Goal: Information Seeking & Learning: Find specific fact

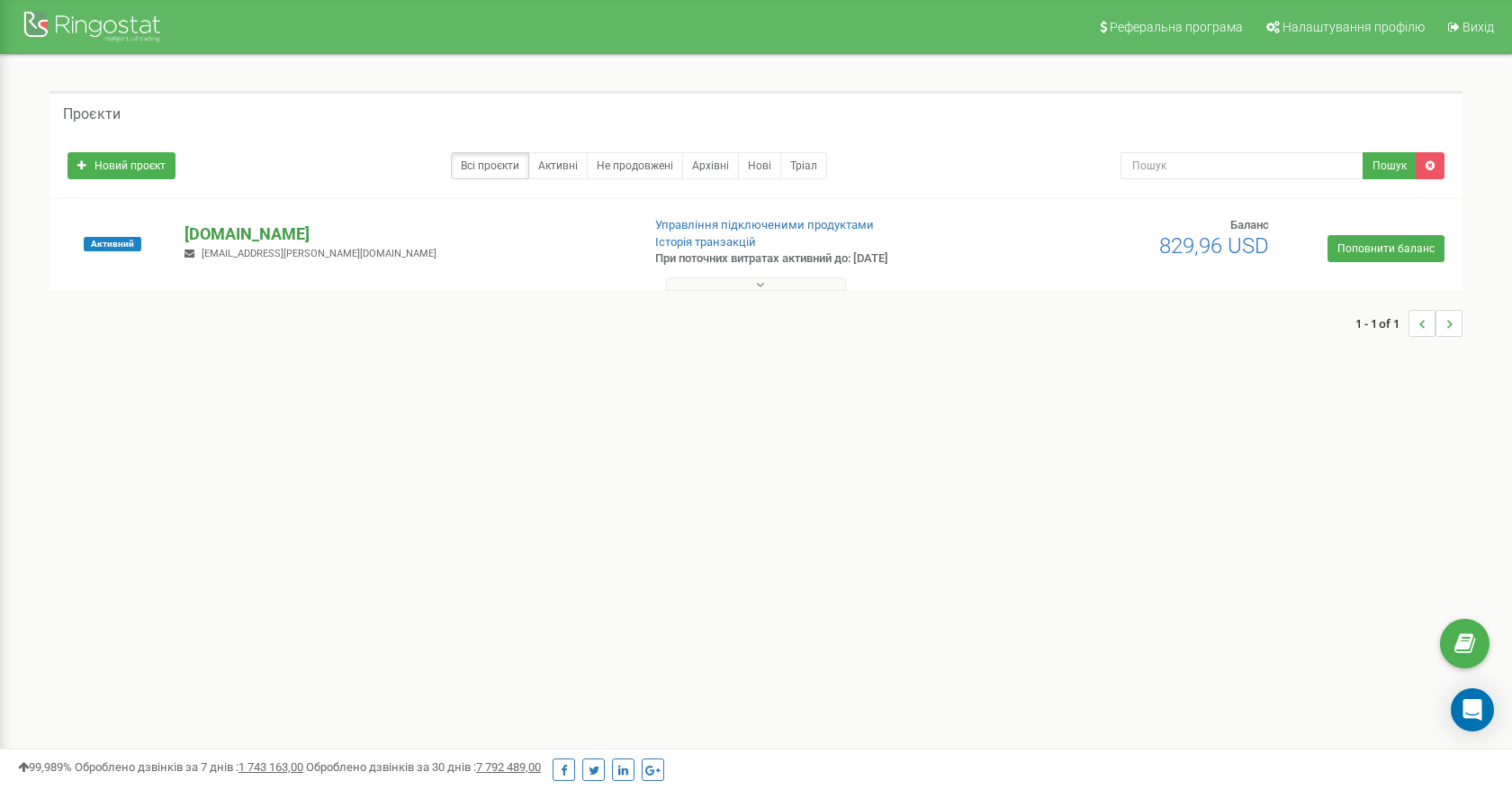
click at [213, 240] on p "[DOMAIN_NAME]" at bounding box center [404, 233] width 441 height 24
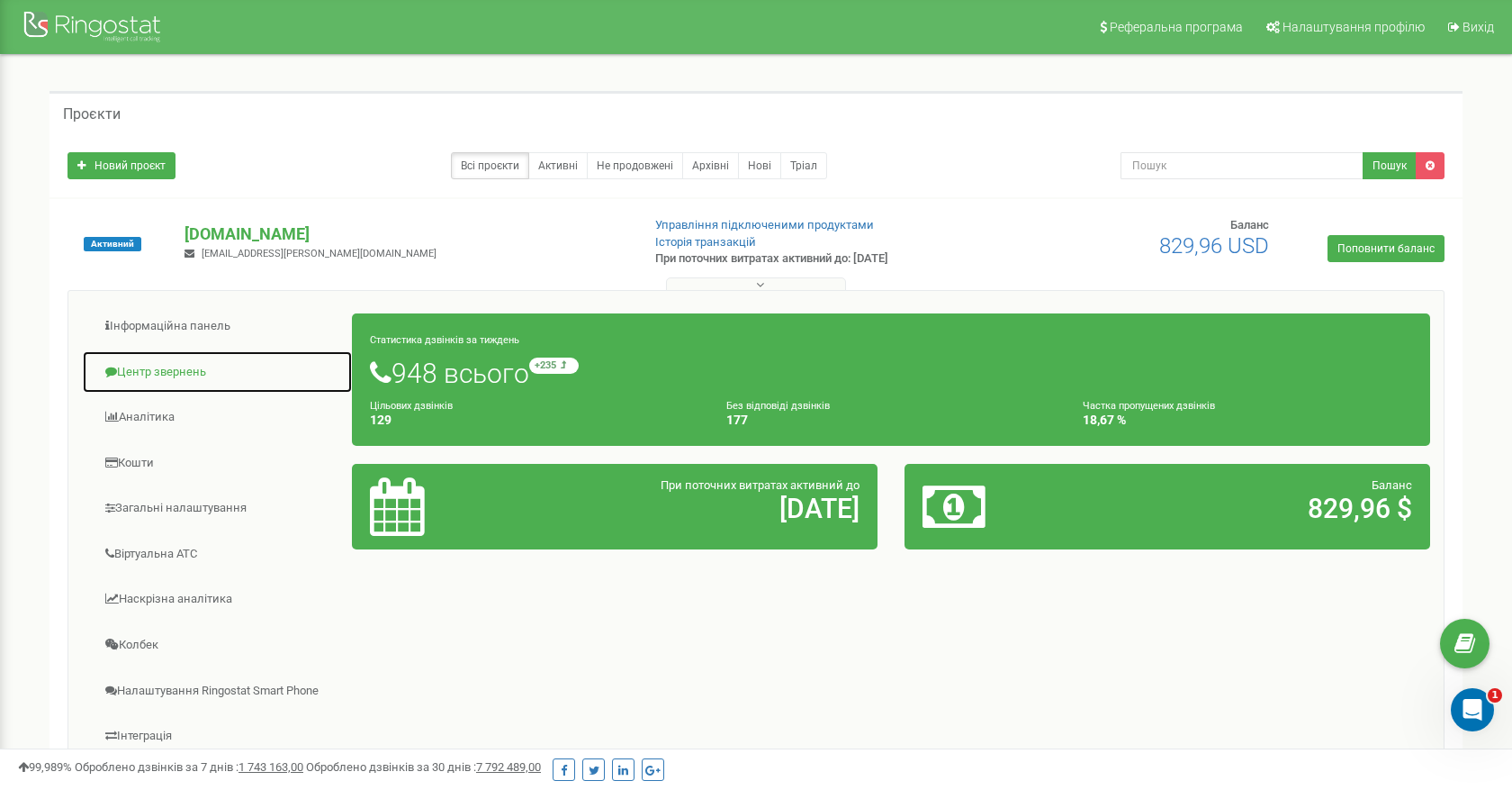
click at [165, 369] on link "Центр звернень" at bounding box center [217, 371] width 271 height 44
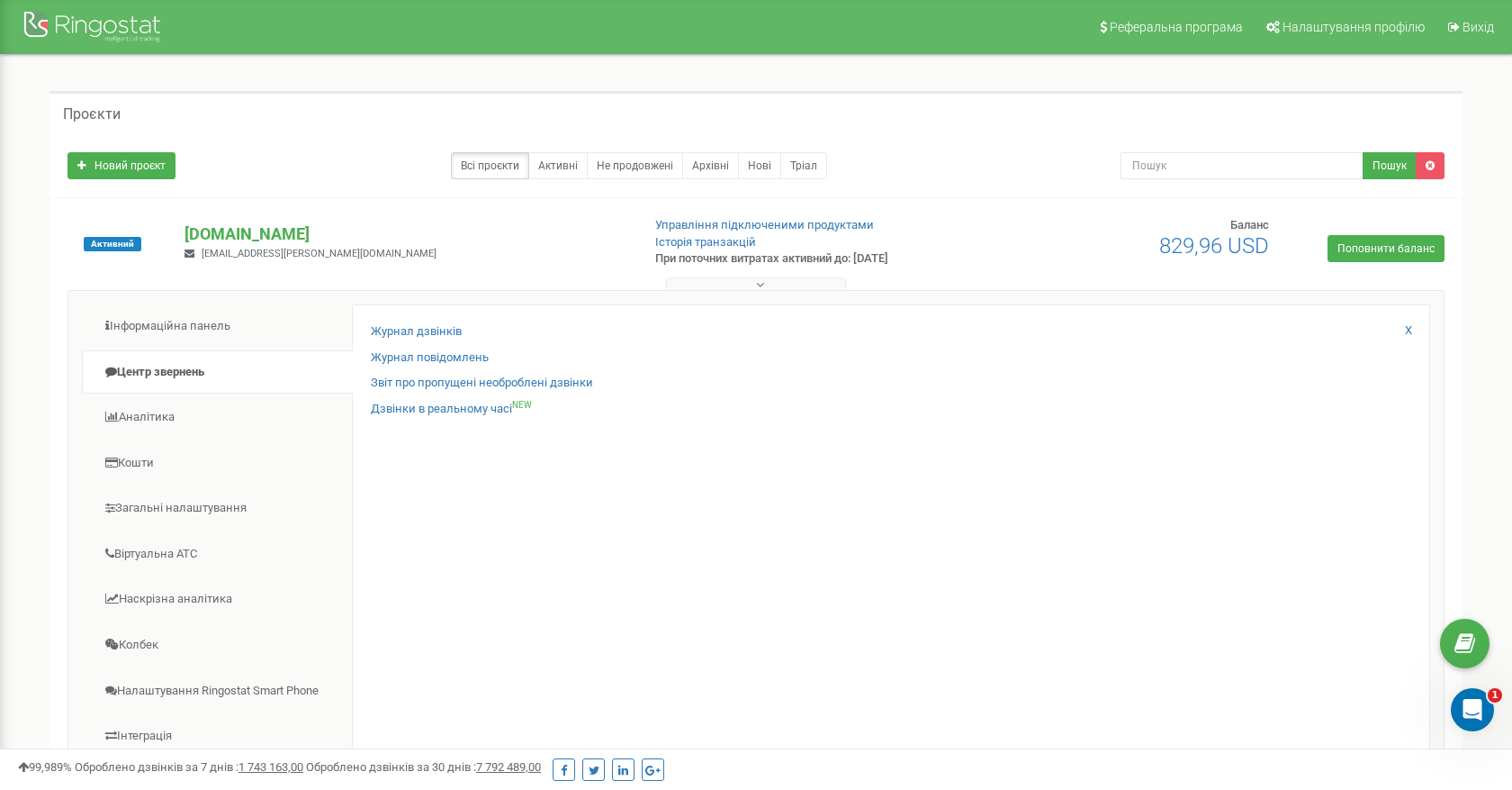
click at [402, 323] on div "Журнал дзвінків Журнал повідомлень Звіт про пропущені необроблені дзвінки Дзвін…" at bounding box center [890, 587] width 1079 height 565
click at [412, 326] on link "Журнал дзвінків" at bounding box center [416, 332] width 91 height 17
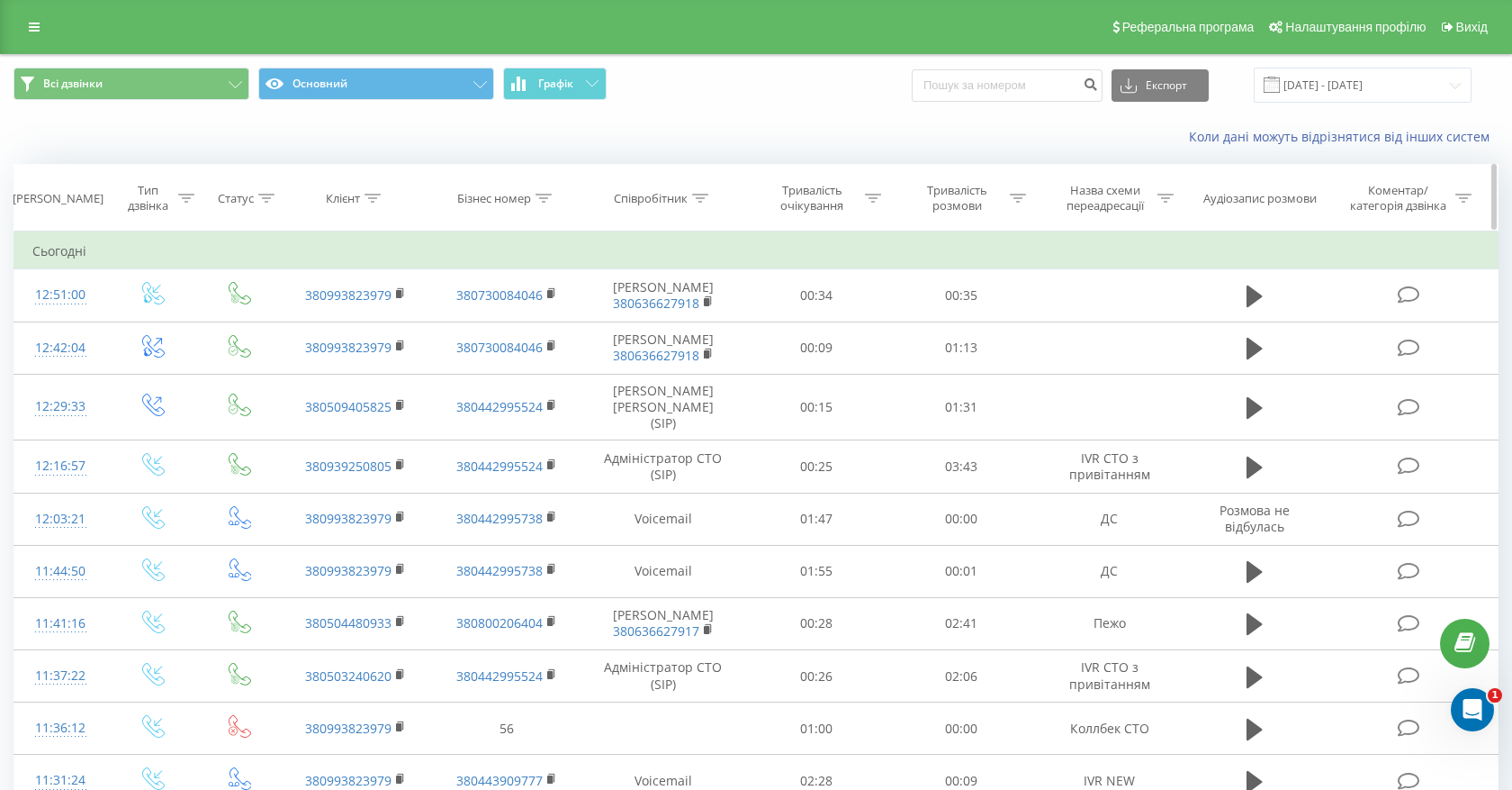
click at [186, 200] on icon at bounding box center [186, 198] width 16 height 9
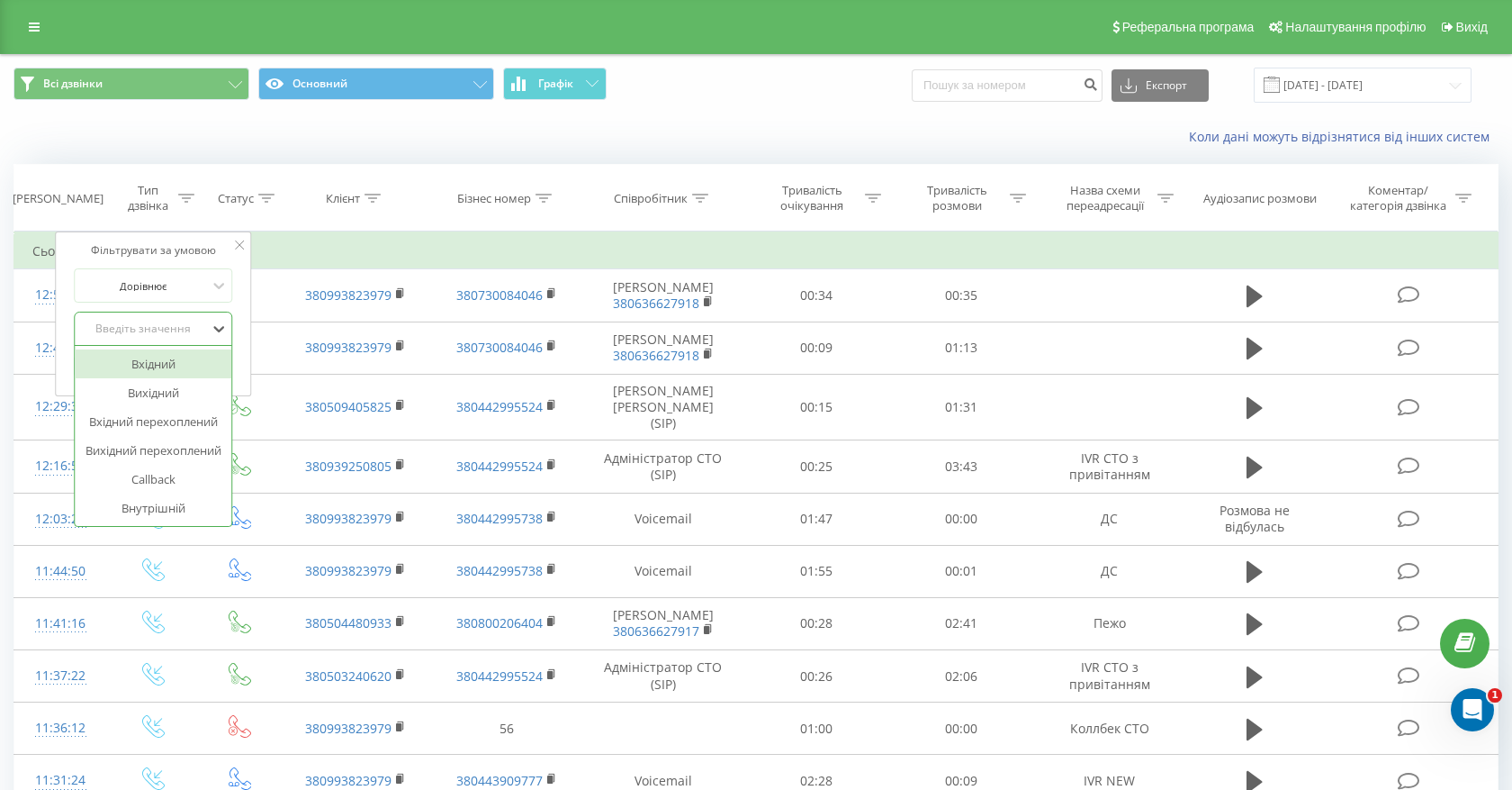
click at [185, 319] on div "Введіть значення" at bounding box center [143, 328] width 132 height 27
click at [180, 388] on div "Вихідний" at bounding box center [152, 392] width 157 height 29
click at [197, 372] on span "OK" at bounding box center [192, 365] width 51 height 28
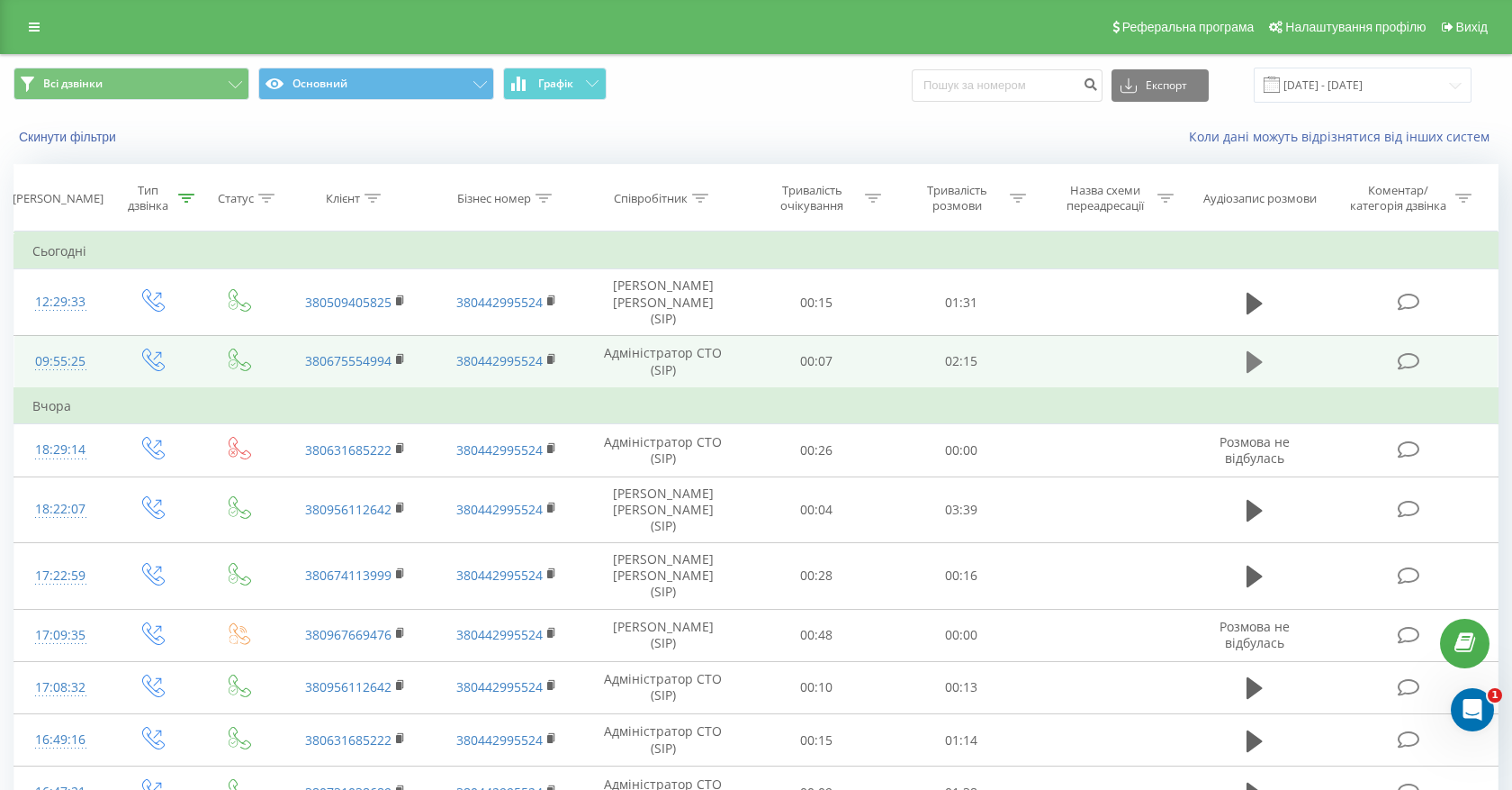
click at [1252, 351] on icon at bounding box center [1254, 361] width 16 height 22
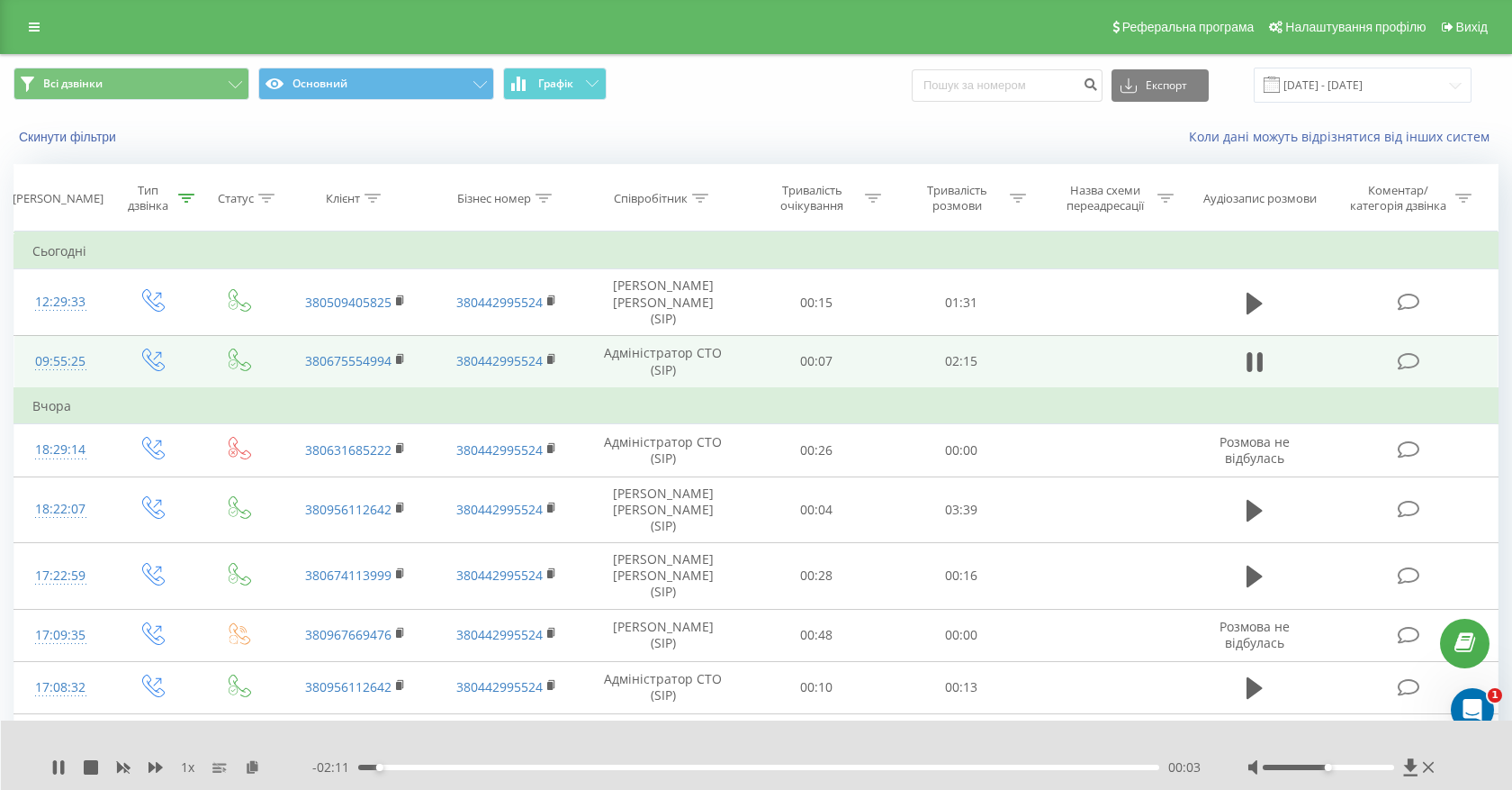
click at [1252, 352] on icon at bounding box center [1250, 361] width 6 height 20
click at [703, 199] on icon at bounding box center [700, 198] width 16 height 9
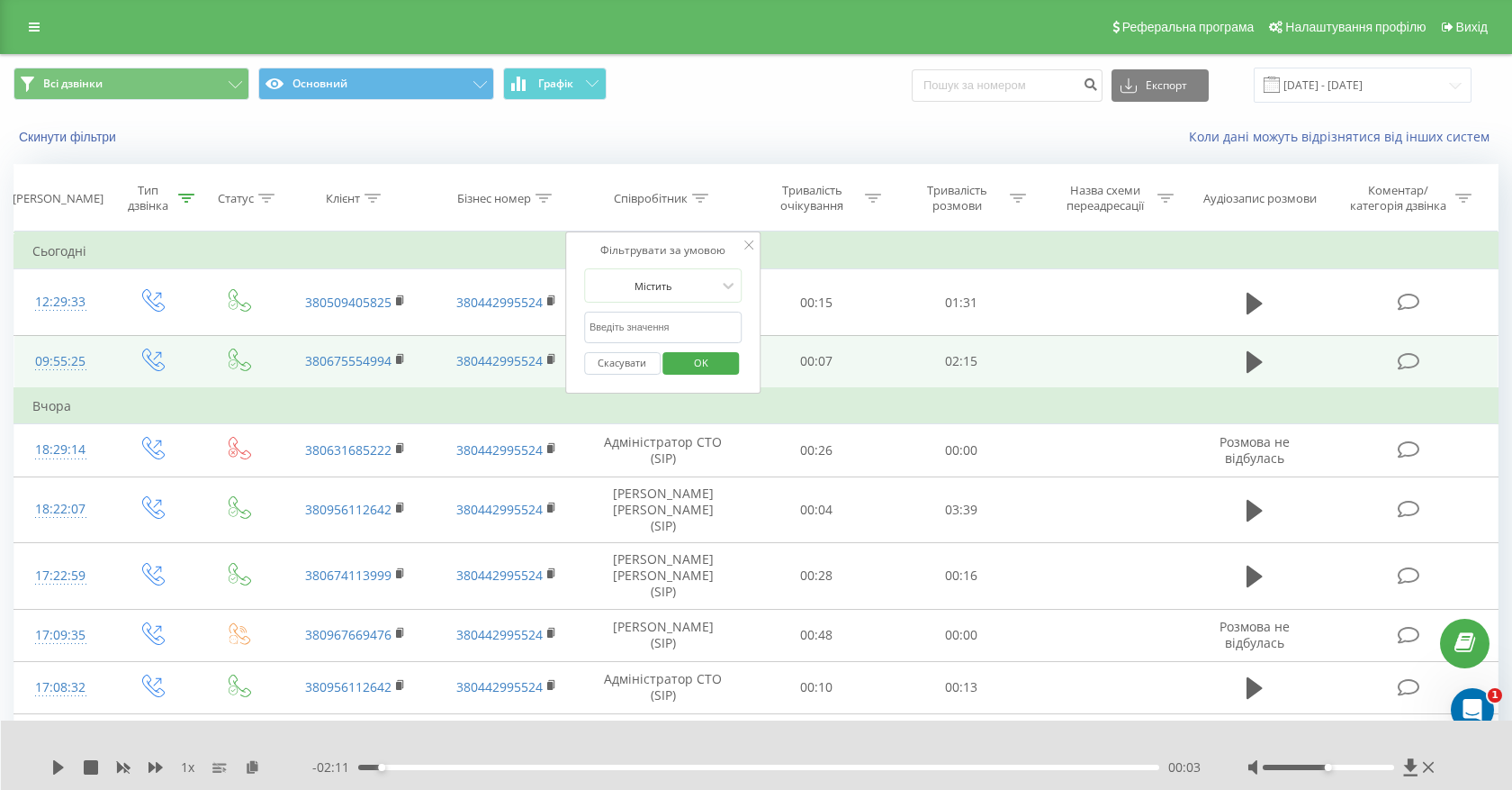
click at [702, 324] on input "text" at bounding box center [663, 327] width 158 height 32
click at [697, 330] on input "text" at bounding box center [663, 327] width 158 height 32
click at [669, 333] on input "text" at bounding box center [663, 327] width 158 height 32
click at [747, 155] on div "Скинути фільтри Коли дані можуть відрізнятися вiд інших систем" at bounding box center [756, 137] width 1510 height 43
click at [667, 327] on input "text" at bounding box center [663, 327] width 158 height 32
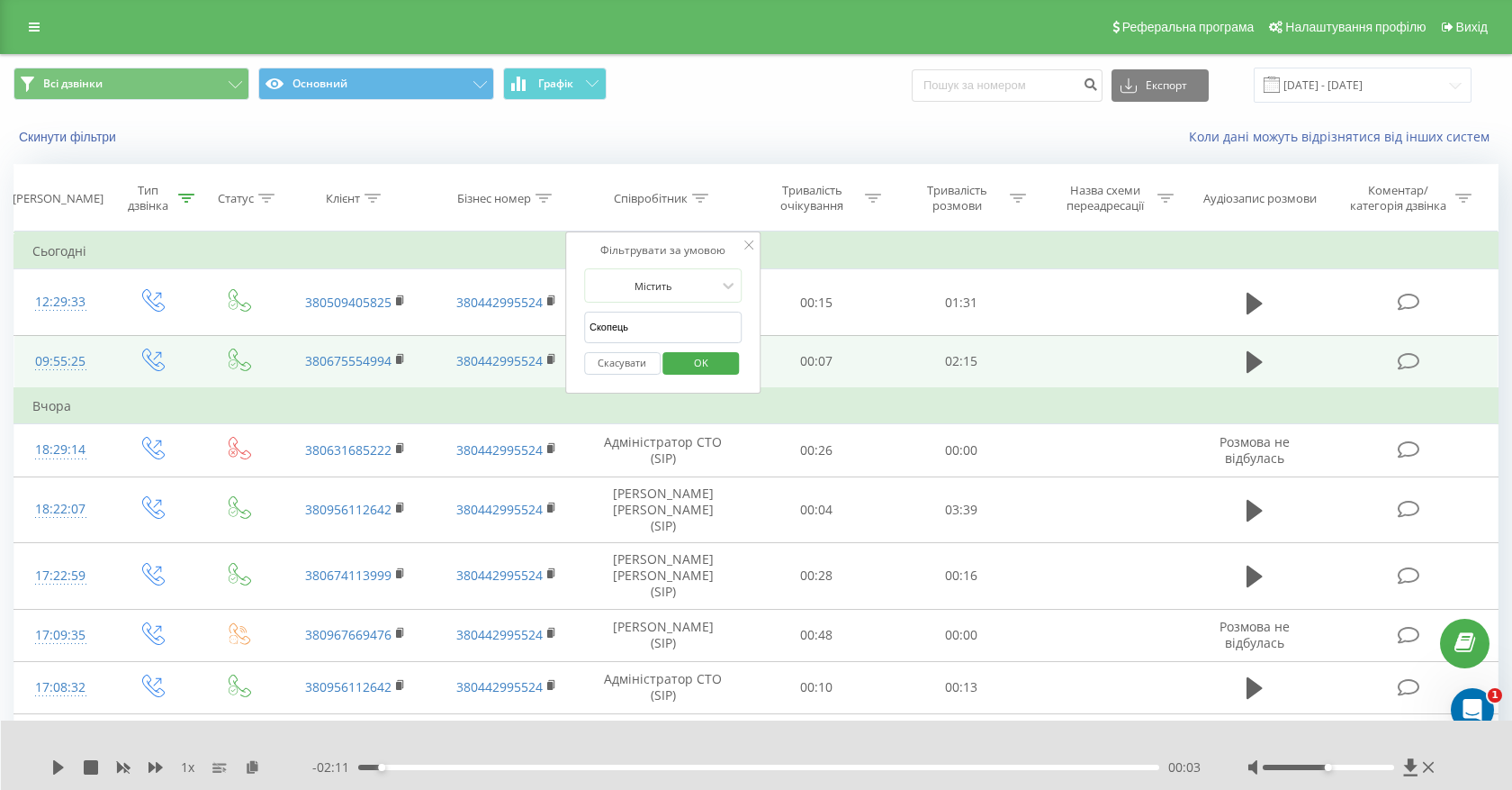
click at [703, 370] on span "OK" at bounding box center [701, 362] width 51 height 28
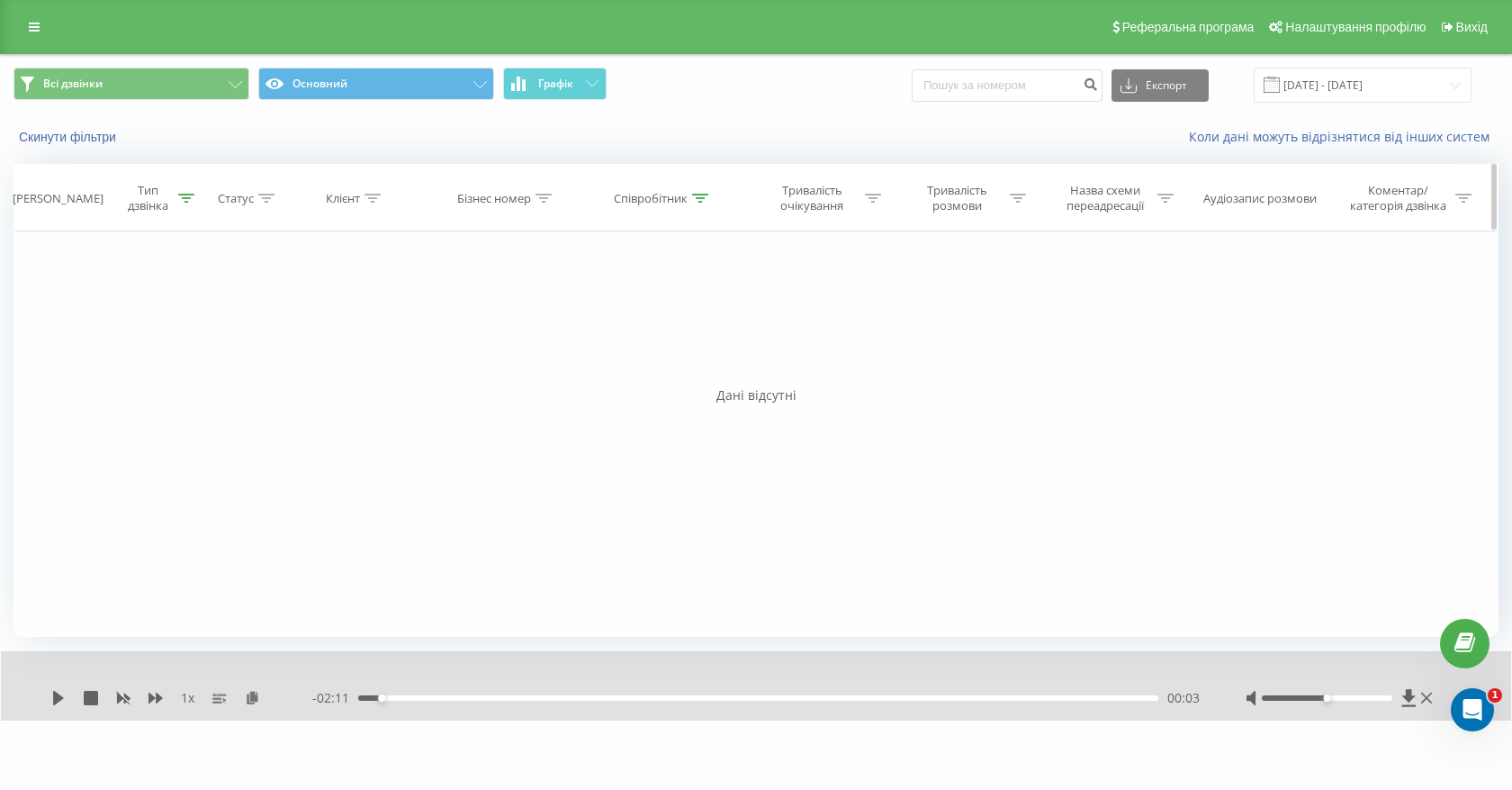
click at [691, 194] on div "Співробітник" at bounding box center [661, 198] width 95 height 15
click at [676, 322] on input "Скопець" at bounding box center [663, 327] width 158 height 32
paste input "аландин"
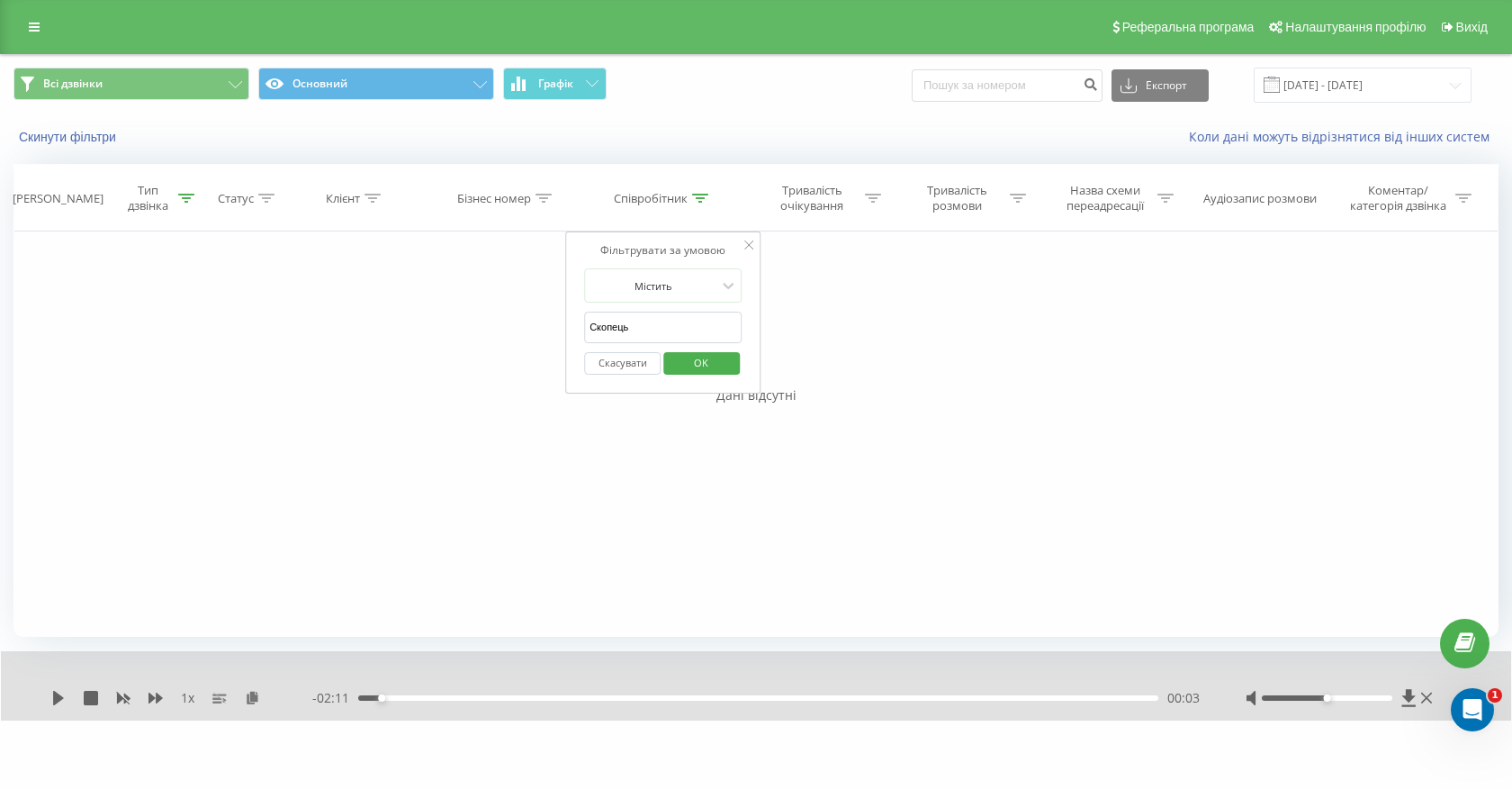
type input "Баландин"
click at [701, 367] on span "OK" at bounding box center [701, 362] width 51 height 28
click at [1331, 78] on input "20.08.2025 - 20.09.2025" at bounding box center [1363, 85] width 218 height 35
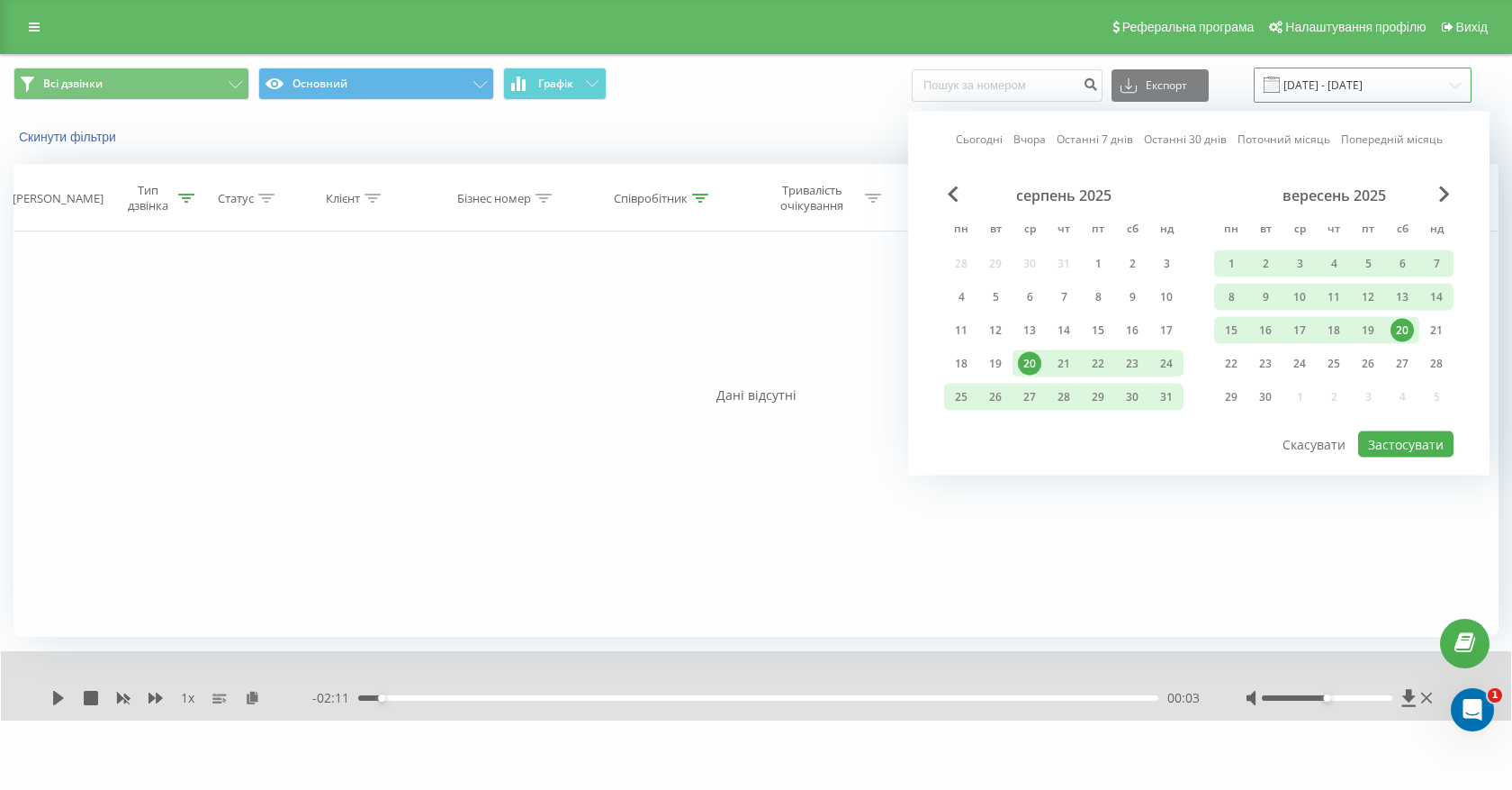
click at [1331, 78] on input "20.08.2025 - 20.09.2025" at bounding box center [1363, 85] width 218 height 35
click at [27, 20] on link at bounding box center [34, 26] width 32 height 25
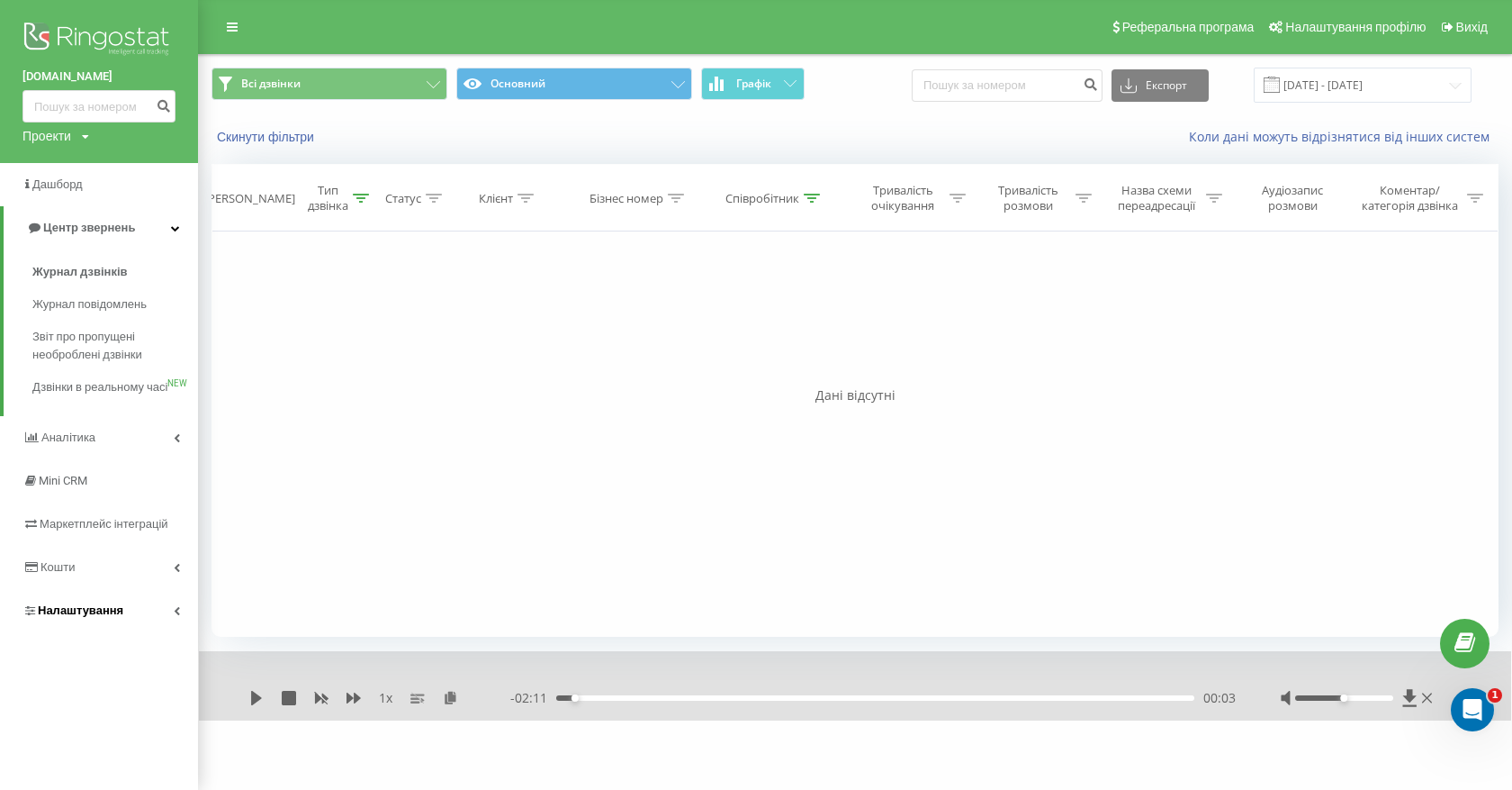
click at [99, 617] on span "Налаштування" at bounding box center [80, 609] width 86 height 13
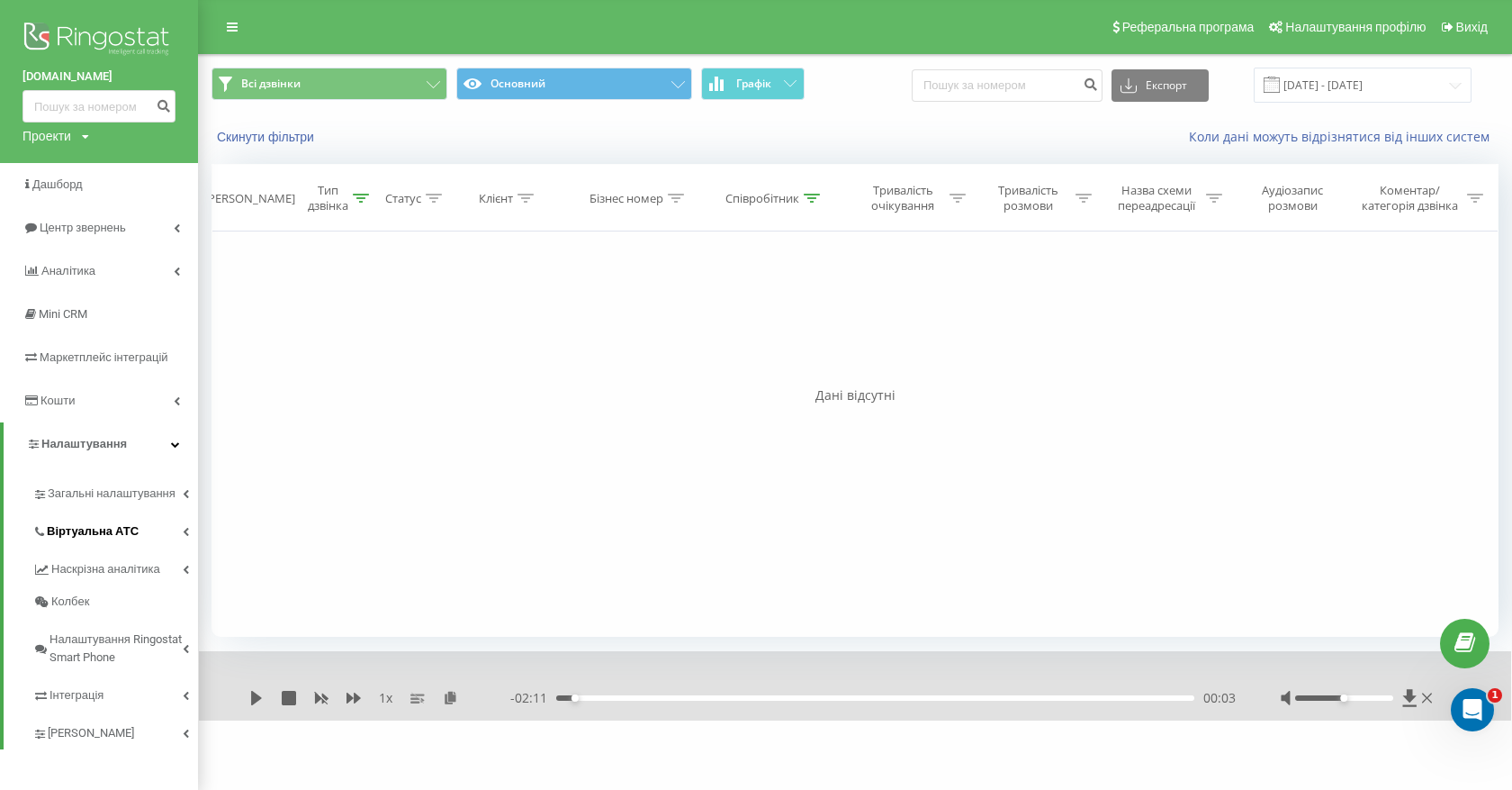
scroll to position [6, 0]
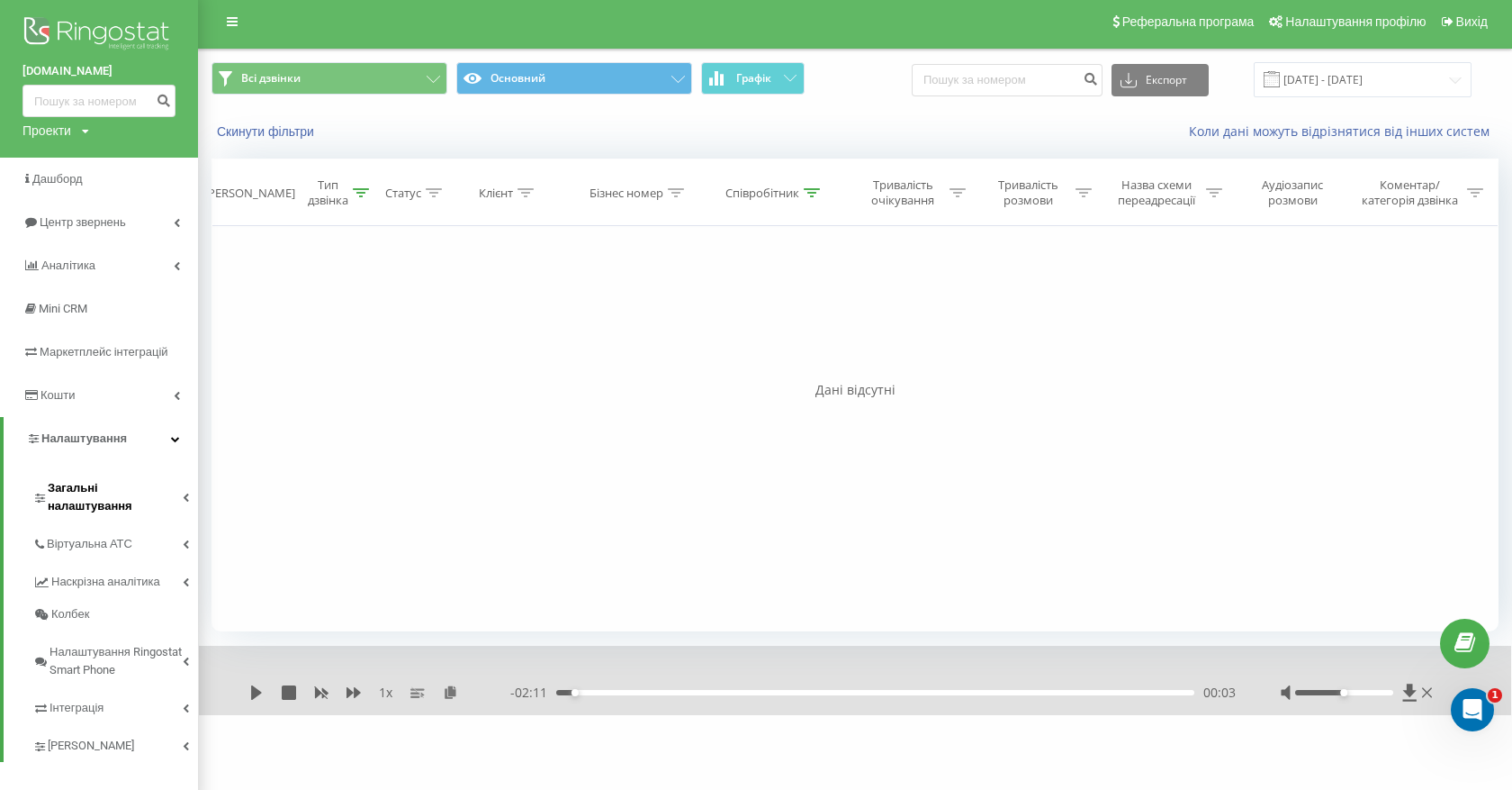
click at [90, 489] on span "Загальні налаштування" at bounding box center [116, 497] width 135 height 36
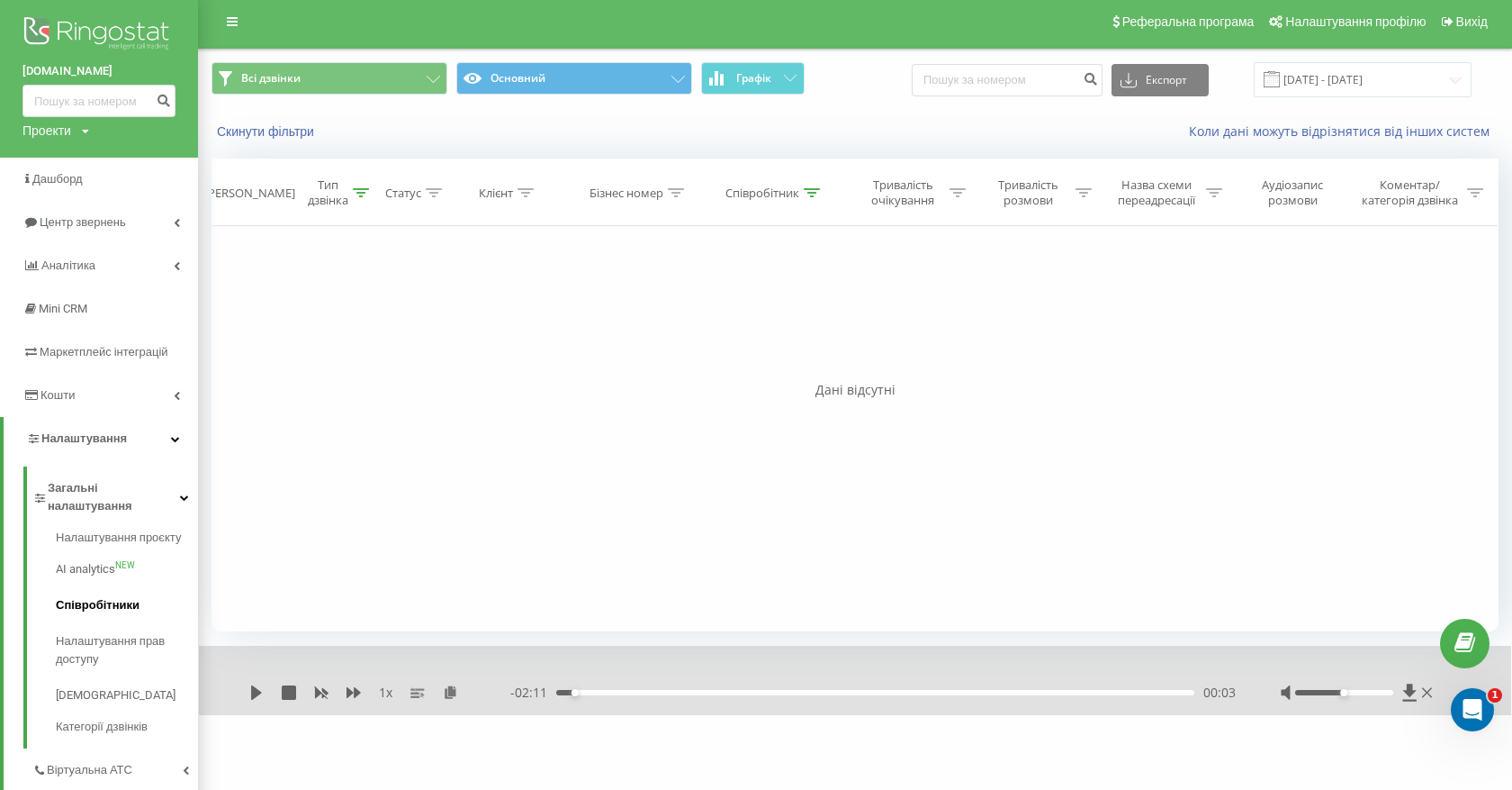
click at [105, 596] on span "Співробітники" at bounding box center [97, 605] width 84 height 18
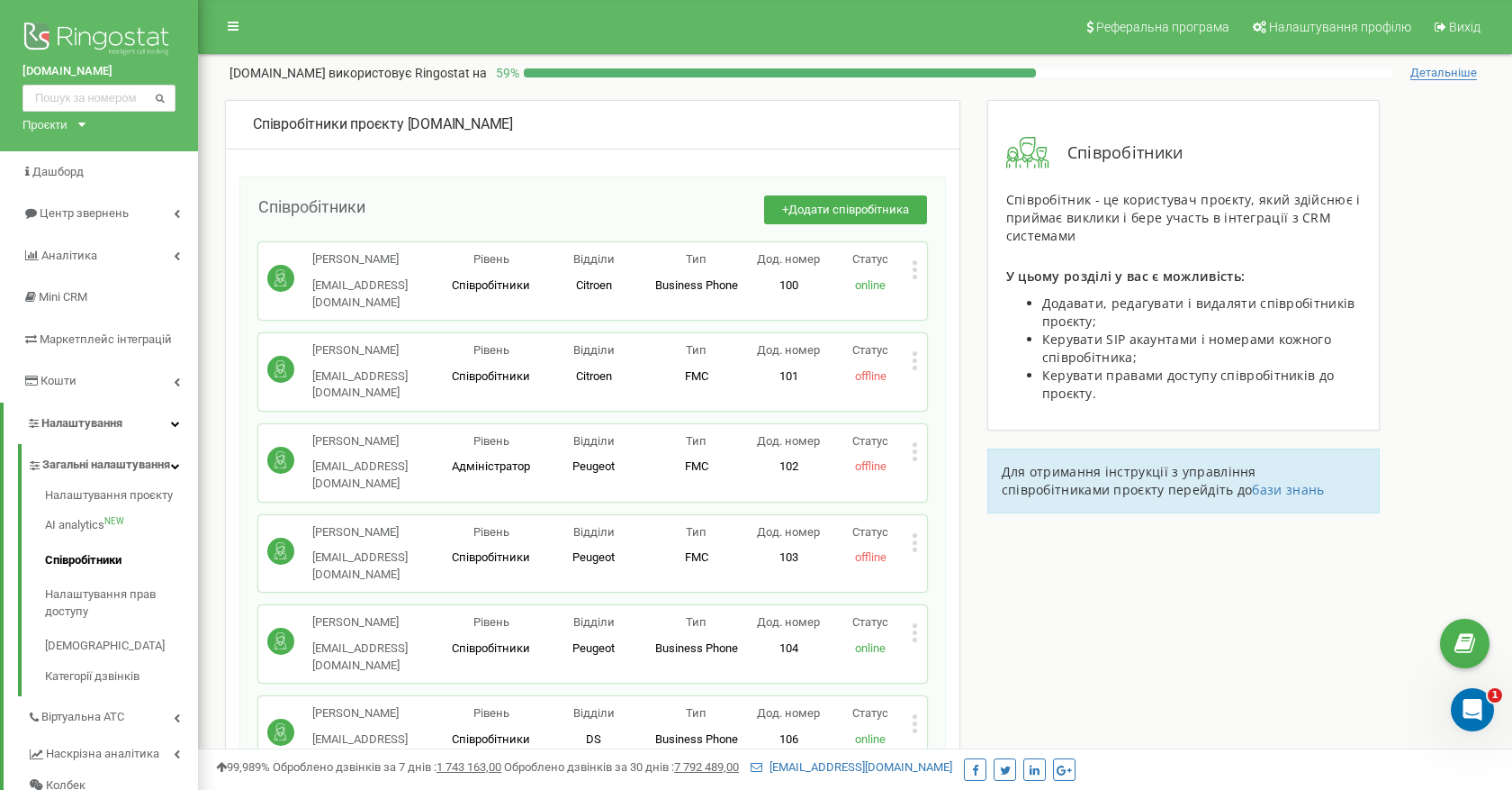
drag, startPoint x: 312, startPoint y: 261, endPoint x: 431, endPoint y: 261, distance: 119.0
click at [431, 261] on div "Володимир Скопець v.skopets@ilta.ua" at bounding box center [354, 280] width 173 height 59
copy p "[PERSON_NAME]"
click at [101, 217] on span "Центр звернень" at bounding box center [83, 213] width 87 height 13
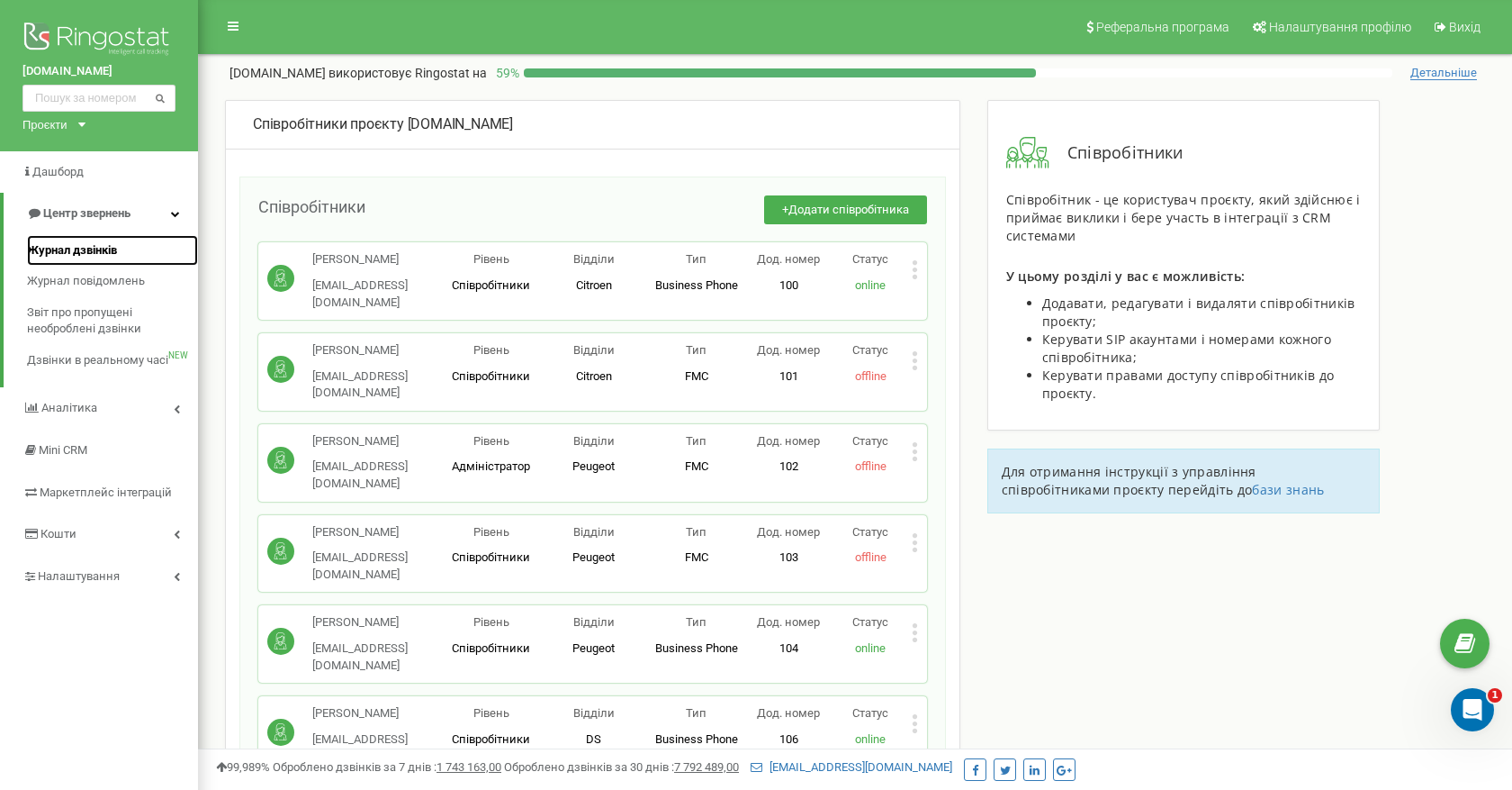
click at [98, 243] on span "Журнал дзвінків" at bounding box center [72, 251] width 90 height 17
drag, startPoint x: 311, startPoint y: 333, endPoint x: 400, endPoint y: 332, distance: 89.0
click at [400, 342] on p "Євген Баландін" at bounding box center [376, 351] width 128 height 17
copy p "Євген Баландін"
click at [72, 253] on span "Журнал дзвінків" at bounding box center [72, 251] width 90 height 17
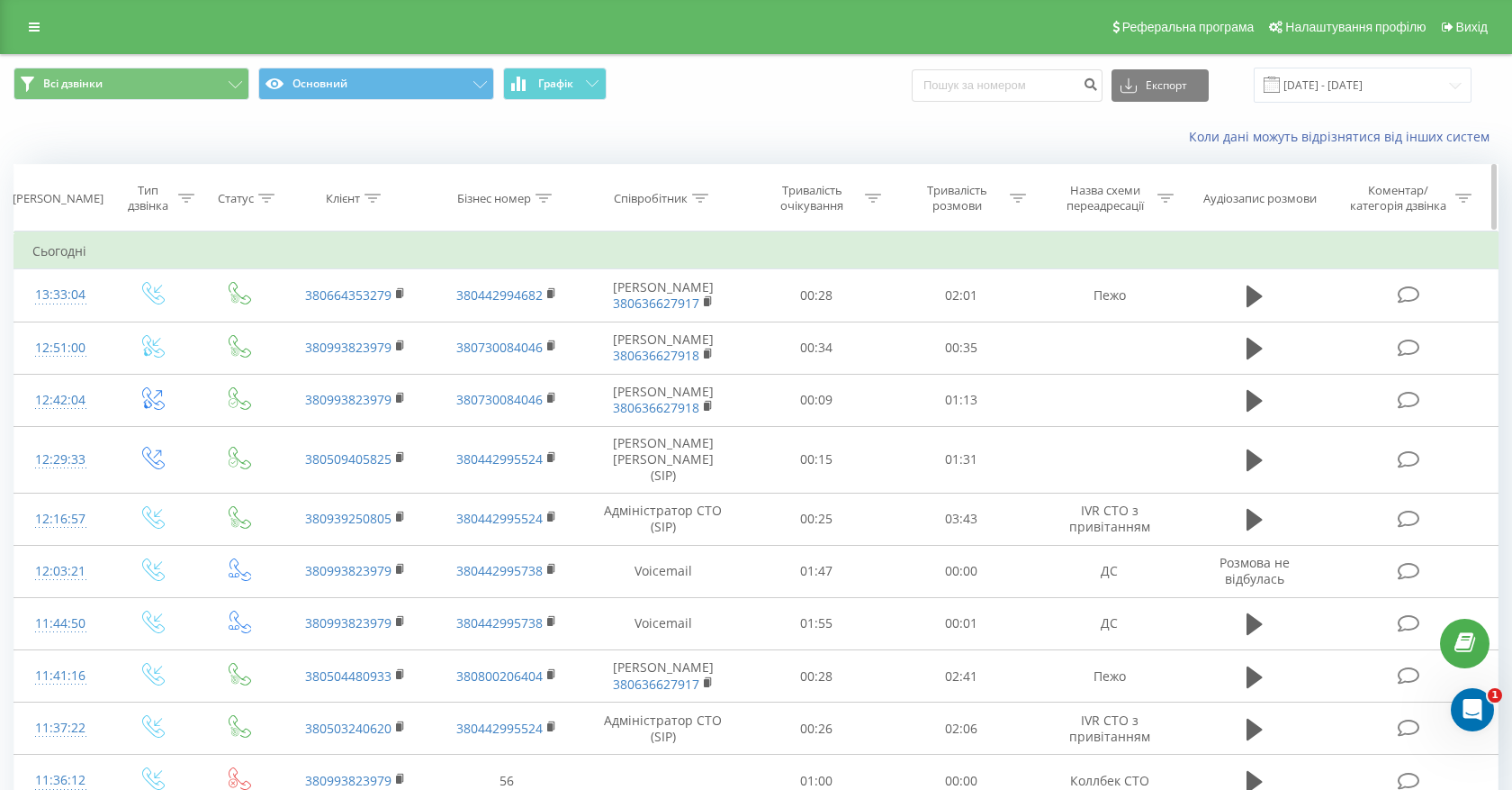
click at [666, 201] on div "Співробітник" at bounding box center [651, 198] width 74 height 15
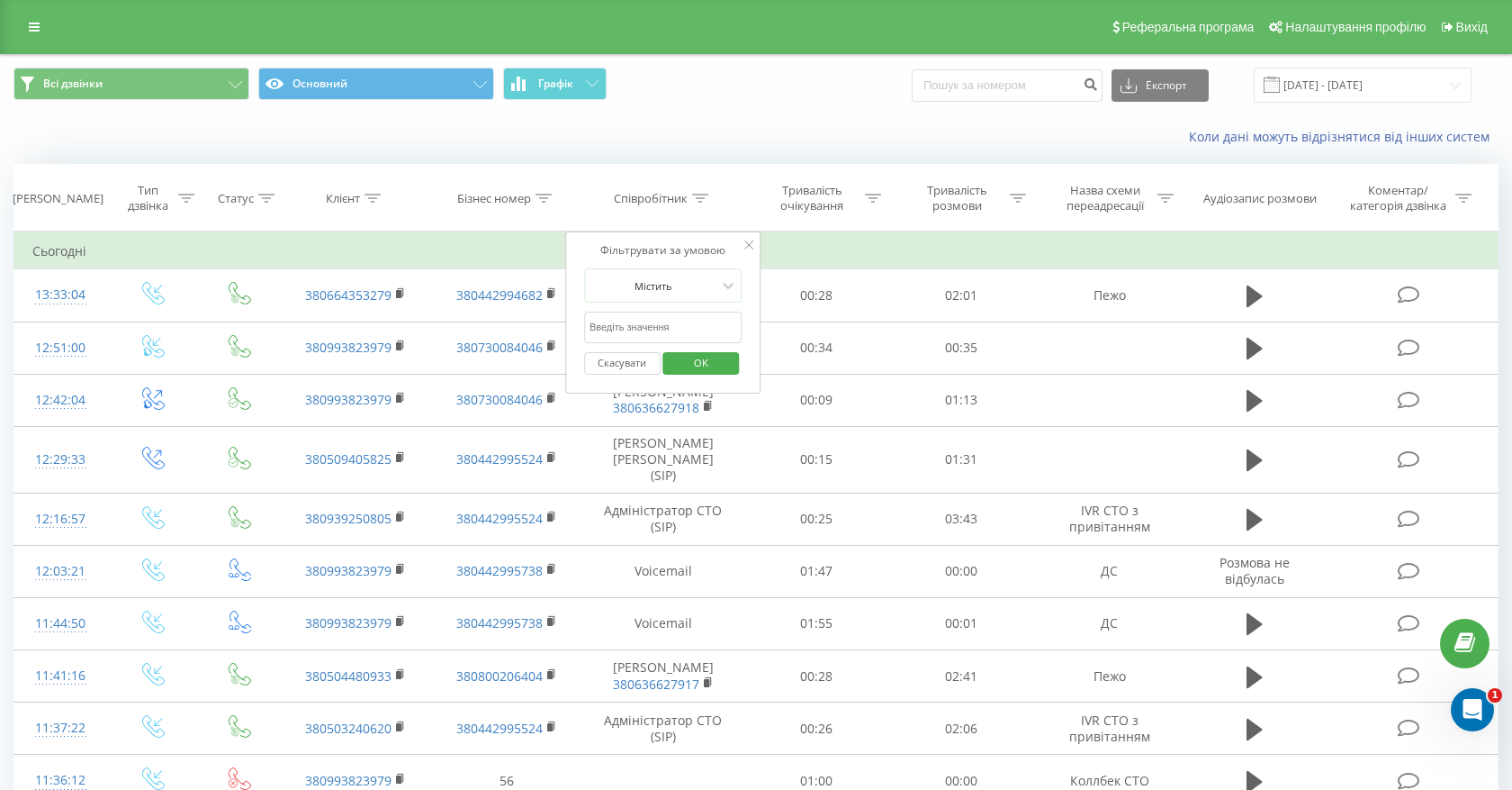
click at [658, 325] on input "text" at bounding box center [663, 327] width 158 height 32
paste input "Володимир Скопець"
type input "Володимир Скопець"
click at [701, 372] on span "OK" at bounding box center [701, 362] width 51 height 28
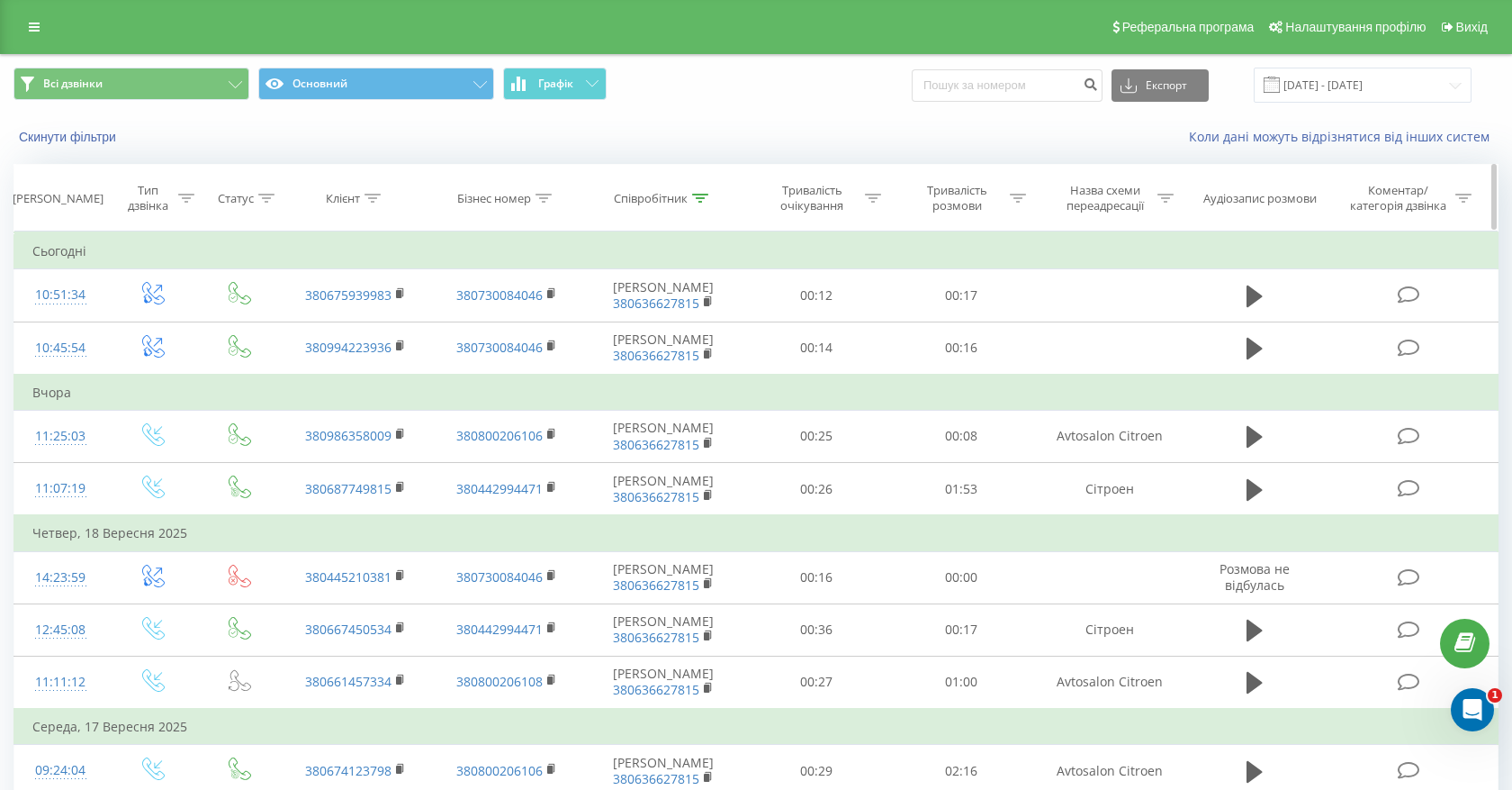
click at [192, 199] on icon at bounding box center [186, 198] width 16 height 9
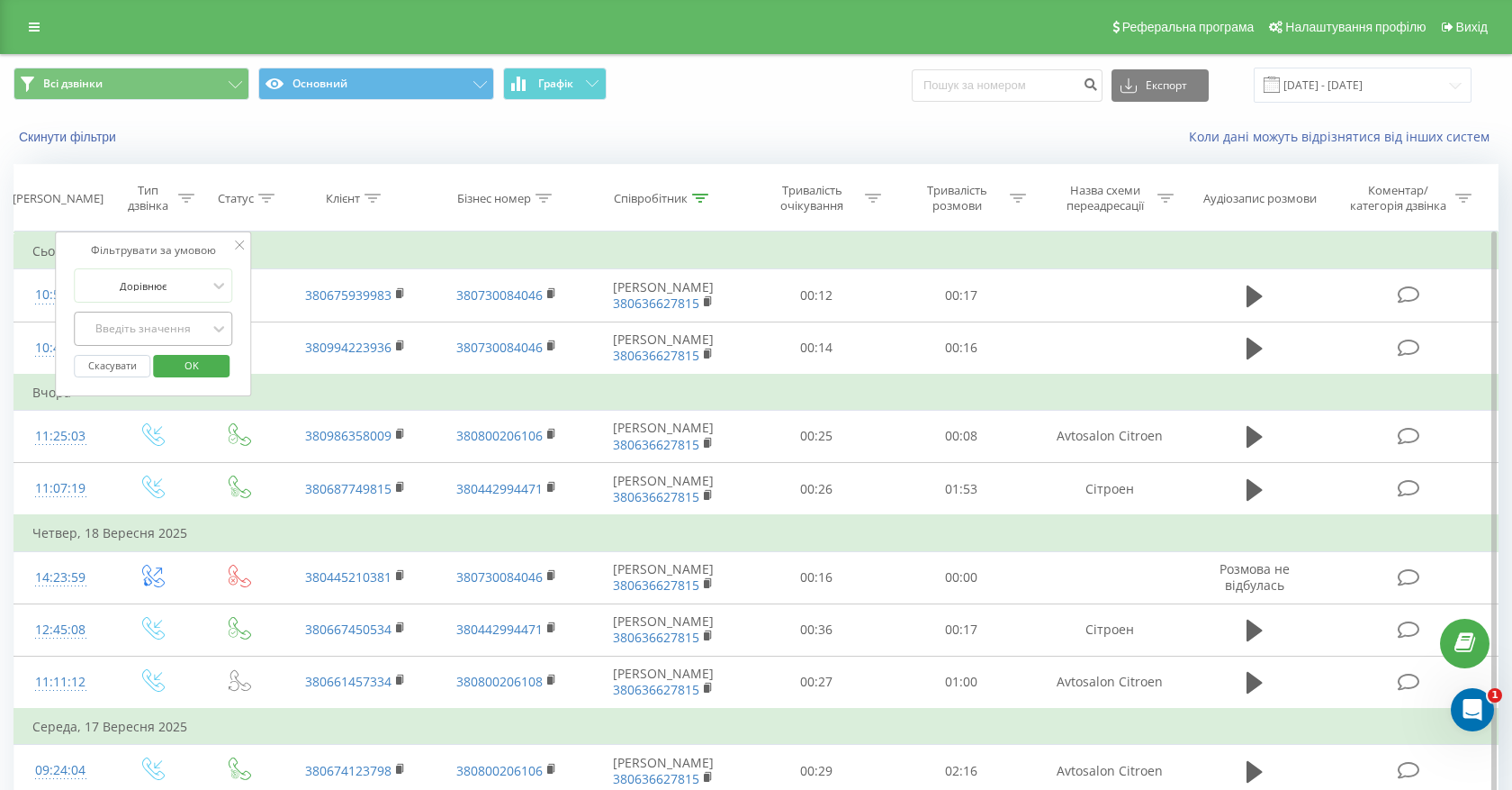
click at [193, 325] on div "Введіть значення" at bounding box center [143, 328] width 128 height 14
click at [187, 393] on div "Вихідний" at bounding box center [152, 392] width 157 height 29
click at [193, 356] on span "OK" at bounding box center [192, 365] width 51 height 28
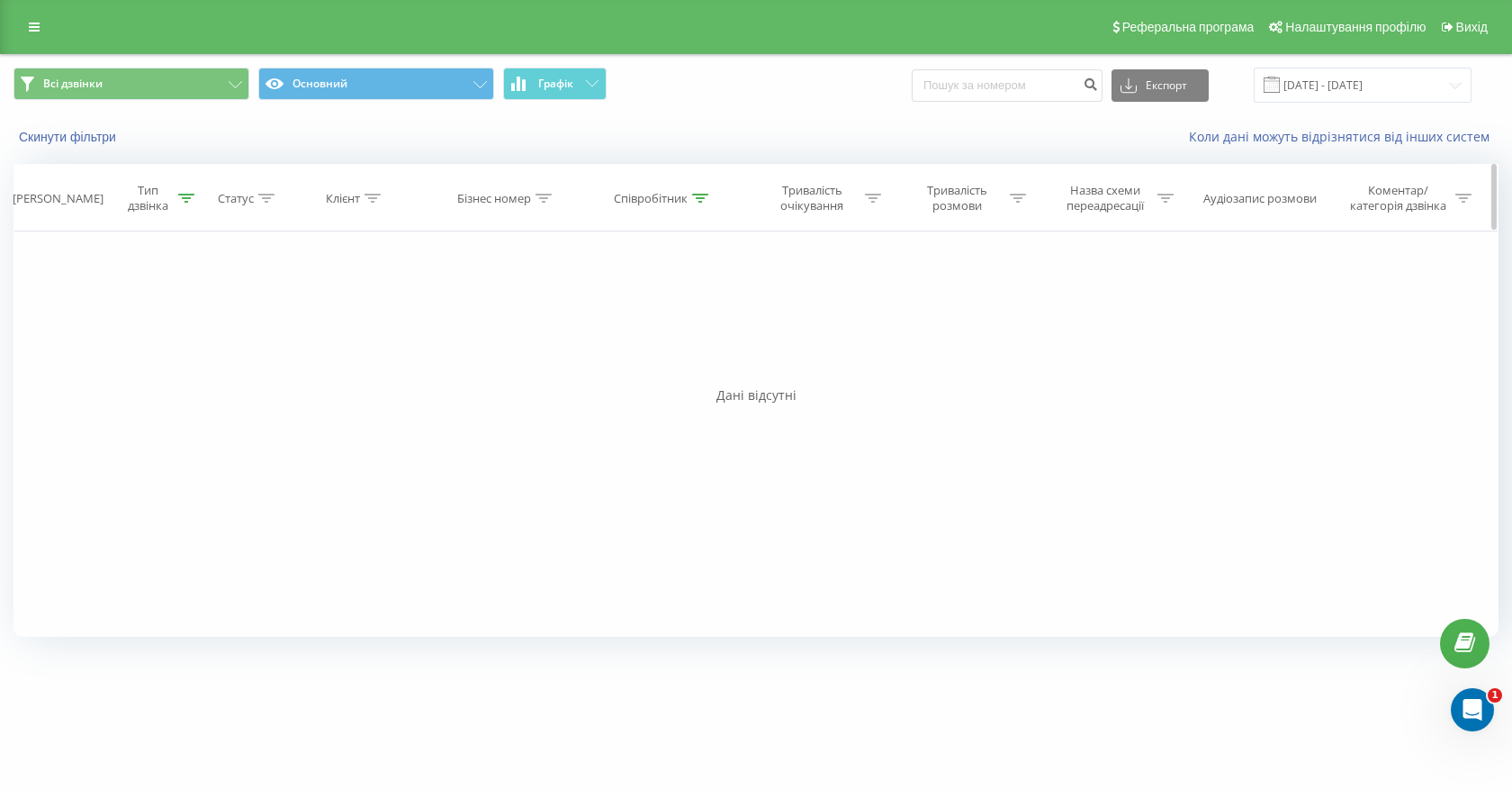
click at [177, 201] on div "Тип дзвінка" at bounding box center [158, 198] width 72 height 31
click at [231, 245] on div "Фільтрувати за умовою" at bounding box center [153, 250] width 158 height 18
click at [173, 342] on div "Вихідний" at bounding box center [153, 328] width 158 height 34
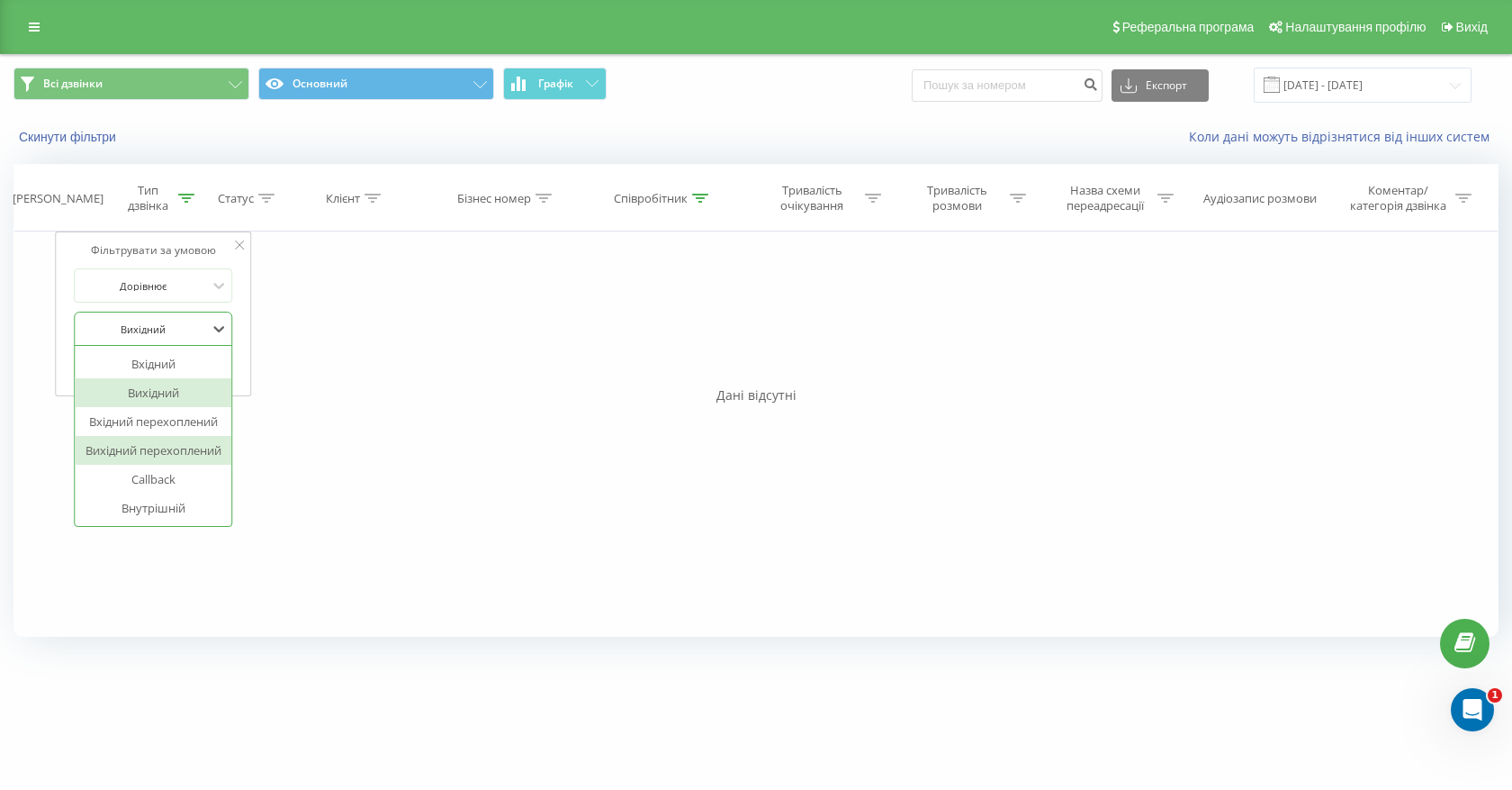
click at [239, 240] on div at bounding box center [240, 245] width 9 height 18
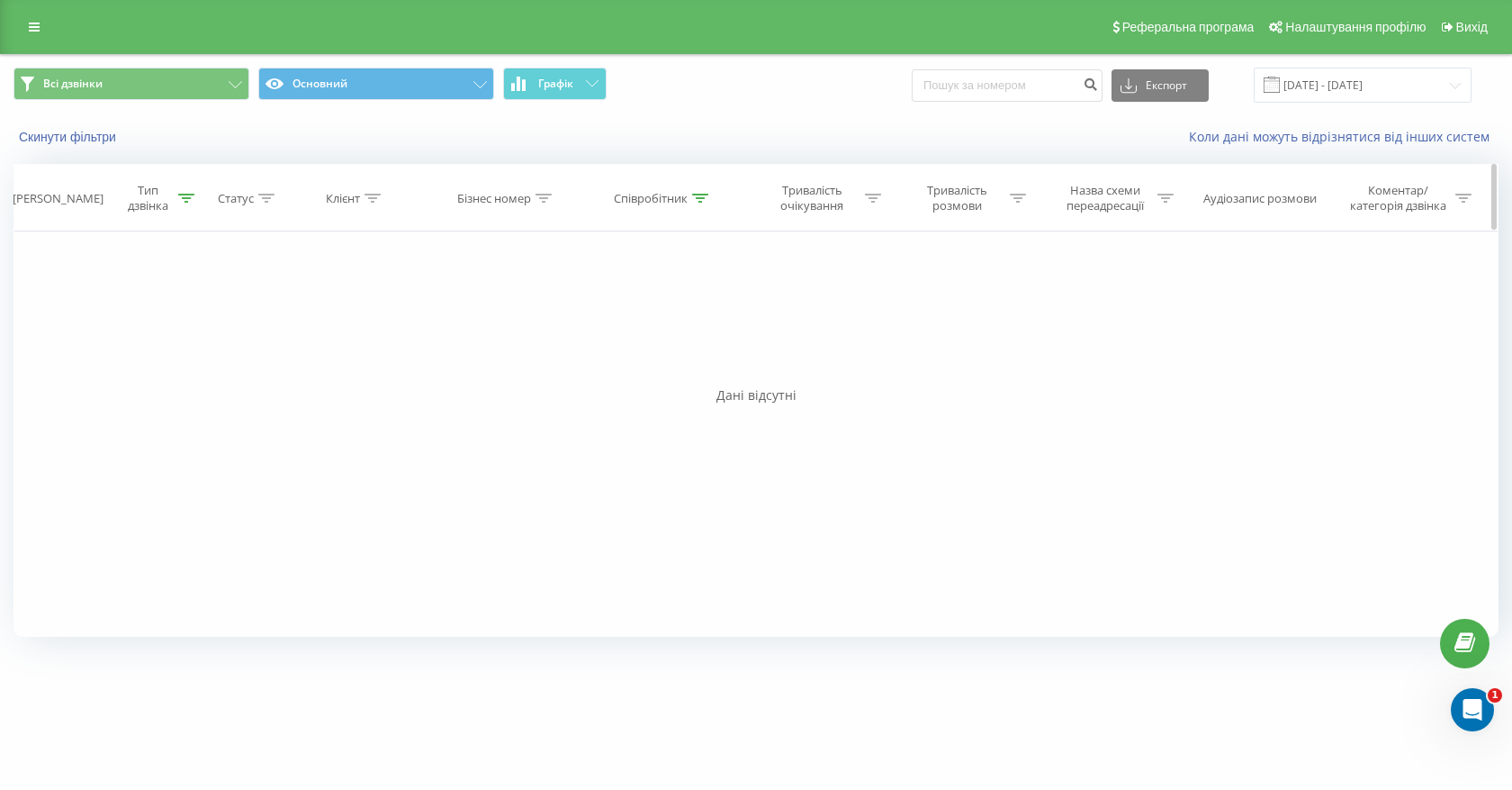
click at [189, 197] on icon at bounding box center [186, 198] width 16 height 9
click at [195, 275] on div "Дорівнює" at bounding box center [143, 285] width 132 height 27
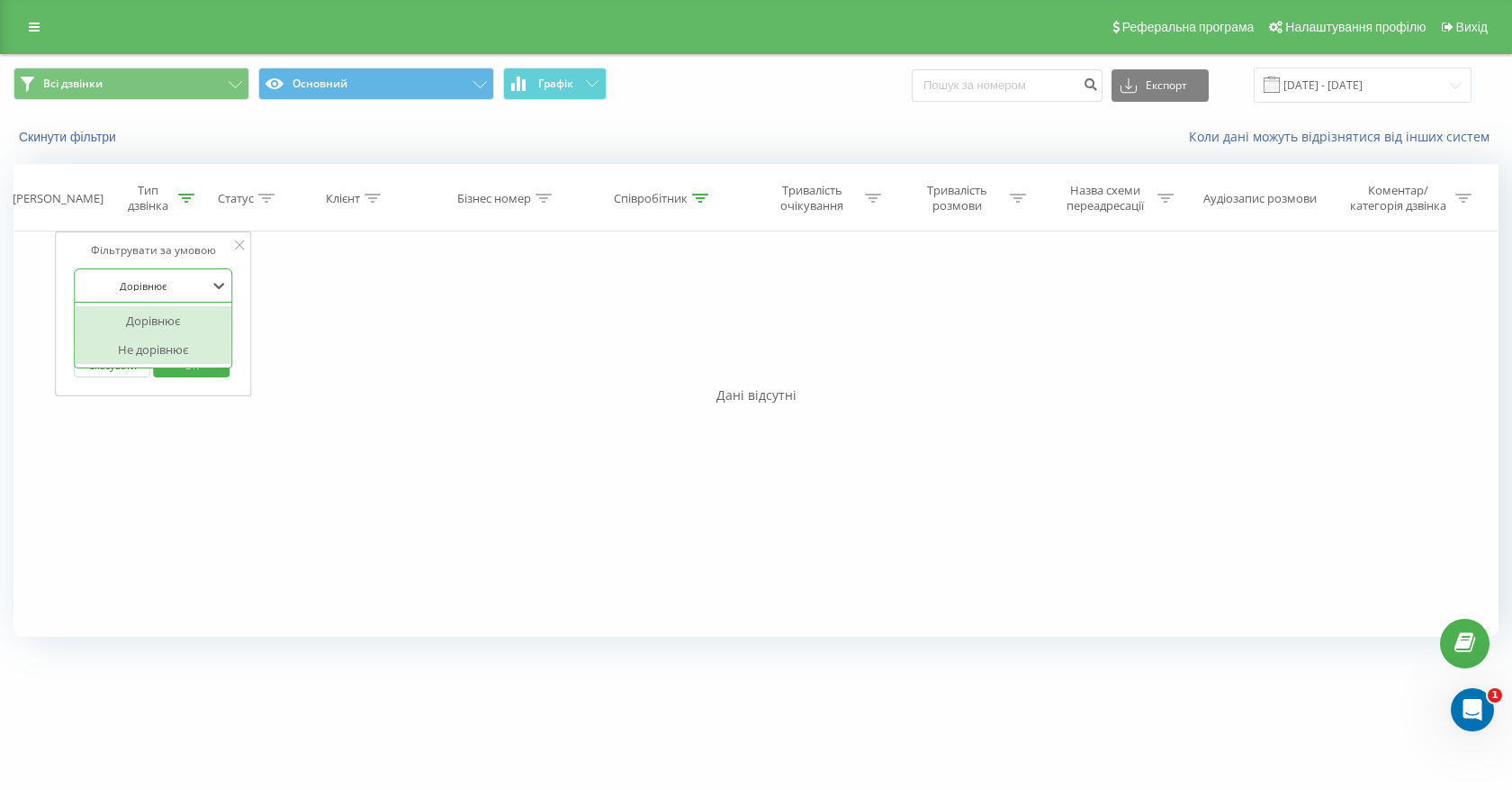
click at [191, 338] on div "Не дорівнює" at bounding box center [152, 349] width 157 height 29
click at [195, 376] on span "OK" at bounding box center [192, 365] width 51 height 28
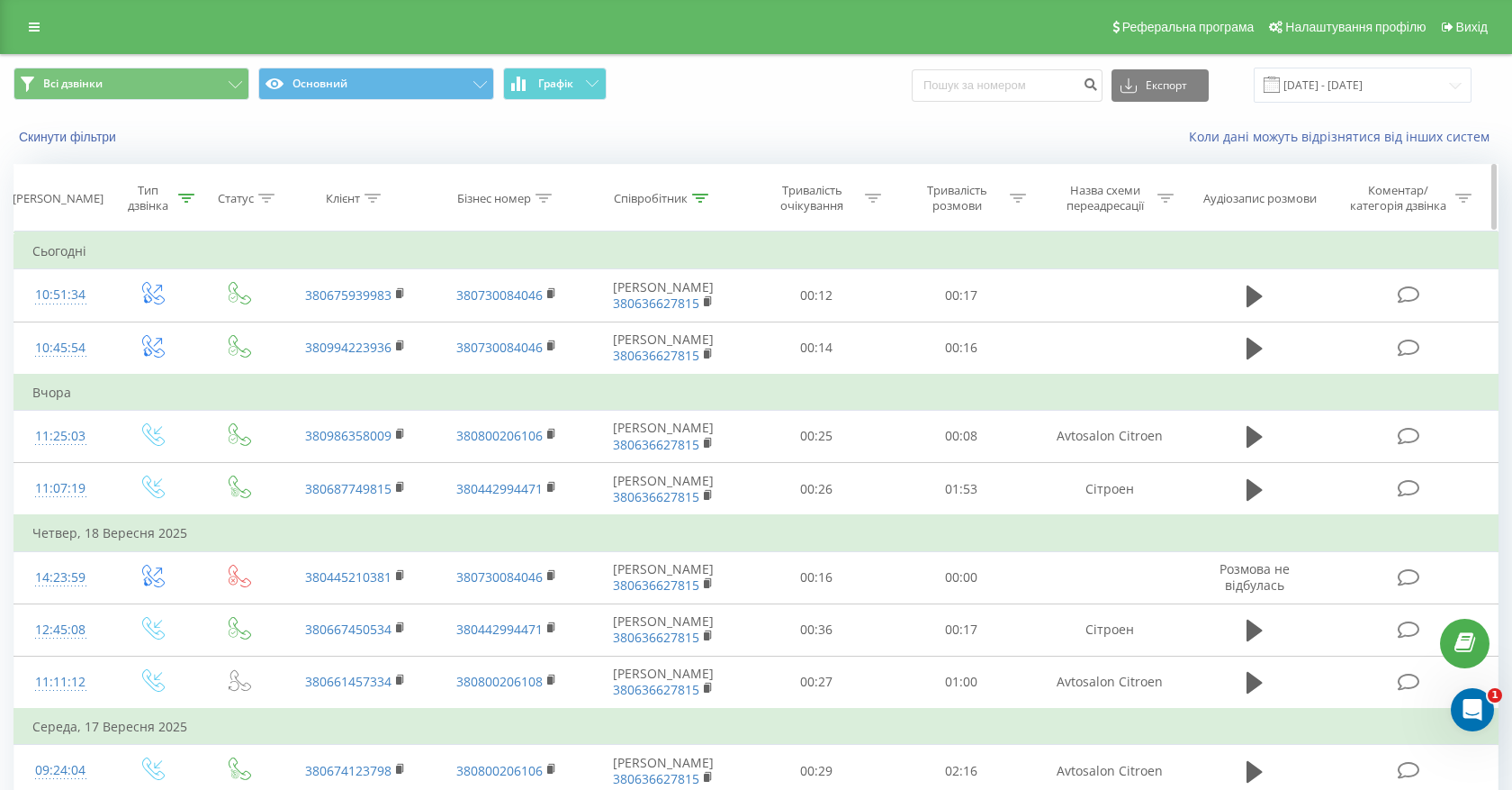
click at [264, 199] on icon at bounding box center [266, 198] width 16 height 9
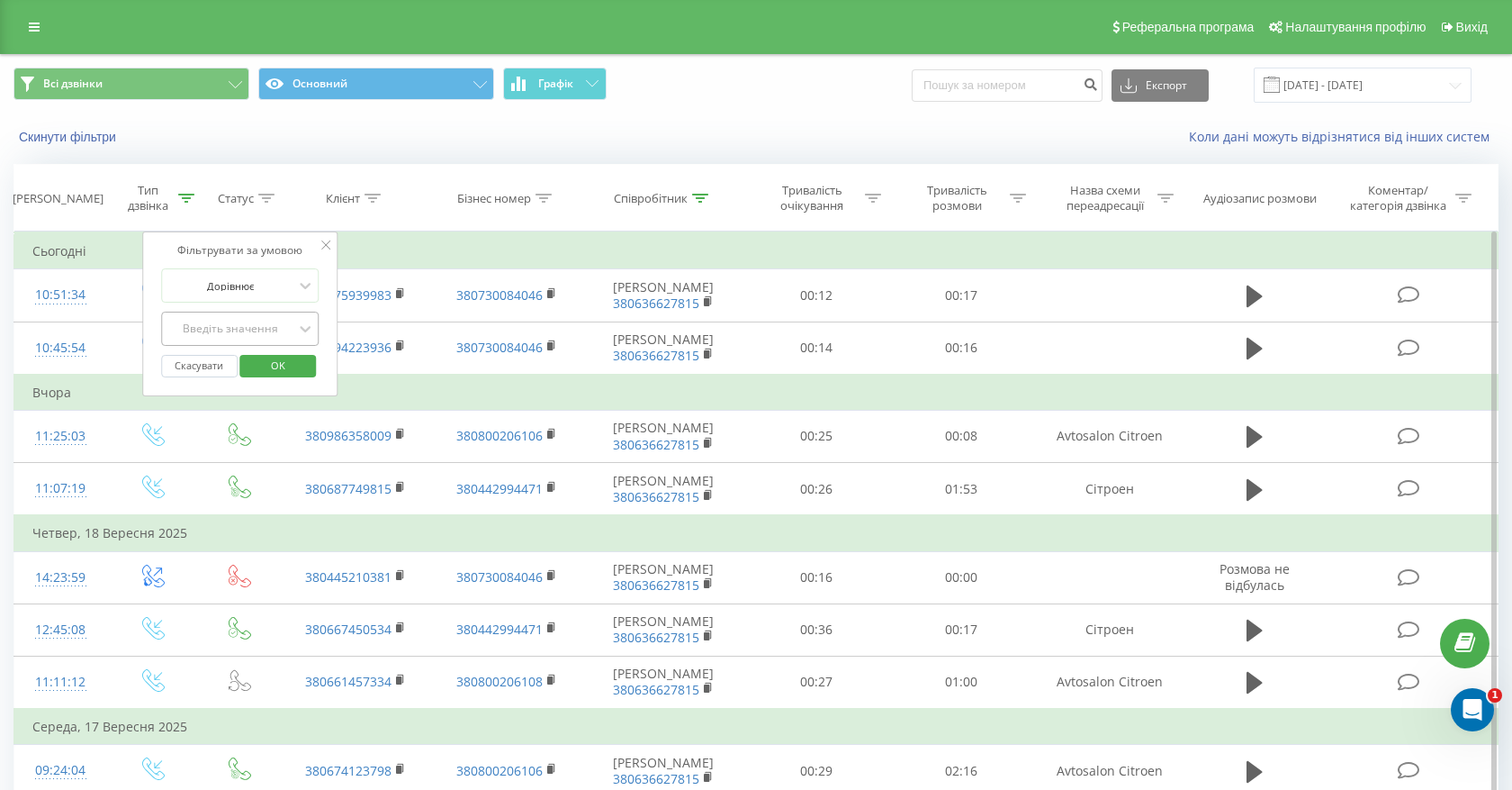
click at [264, 331] on div "Введіть значення" at bounding box center [230, 328] width 128 height 14
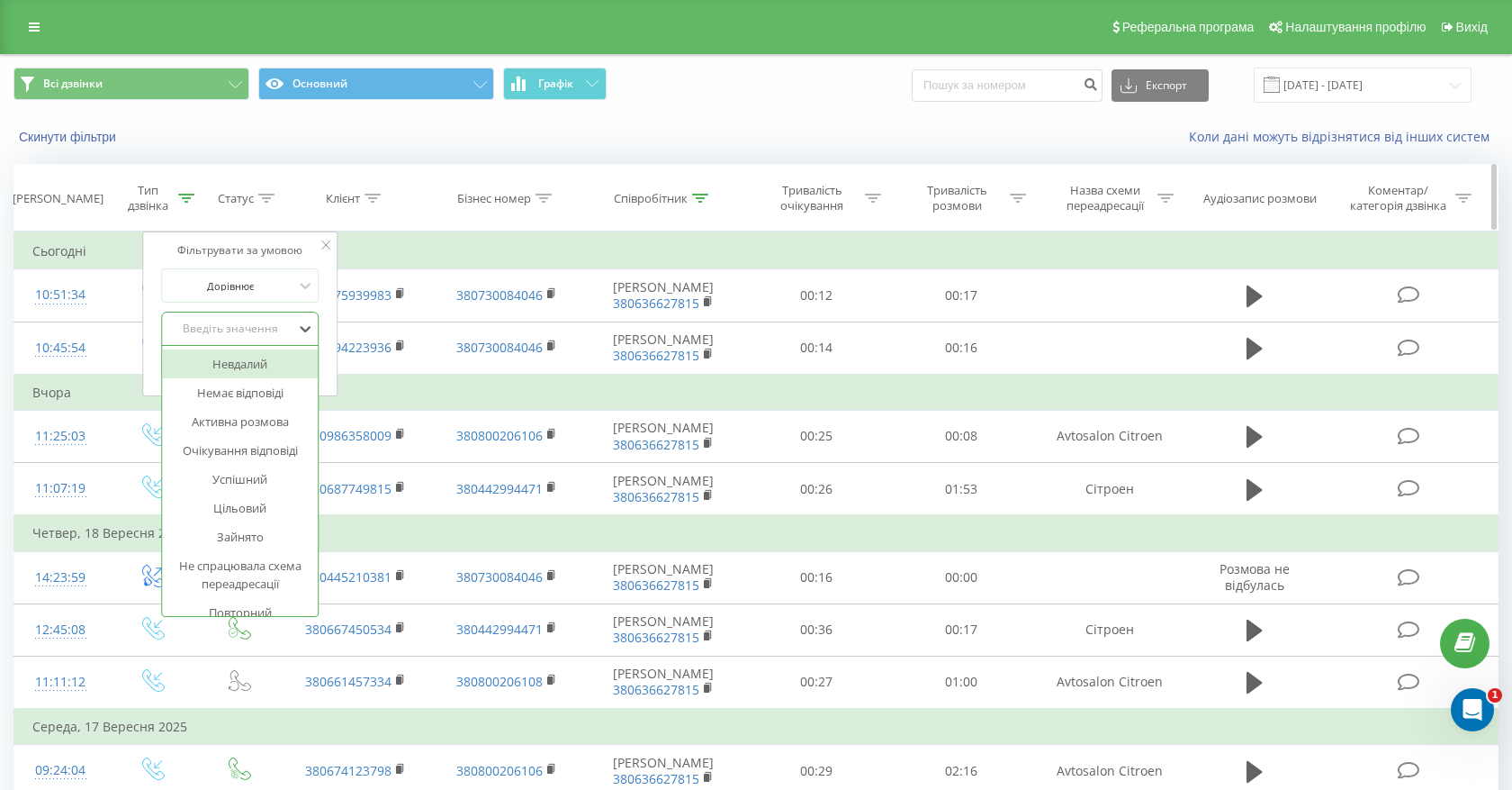
click at [296, 181] on th "Клієнт" at bounding box center [356, 198] width 150 height 67
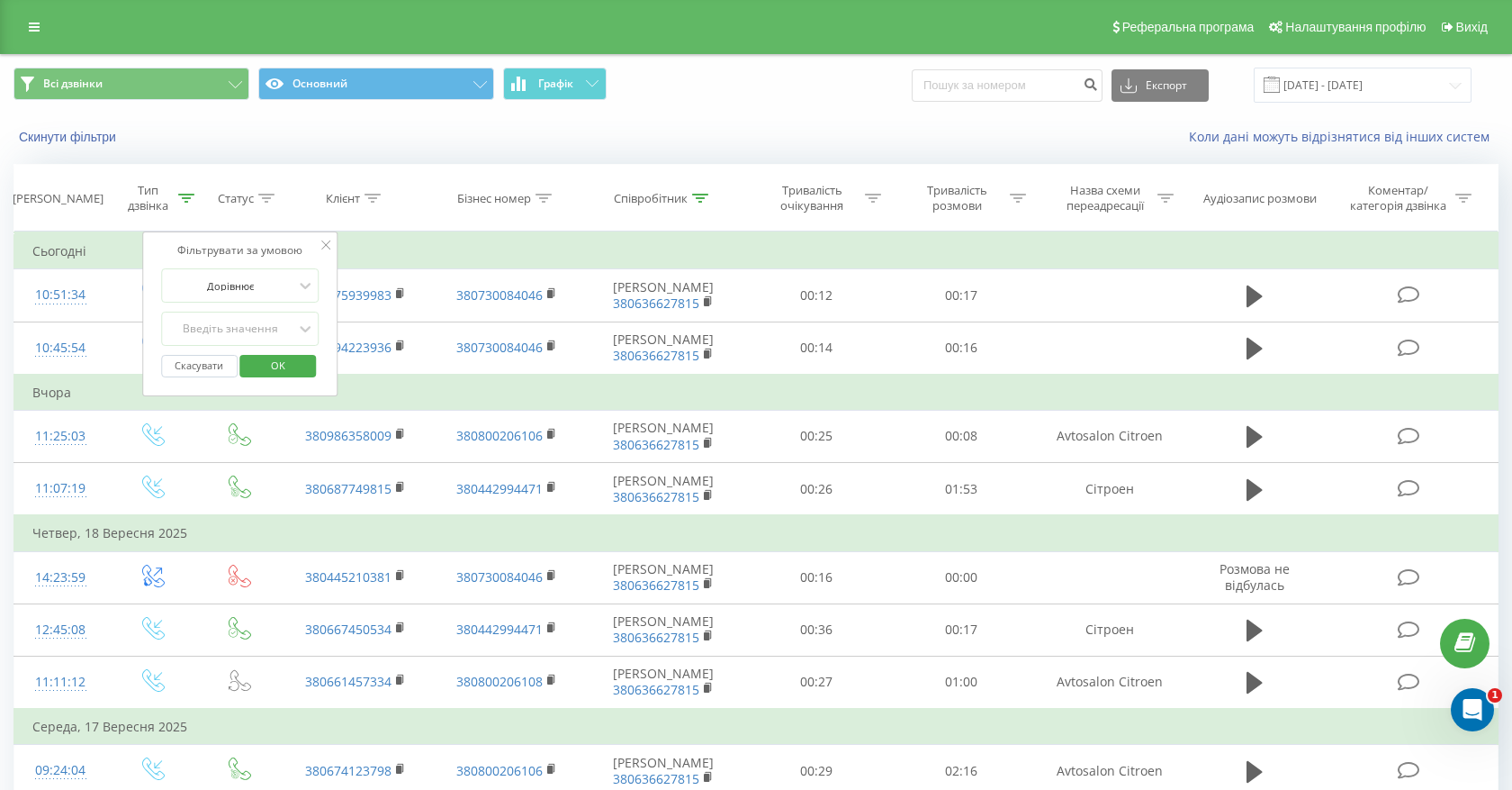
click at [293, 144] on div "Скинути фільтри" at bounding box center [284, 136] width 566 height 18
click at [259, 171] on th "Статус" at bounding box center [241, 198] width 81 height 67
click at [207, 368] on button "Скасувати" at bounding box center [198, 366] width 76 height 23
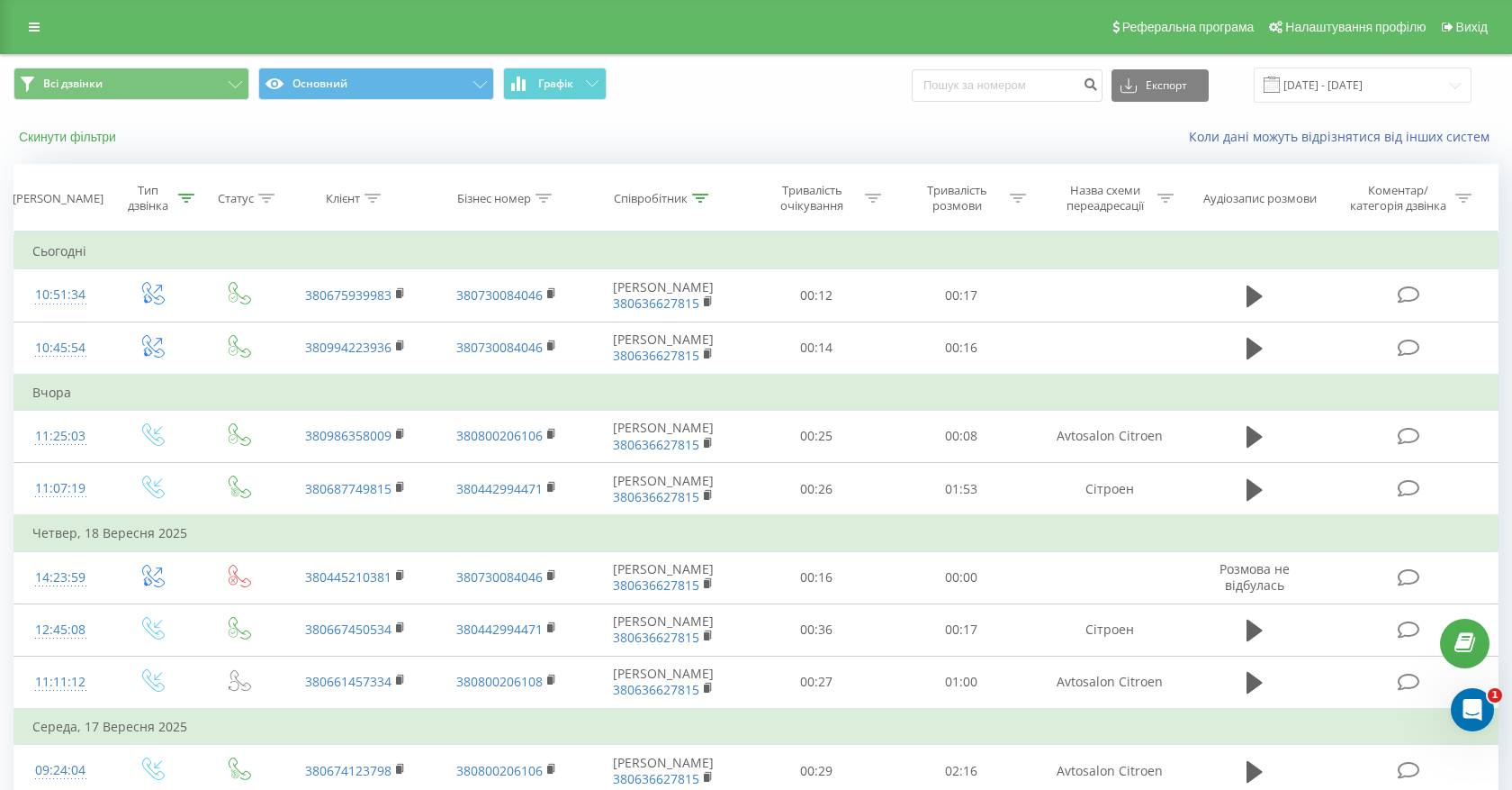
click at [74, 140] on button "Скинути фільтри" at bounding box center [69, 136] width 112 height 16
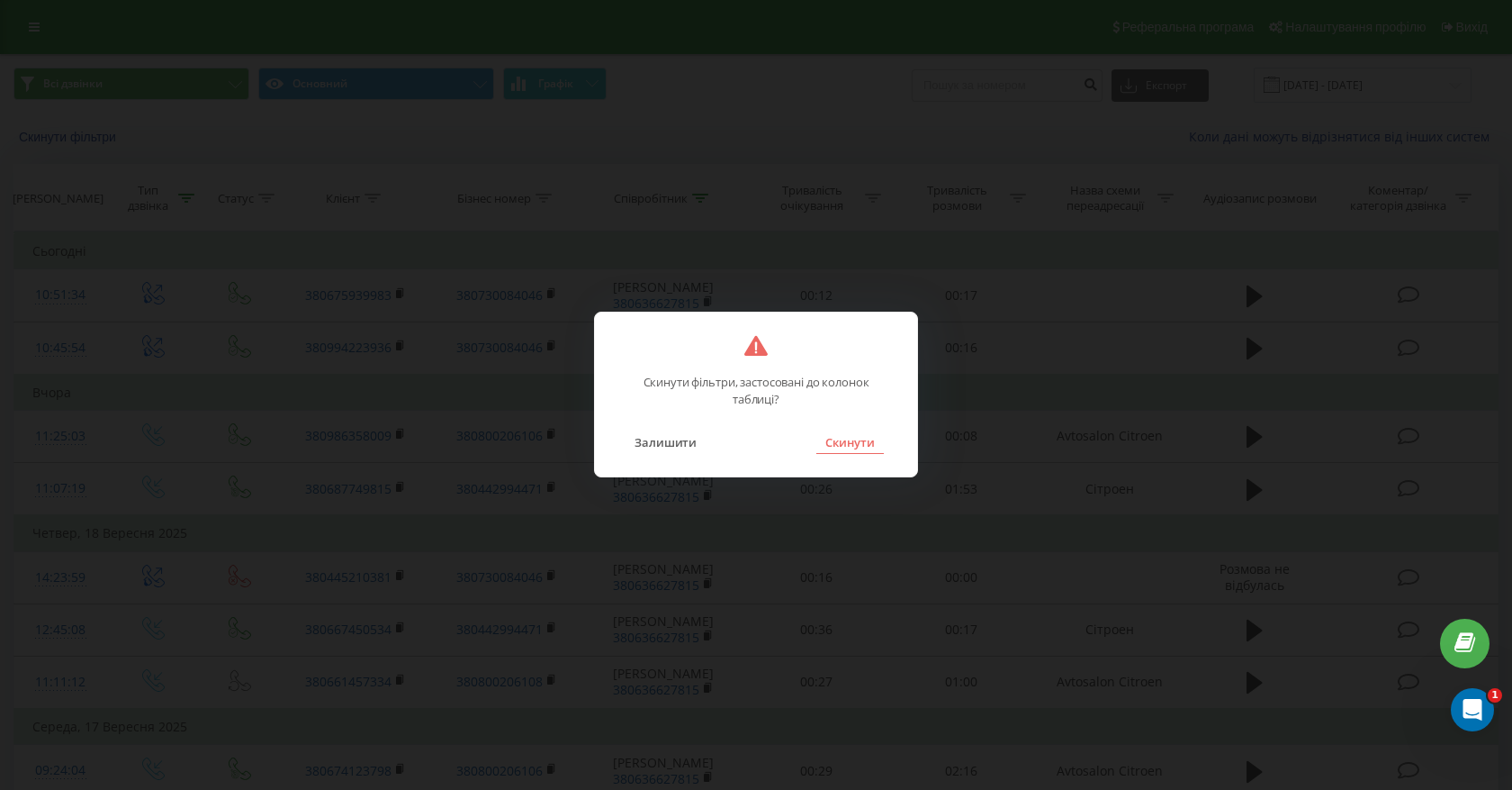
click at [830, 451] on button "Скинути" at bounding box center [850, 442] width 68 height 24
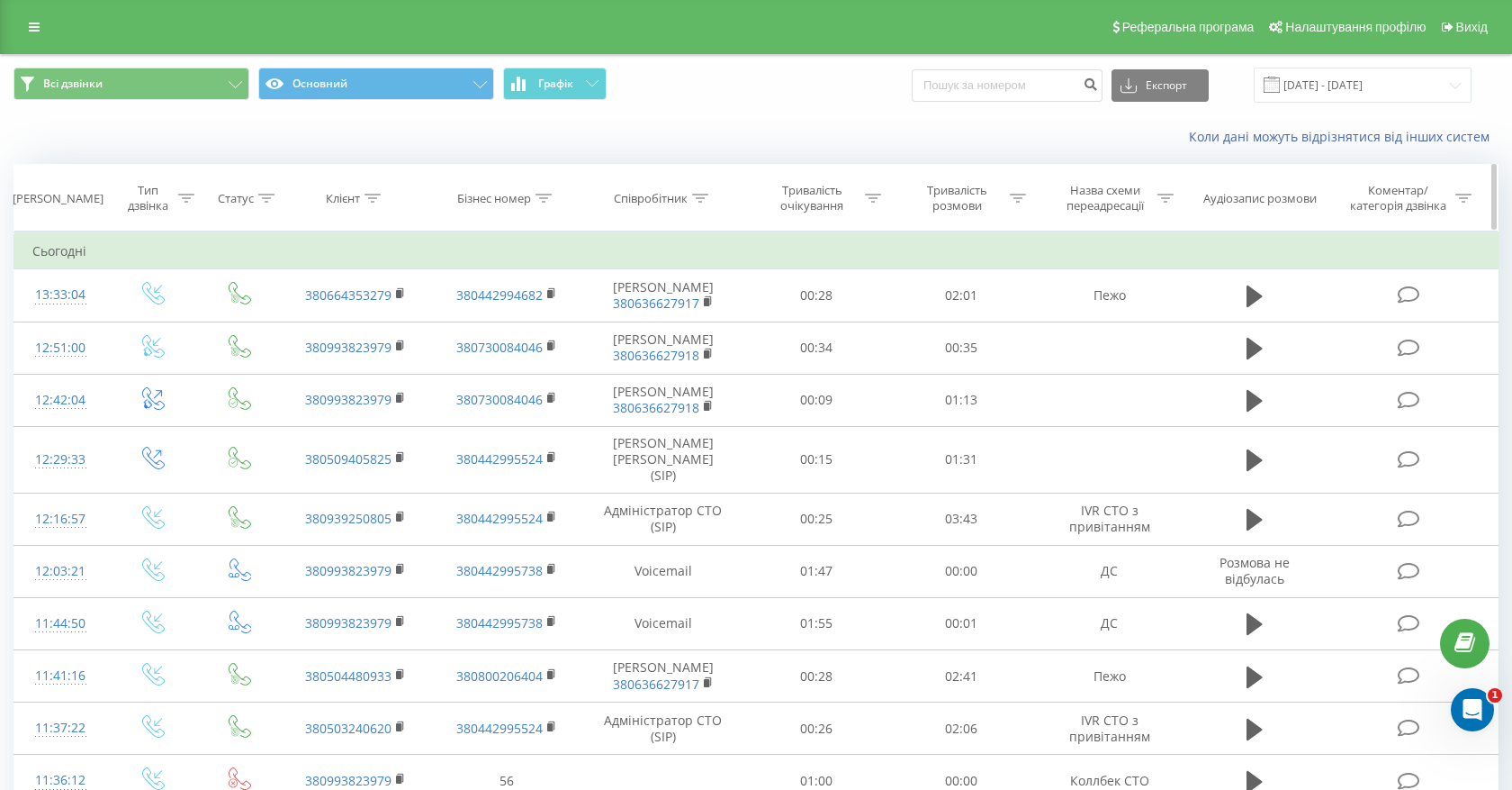
click at [676, 195] on div "Співробітник" at bounding box center [651, 198] width 74 height 15
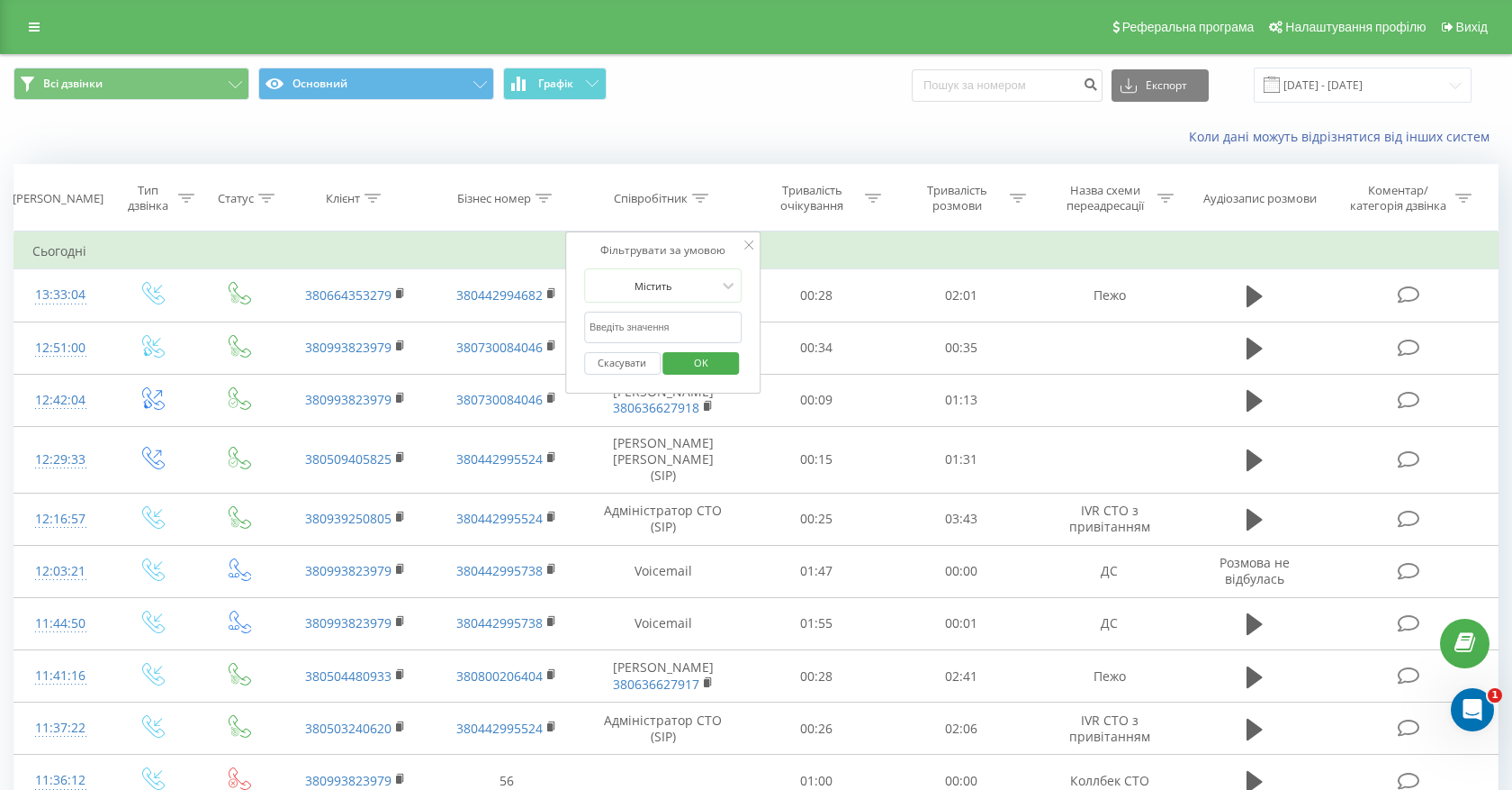
click at [669, 319] on input "text" at bounding box center [663, 327] width 158 height 32
paste input "Володимир Скопець"
type input "Володимир Скопець"
click at [696, 372] on span "OK" at bounding box center [701, 362] width 51 height 28
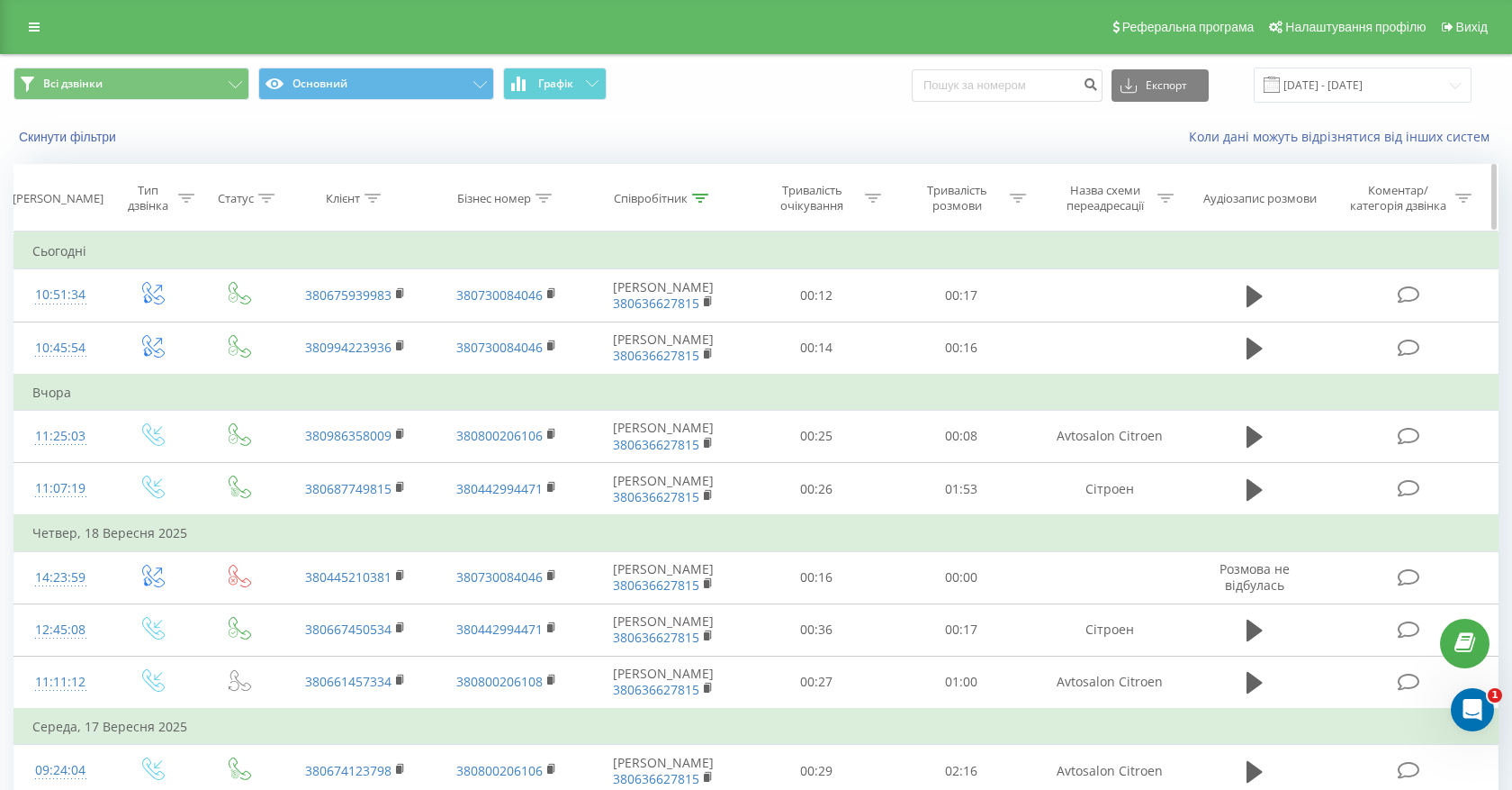
click at [156, 200] on div "Тип дзвінка" at bounding box center [148, 198] width 52 height 31
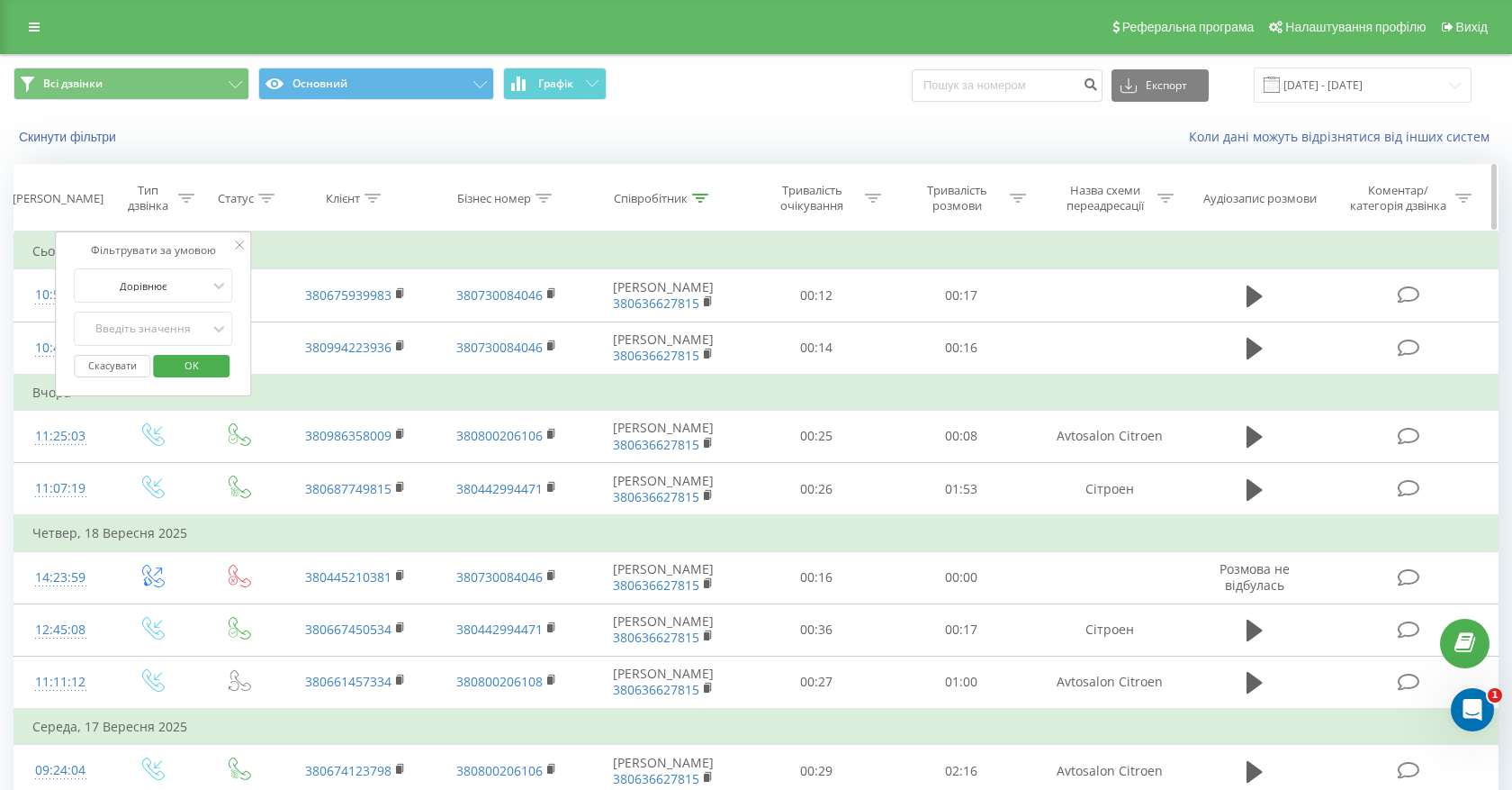
click at [156, 200] on div "Тип дзвінка" at bounding box center [148, 198] width 52 height 31
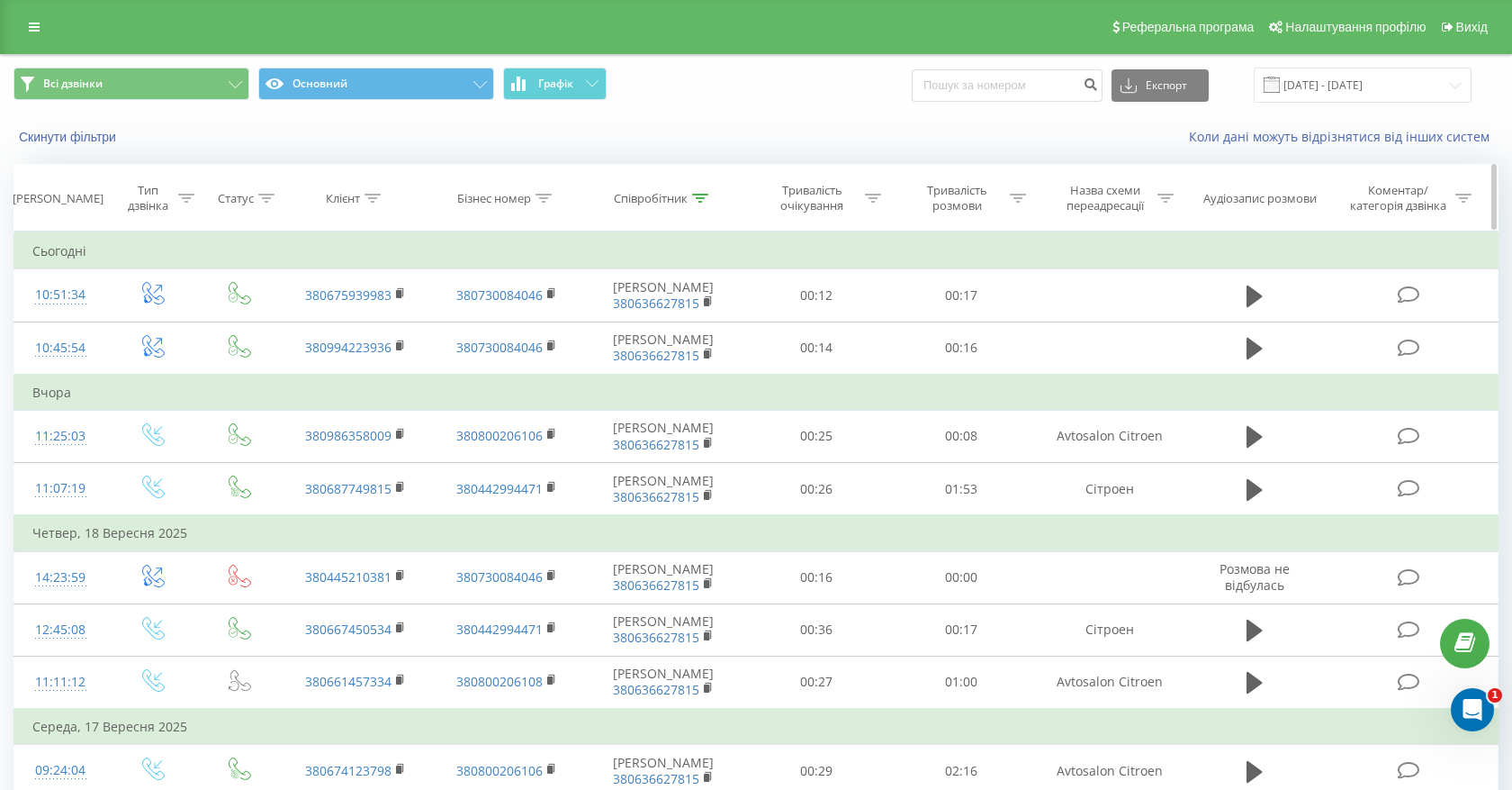
click at [665, 194] on div "Співробітник" at bounding box center [651, 198] width 74 height 15
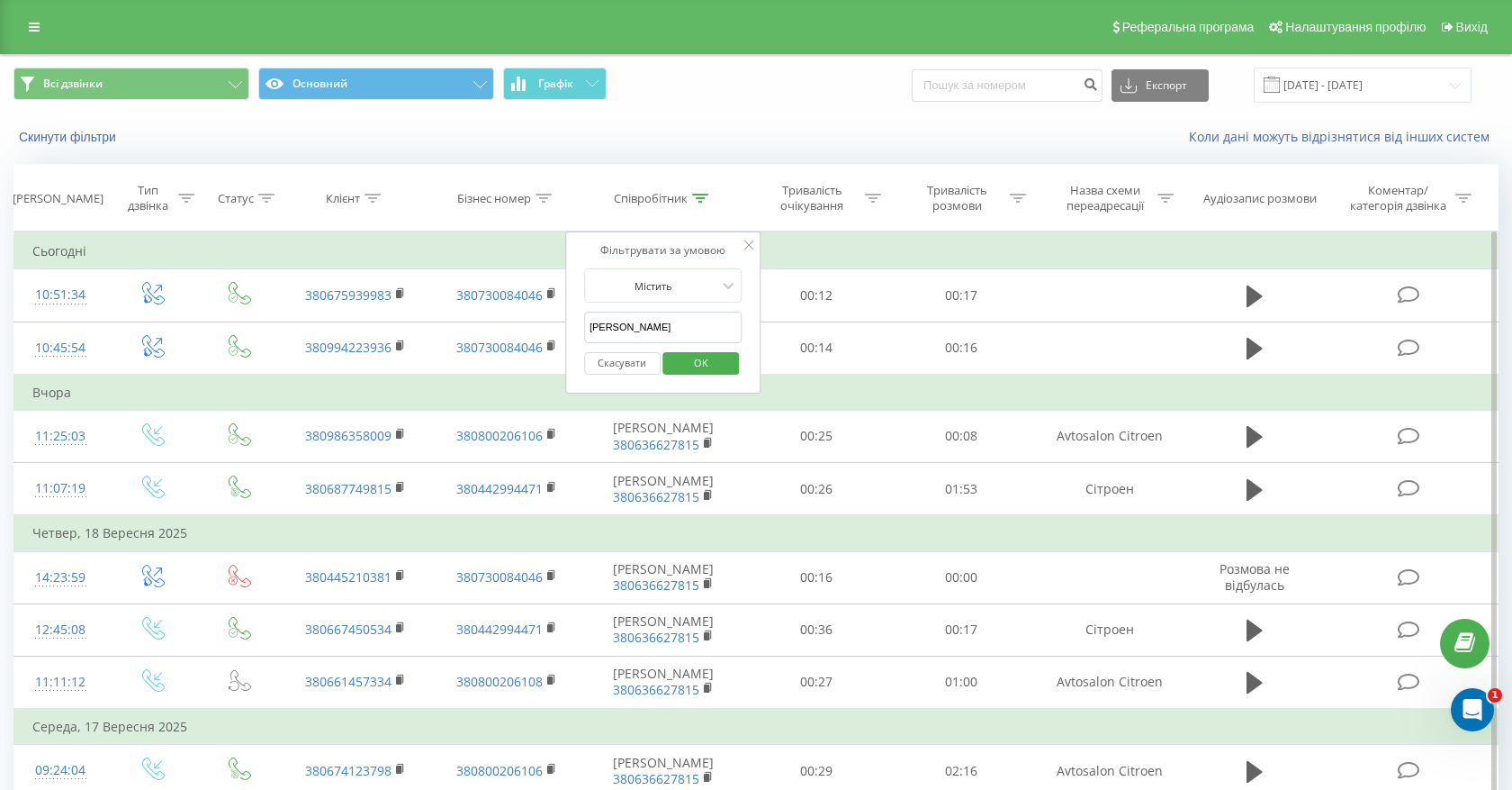
click at [745, 236] on div "Фільтрувати за умовою Містить Володимир Скопець Скасувати OK" at bounding box center [663, 312] width 197 height 162
click at [747, 242] on icon at bounding box center [749, 245] width 9 height 9
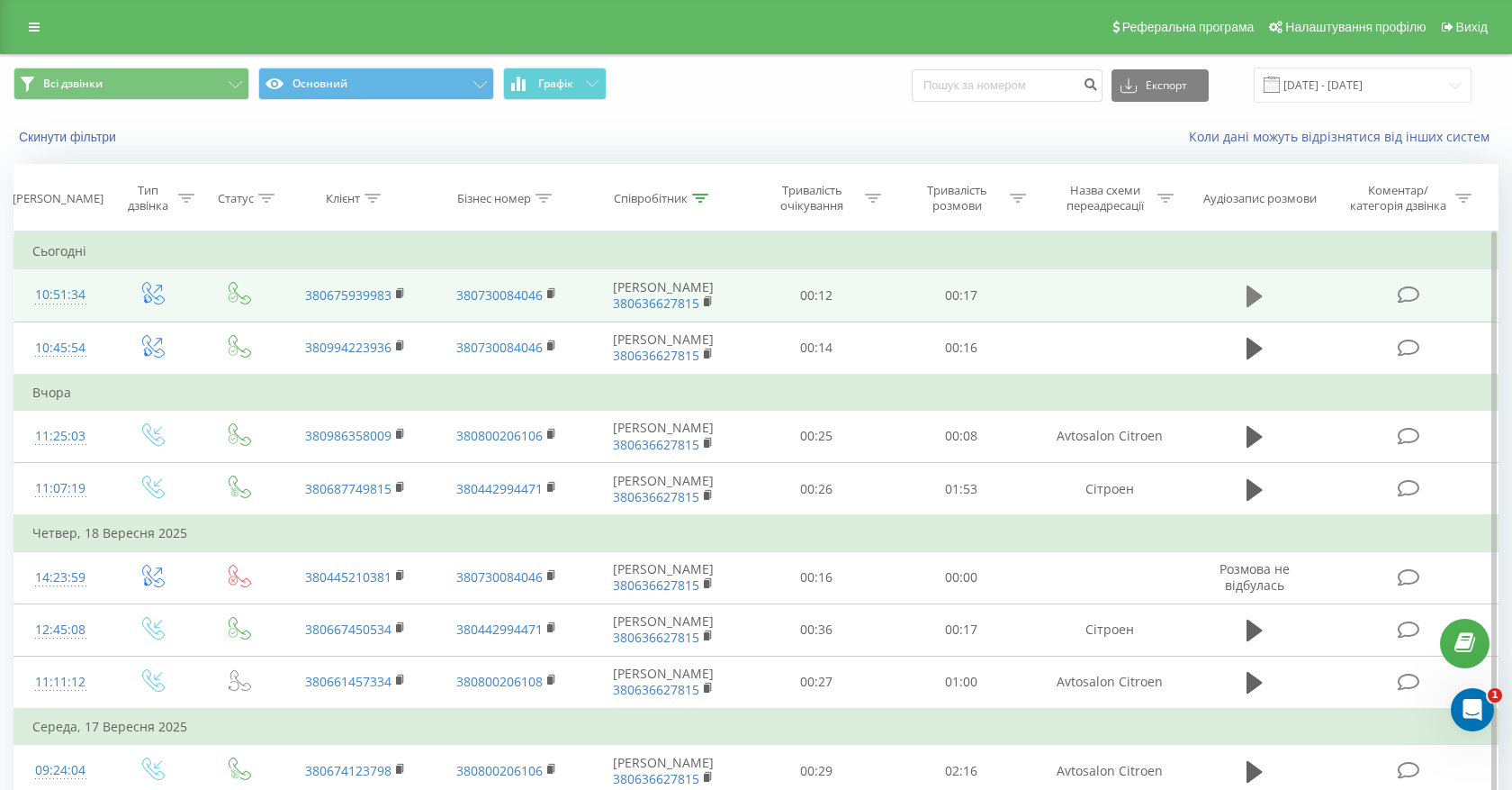
click at [1255, 292] on icon at bounding box center [1254, 295] width 16 height 22
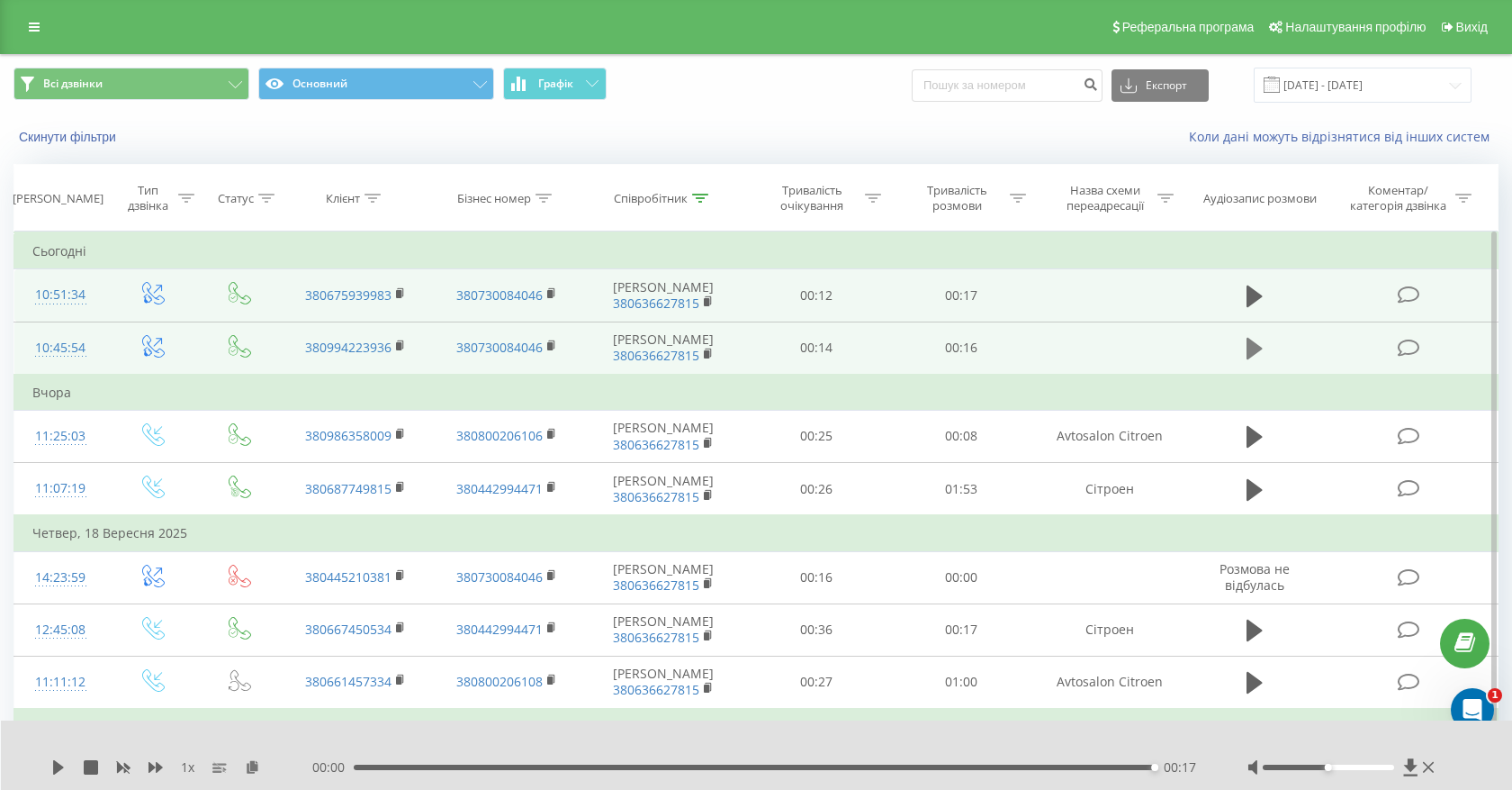
click at [1253, 344] on icon at bounding box center [1254, 348] width 16 height 22
click at [1410, 768] on icon at bounding box center [1410, 766] width 13 height 17
click at [1305, 295] on td at bounding box center [1254, 295] width 139 height 53
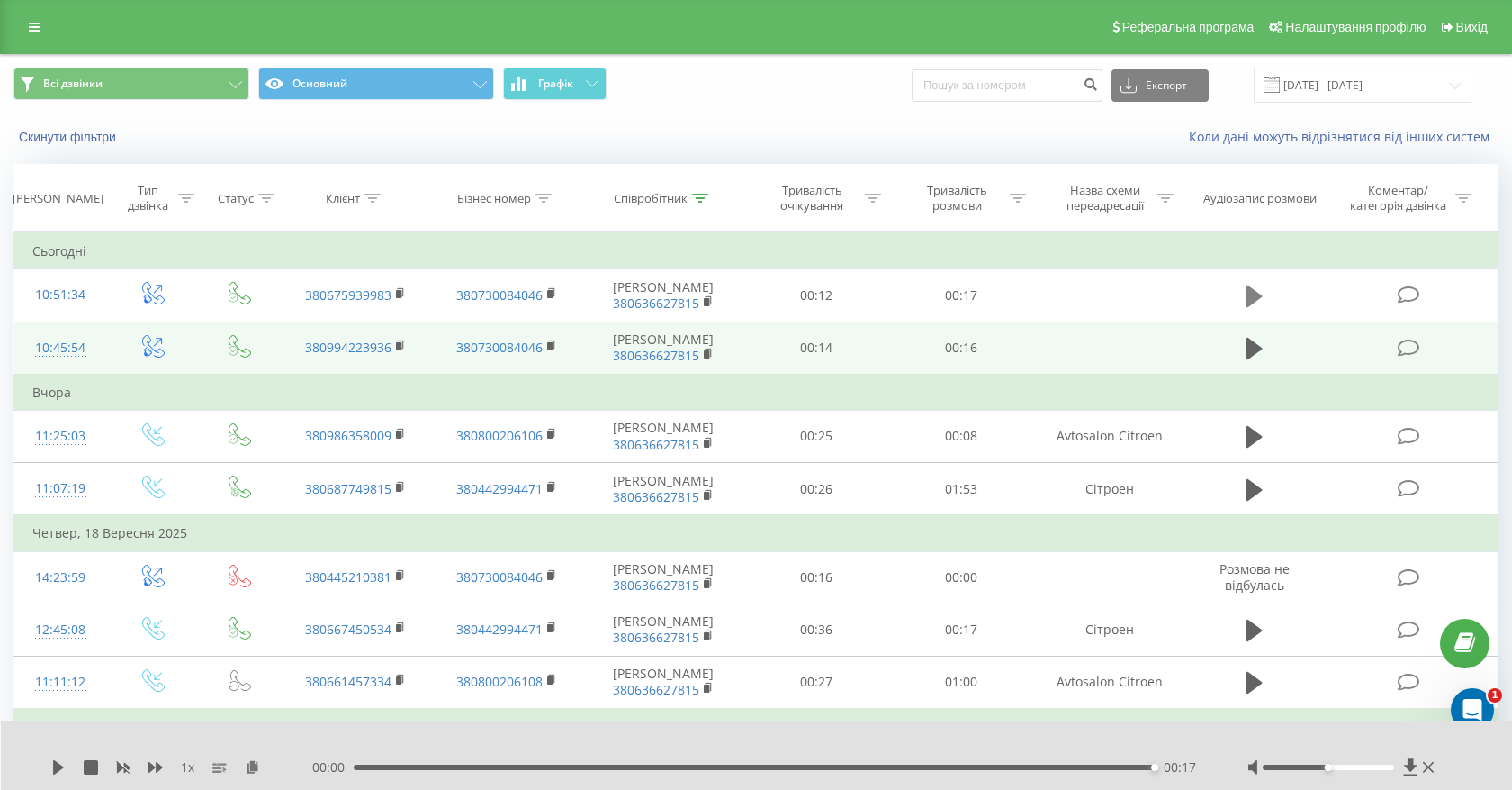
click at [1251, 297] on icon at bounding box center [1254, 295] width 16 height 22
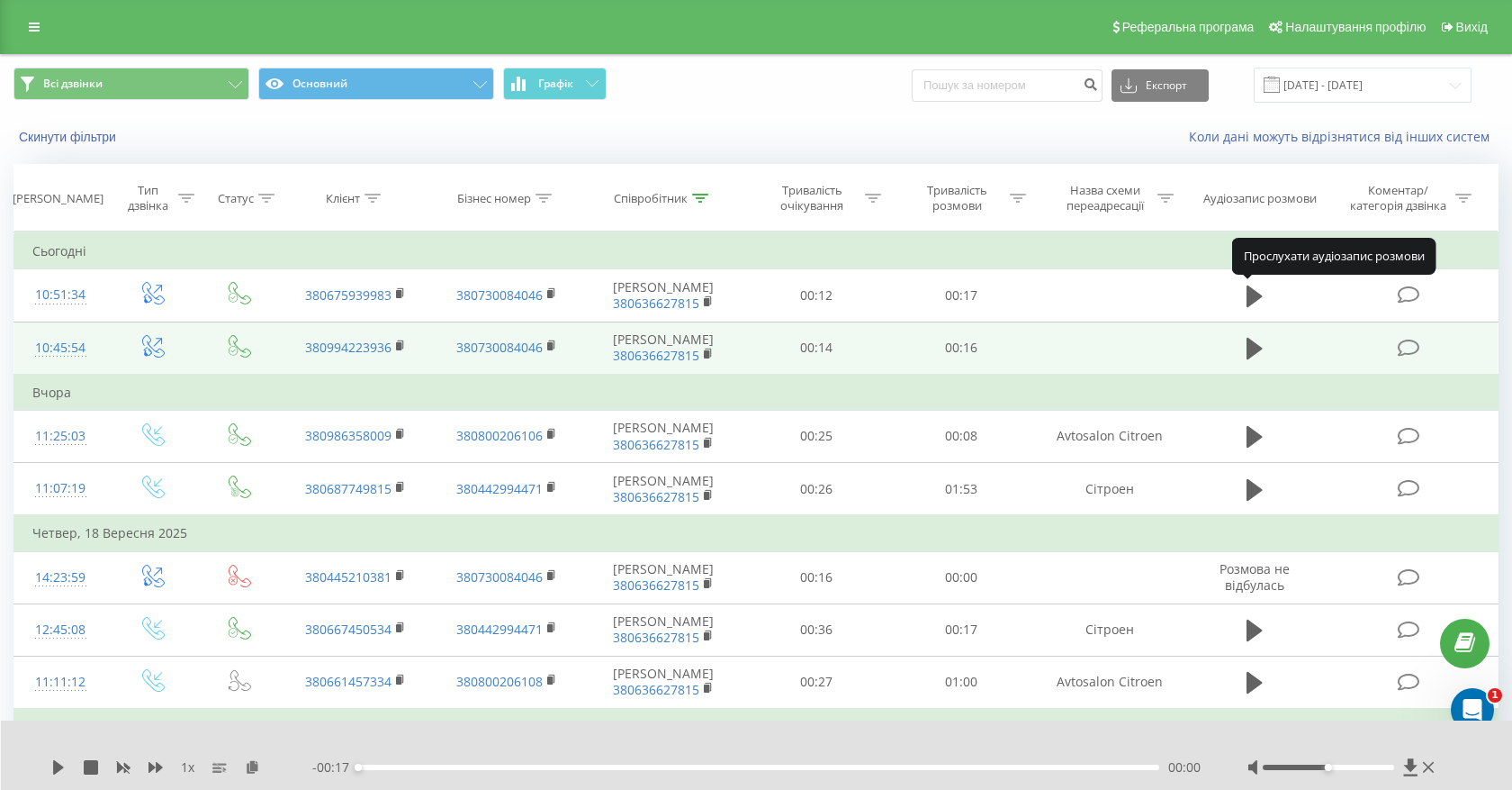
click at [1251, 297] on icon at bounding box center [1254, 295] width 16 height 22
click at [1251, 297] on icon at bounding box center [1250, 295] width 6 height 20
click at [1409, 766] on icon at bounding box center [1410, 766] width 13 height 17
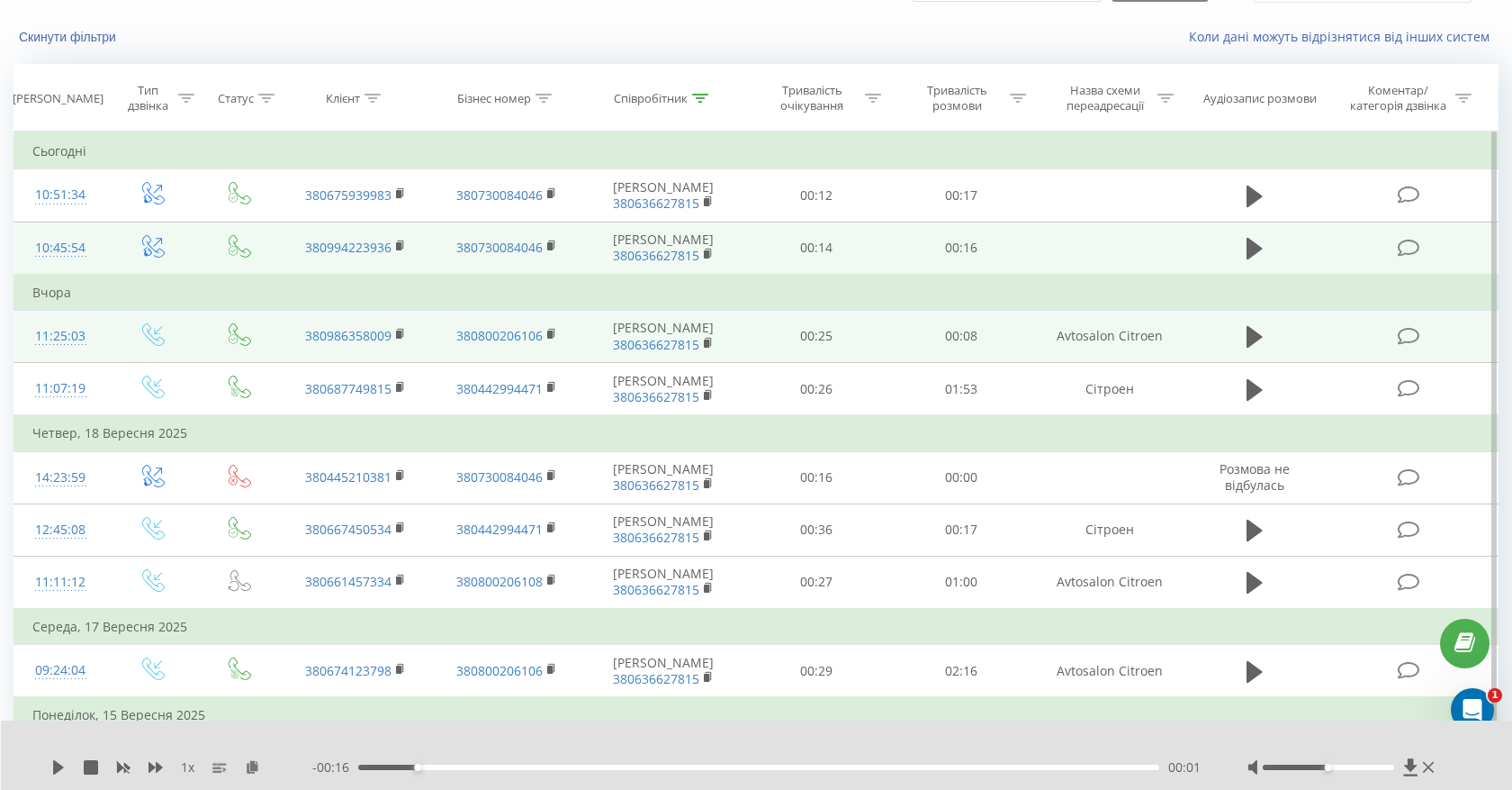
scroll to position [112, 0]
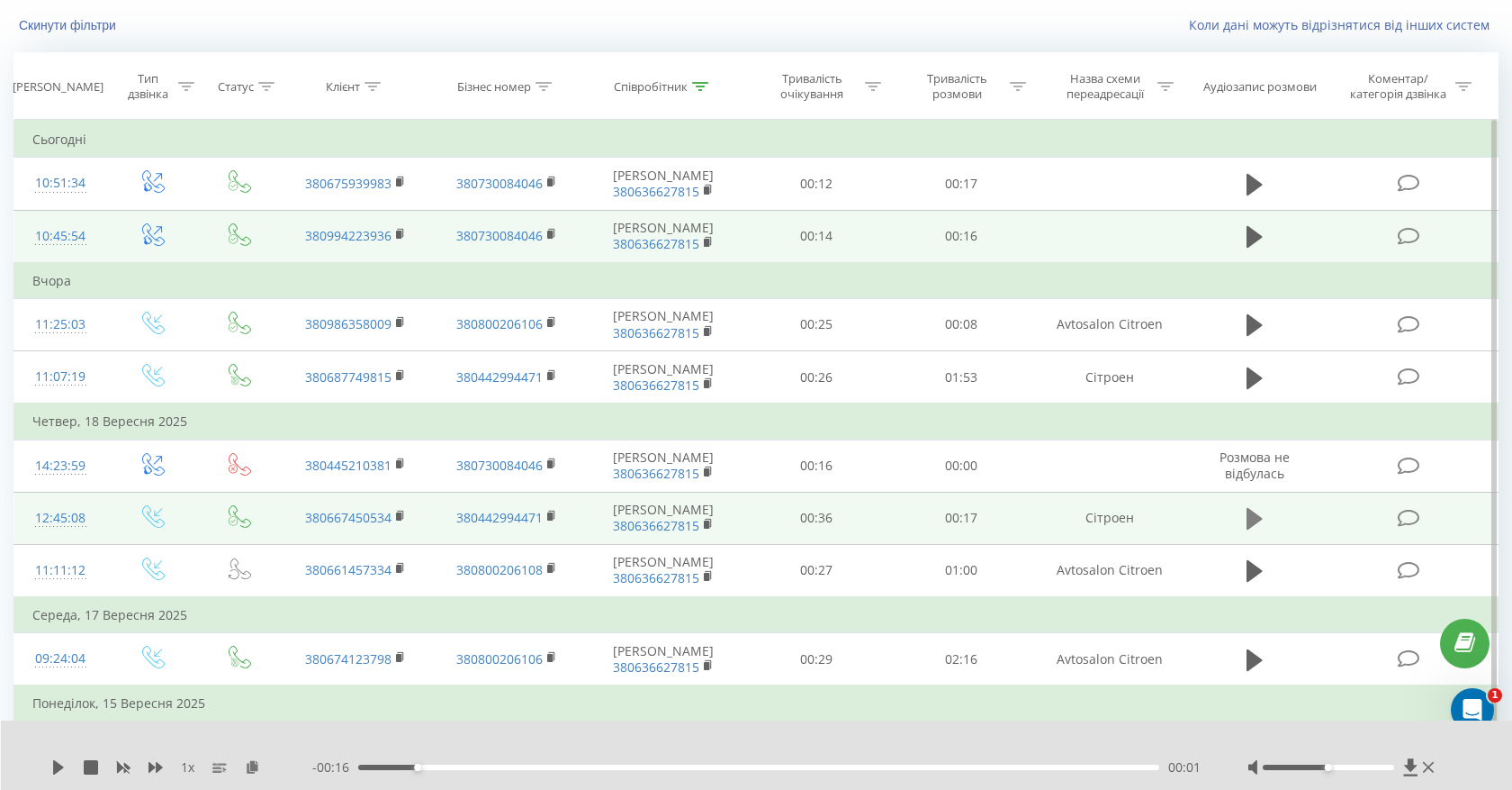
click at [1252, 523] on icon at bounding box center [1254, 518] width 16 height 22
click at [1252, 523] on icon at bounding box center [1254, 518] width 16 height 25
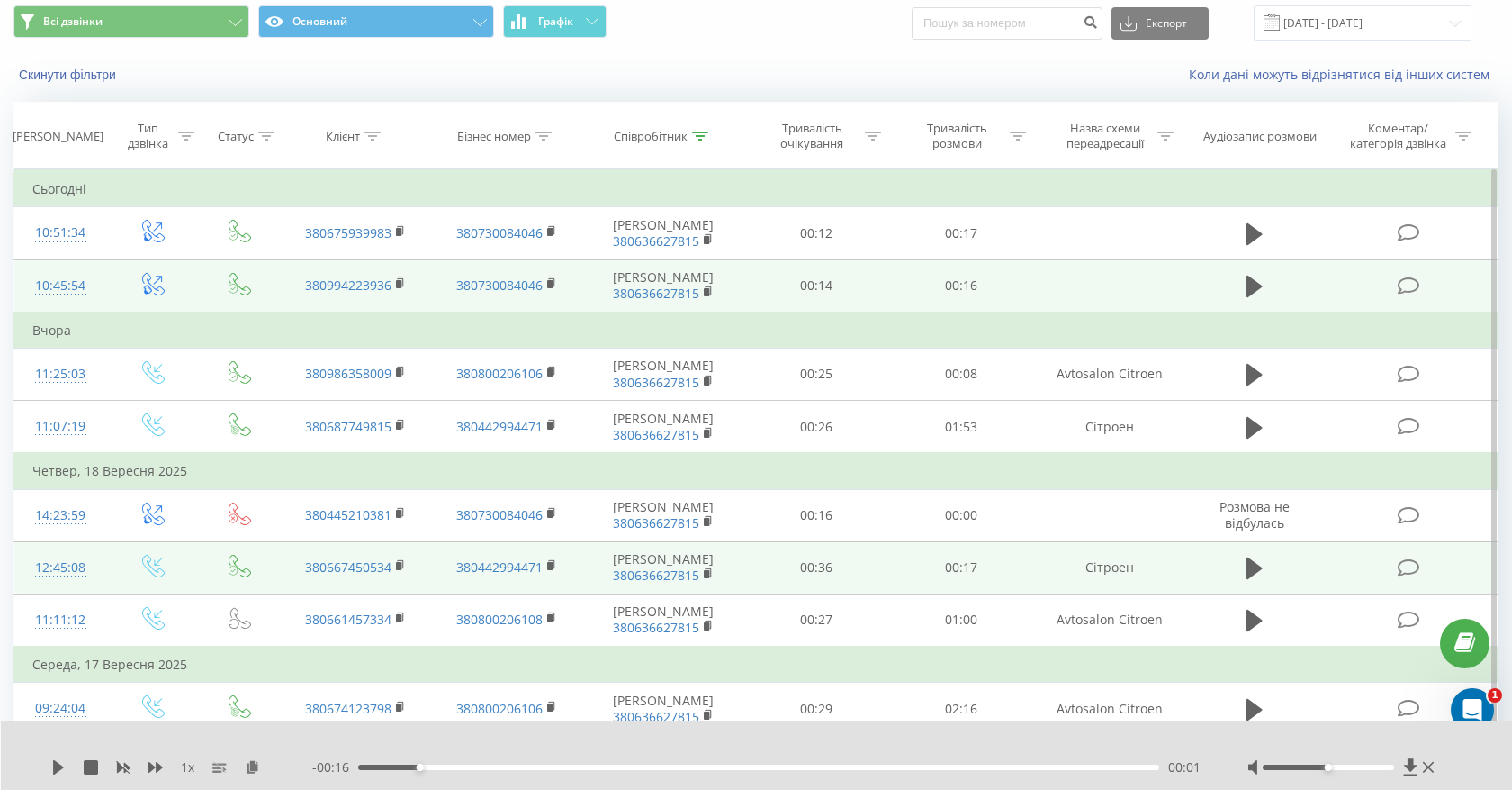
scroll to position [0, 0]
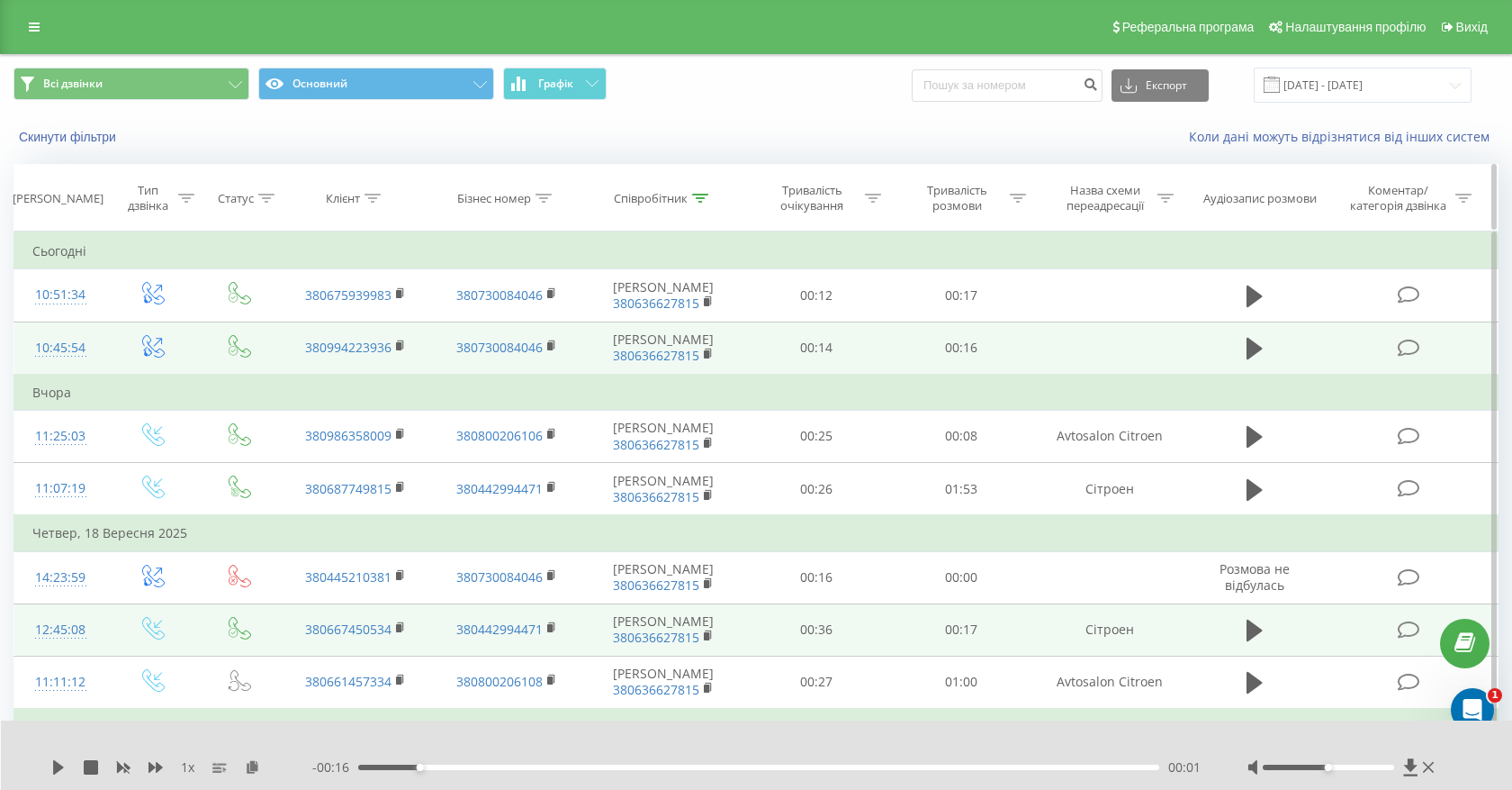
click at [181, 202] on div at bounding box center [186, 198] width 16 height 15
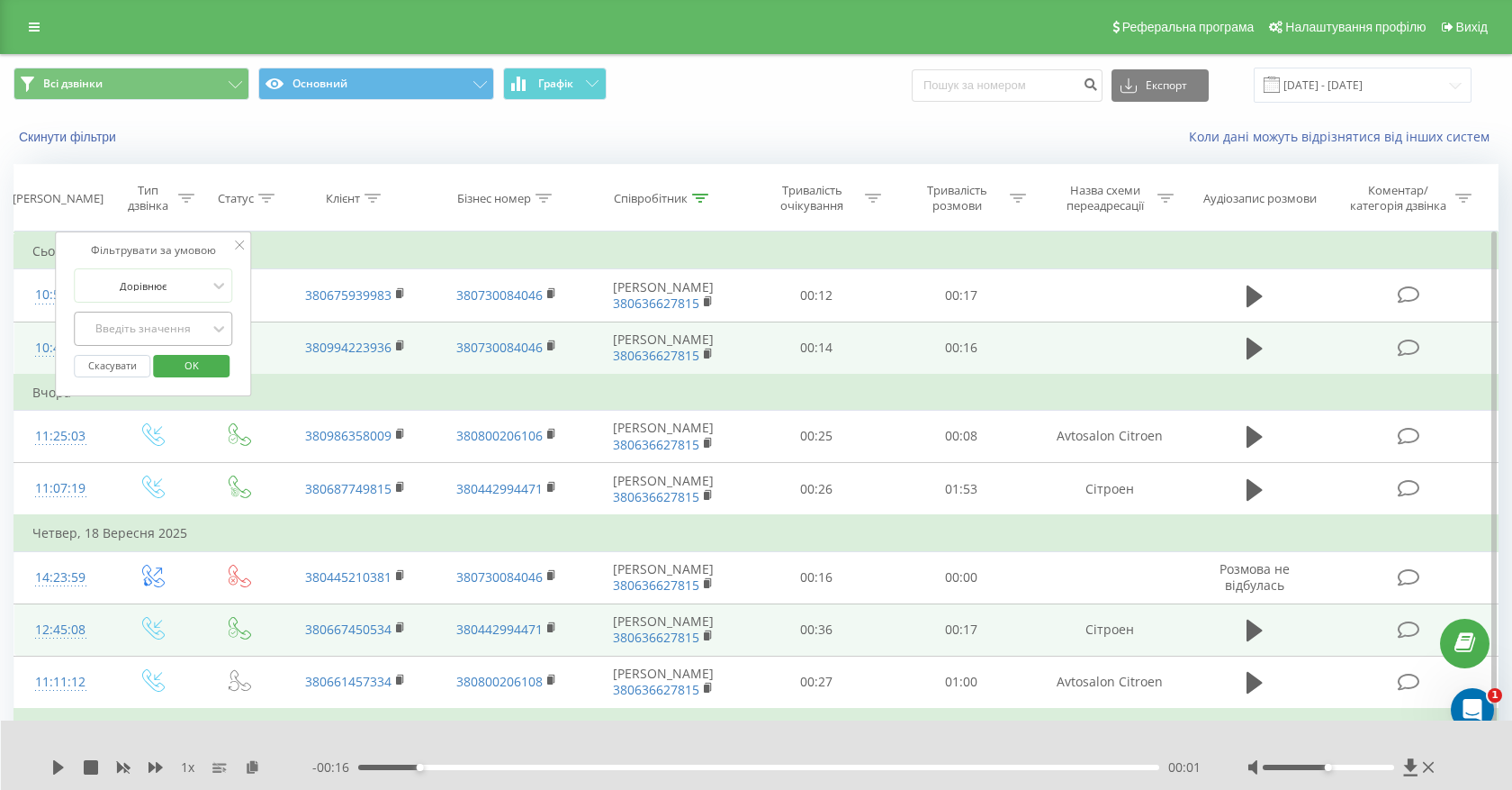
click at [174, 327] on div "Введіть значення" at bounding box center [143, 328] width 128 height 14
click at [181, 394] on div "Вихідний" at bounding box center [152, 392] width 157 height 29
click at [193, 354] on span "OK" at bounding box center [192, 365] width 51 height 28
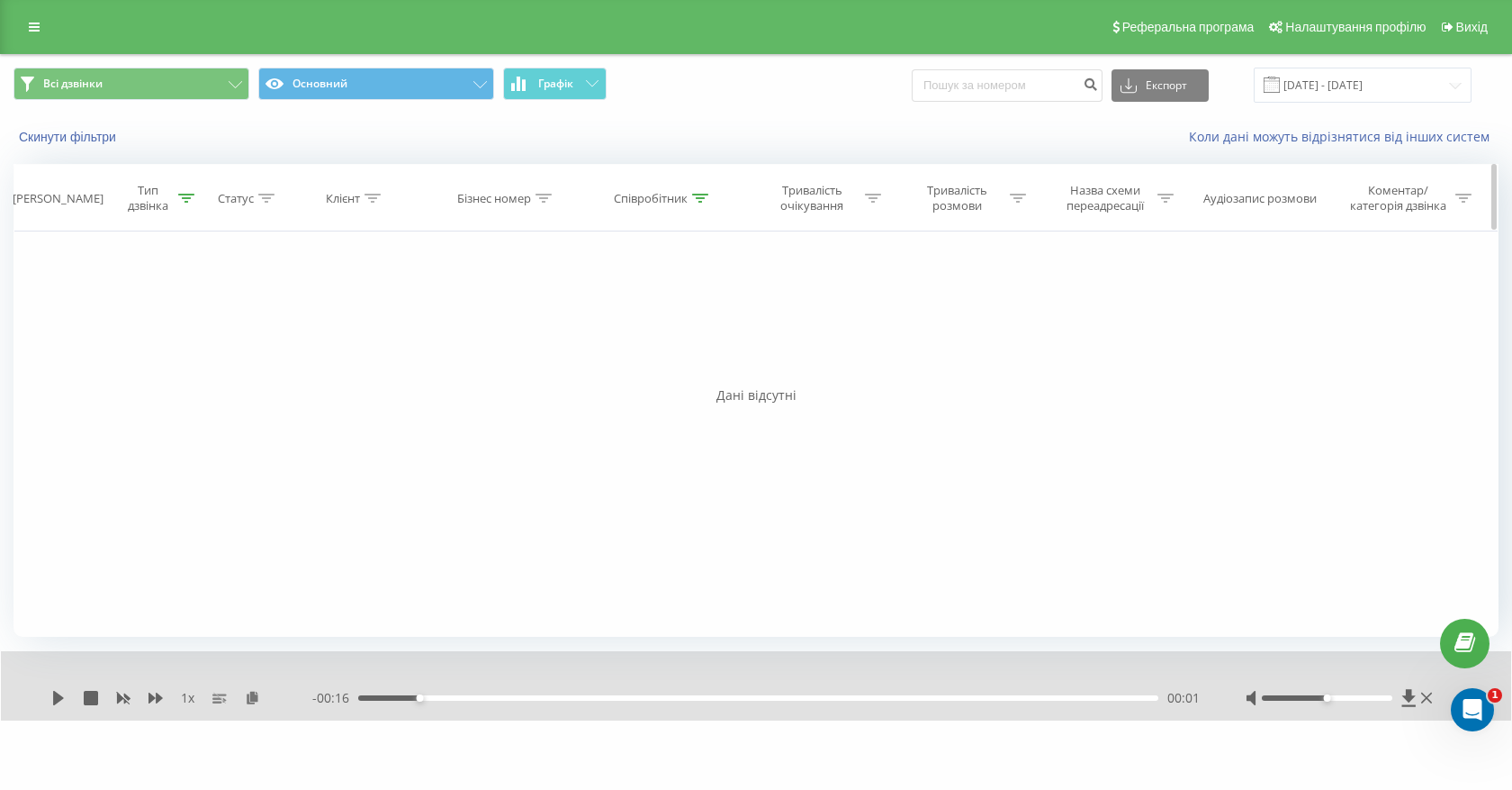
click at [180, 196] on icon at bounding box center [186, 198] width 16 height 9
click at [171, 323] on div at bounding box center [143, 329] width 128 height 17
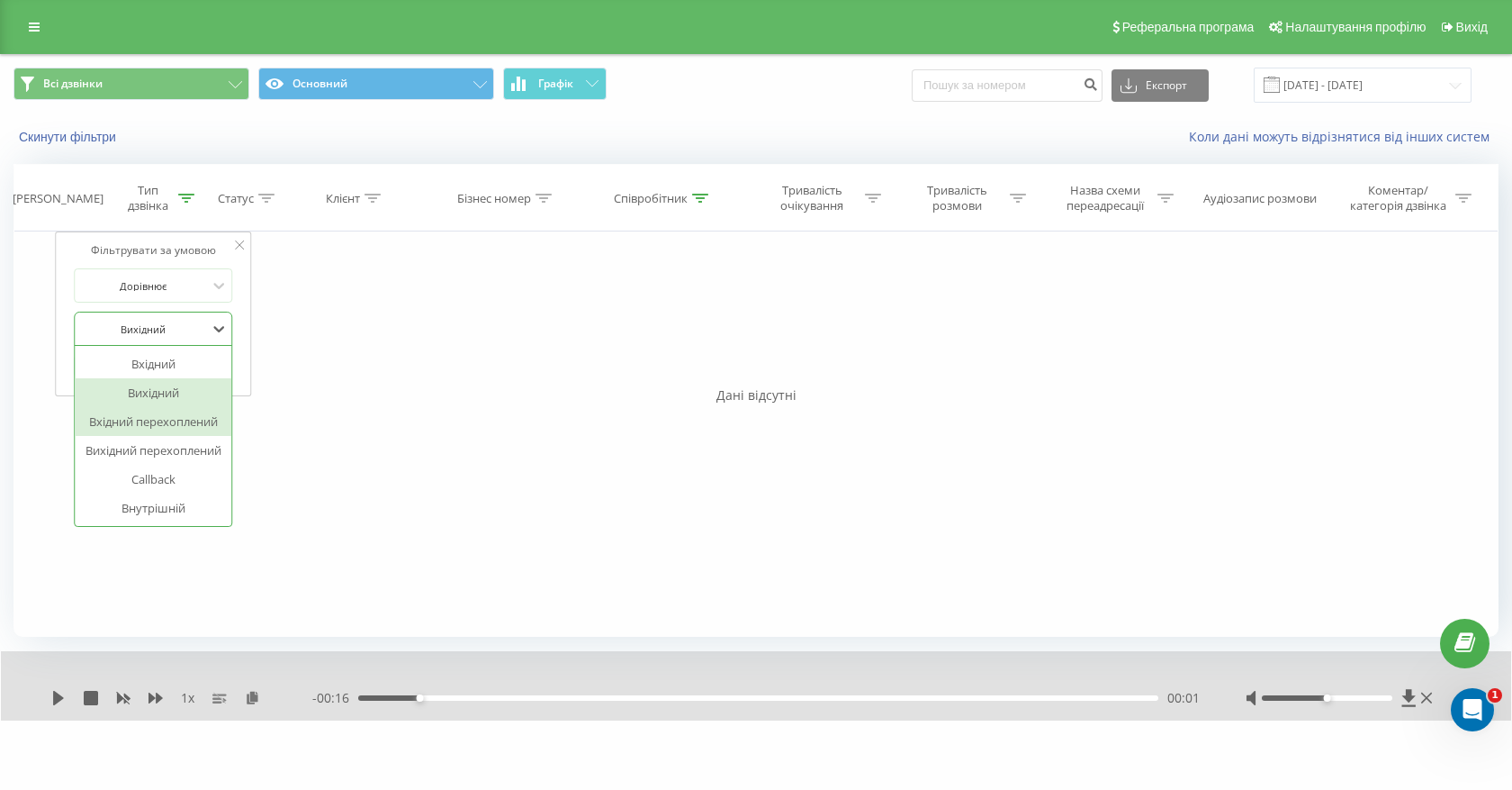
click at [184, 425] on div "Вхідний перехоплений" at bounding box center [152, 421] width 157 height 29
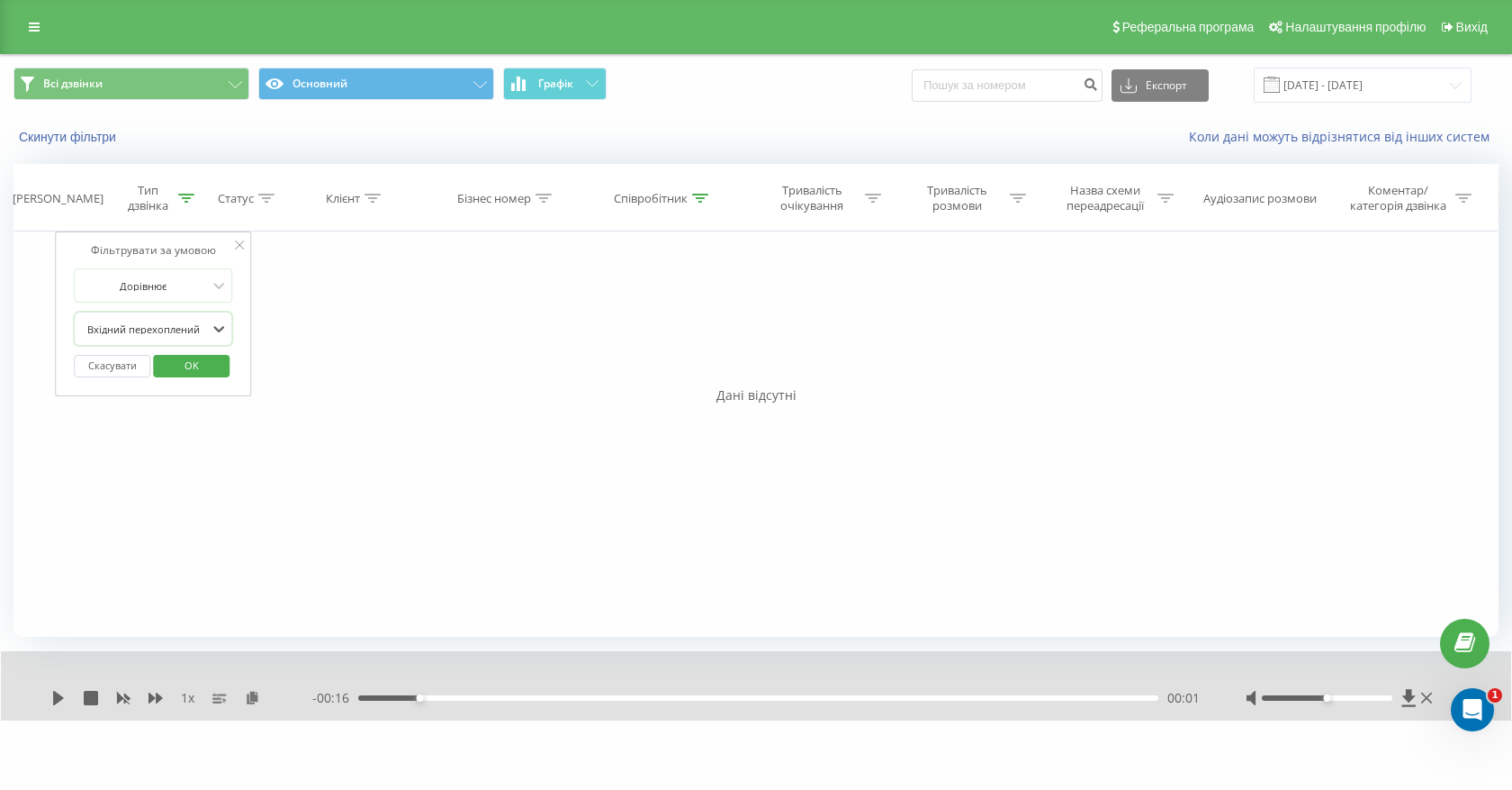
click at [180, 328] on div at bounding box center [143, 329] width 128 height 17
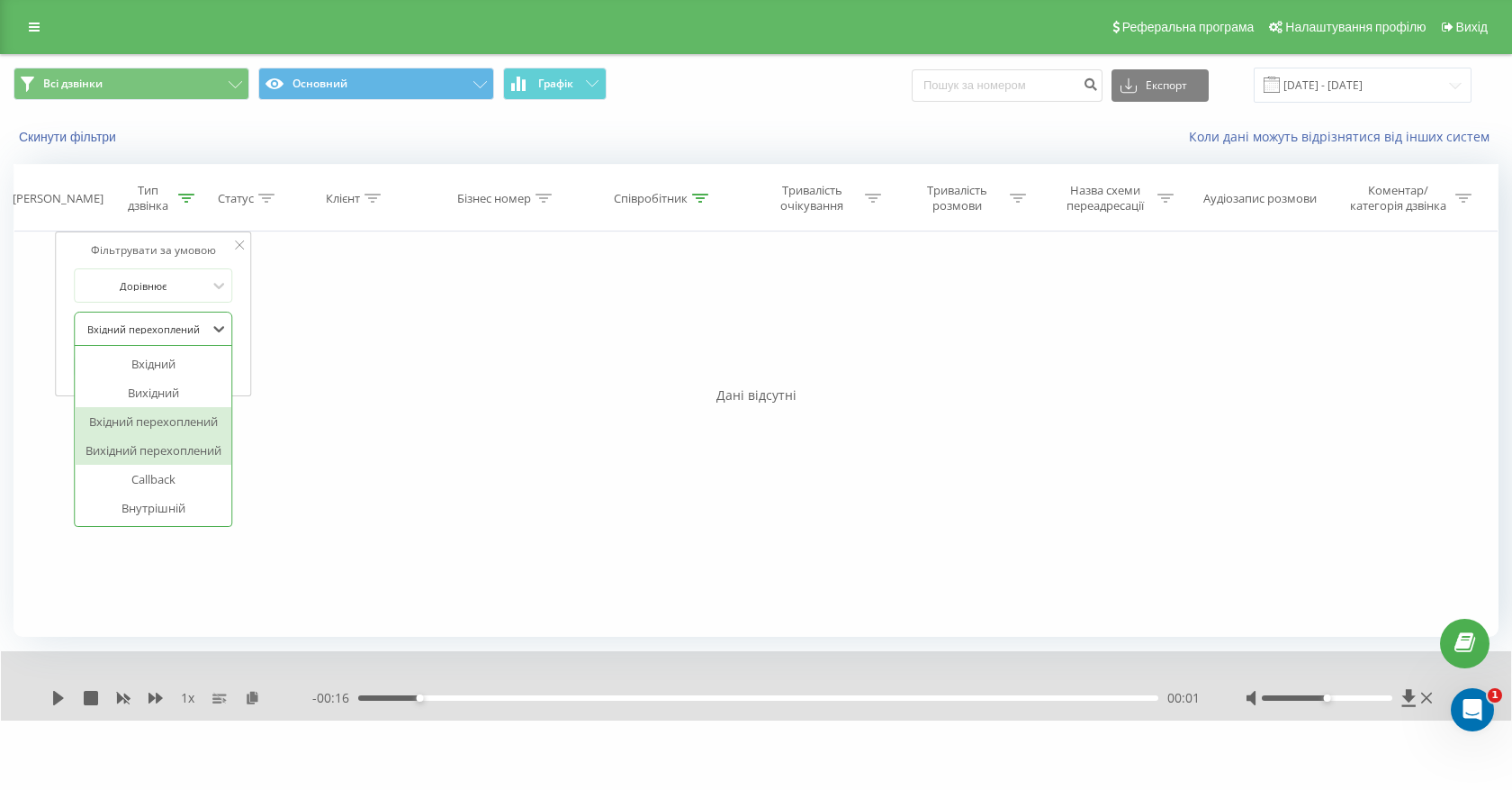
click at [182, 454] on div "Вихідний перехоплений" at bounding box center [152, 450] width 157 height 29
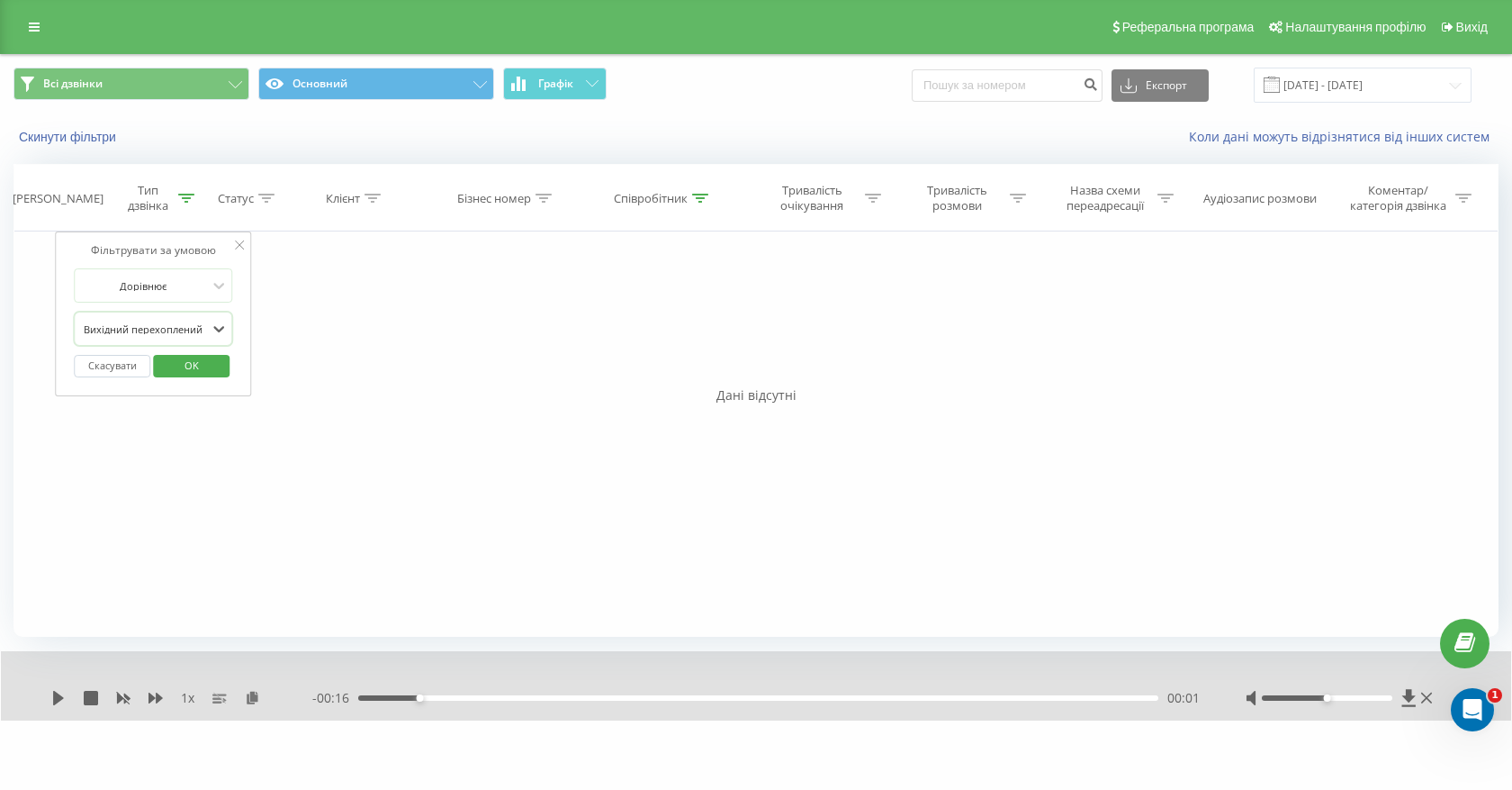
click at [180, 372] on span "OK" at bounding box center [192, 365] width 51 height 28
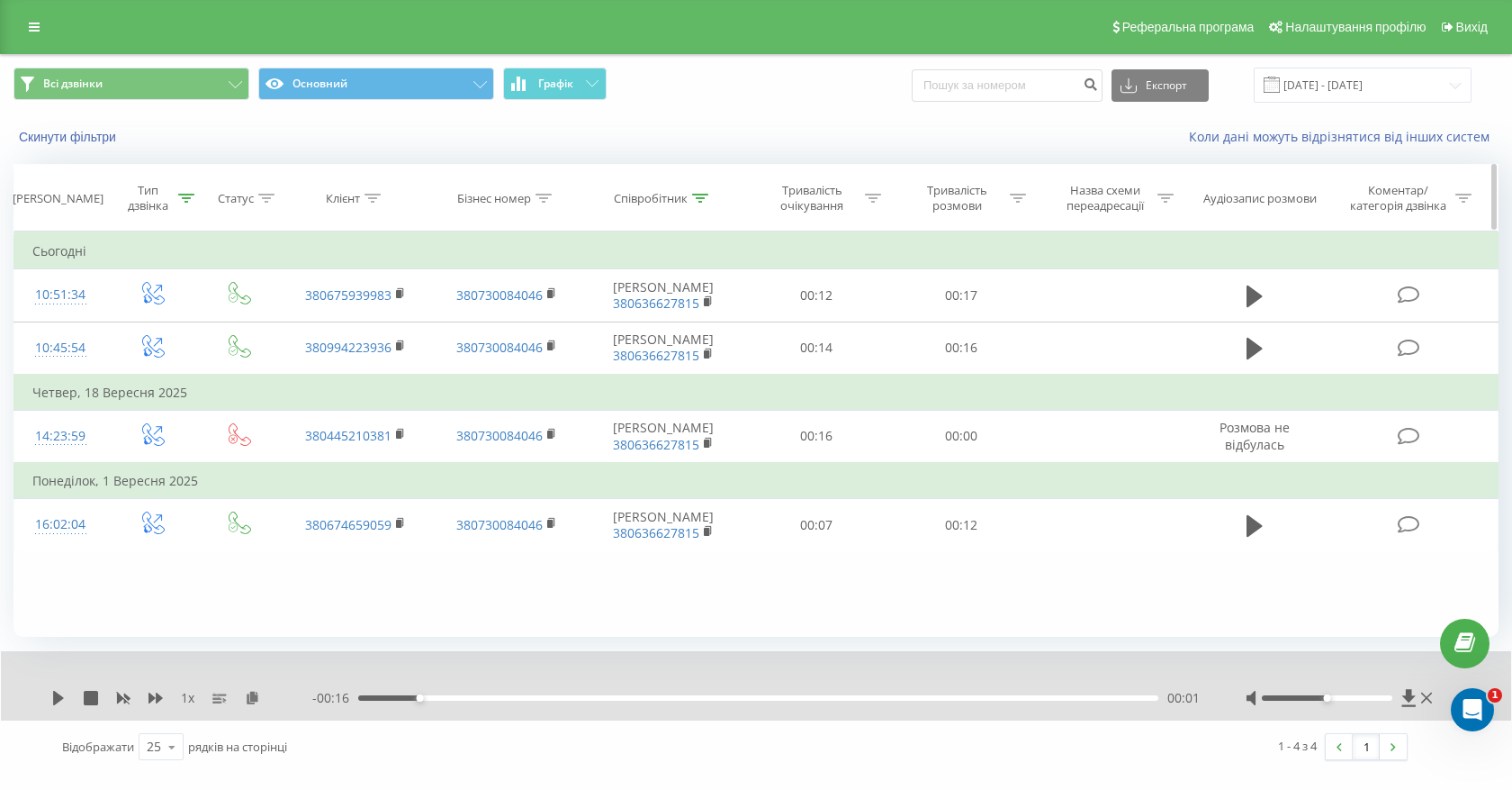
click at [168, 204] on div "Тип дзвінка" at bounding box center [148, 198] width 52 height 31
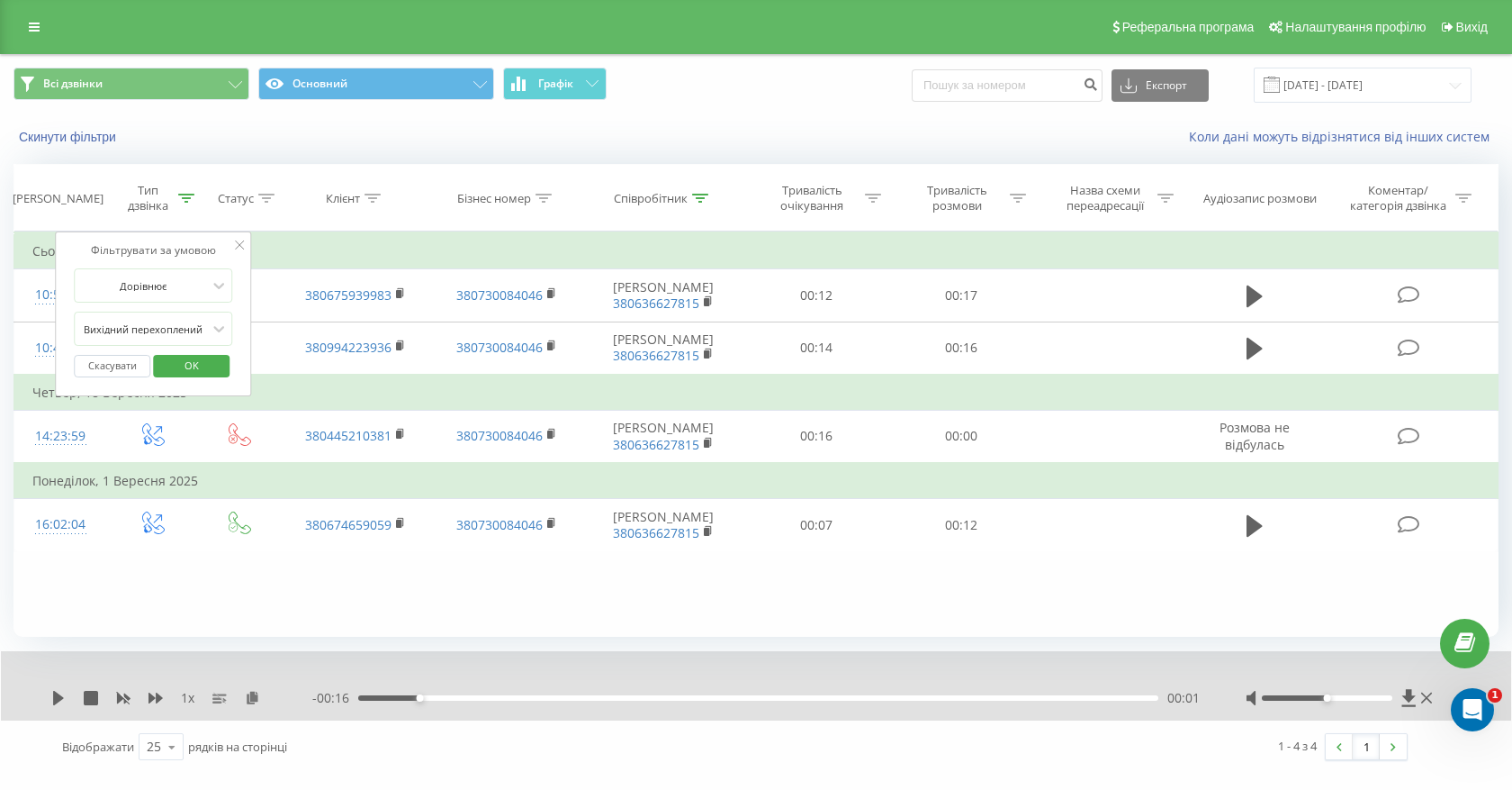
click at [126, 367] on button "Скасувати" at bounding box center [112, 366] width 76 height 23
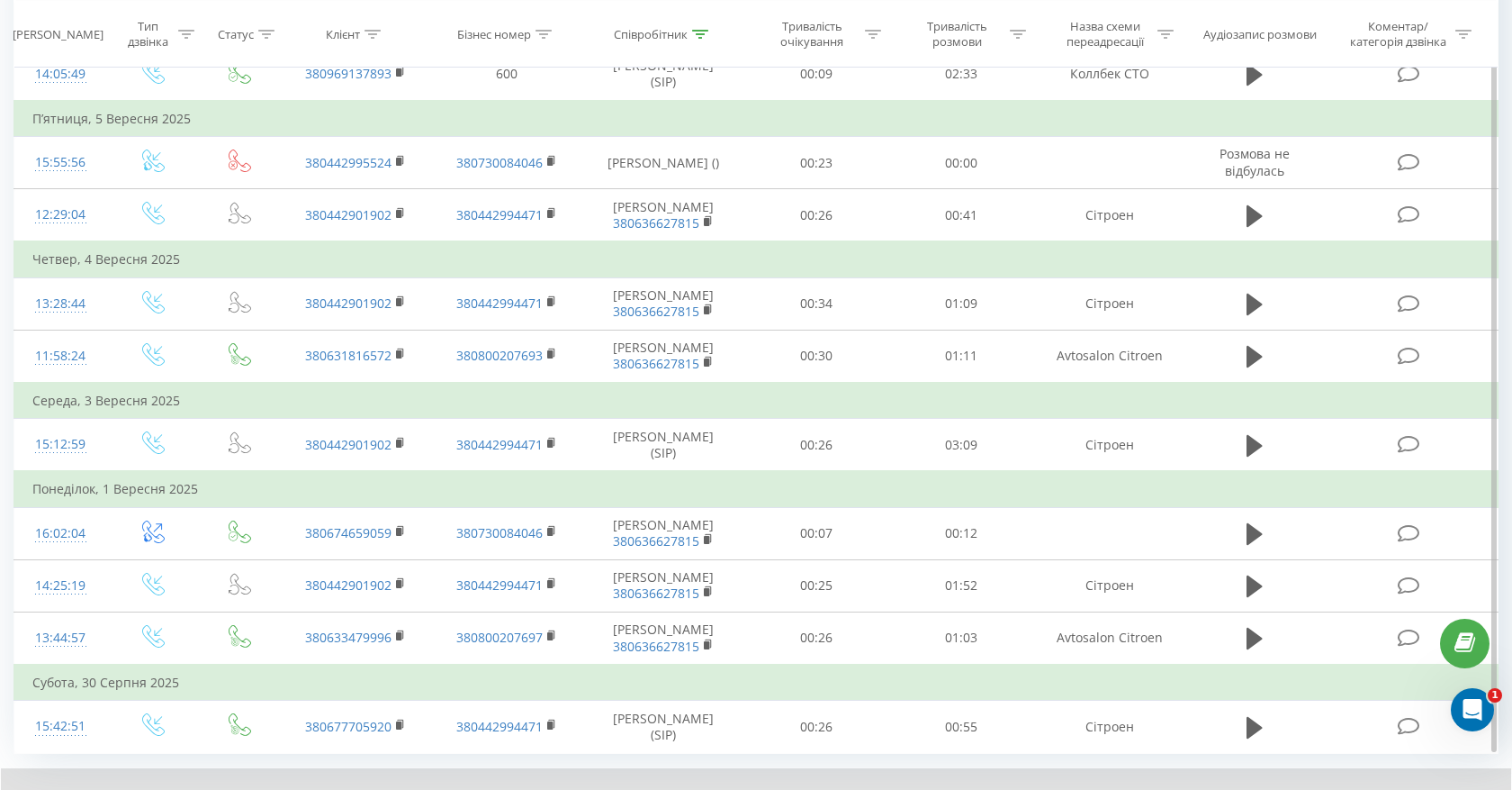
scroll to position [1349, 0]
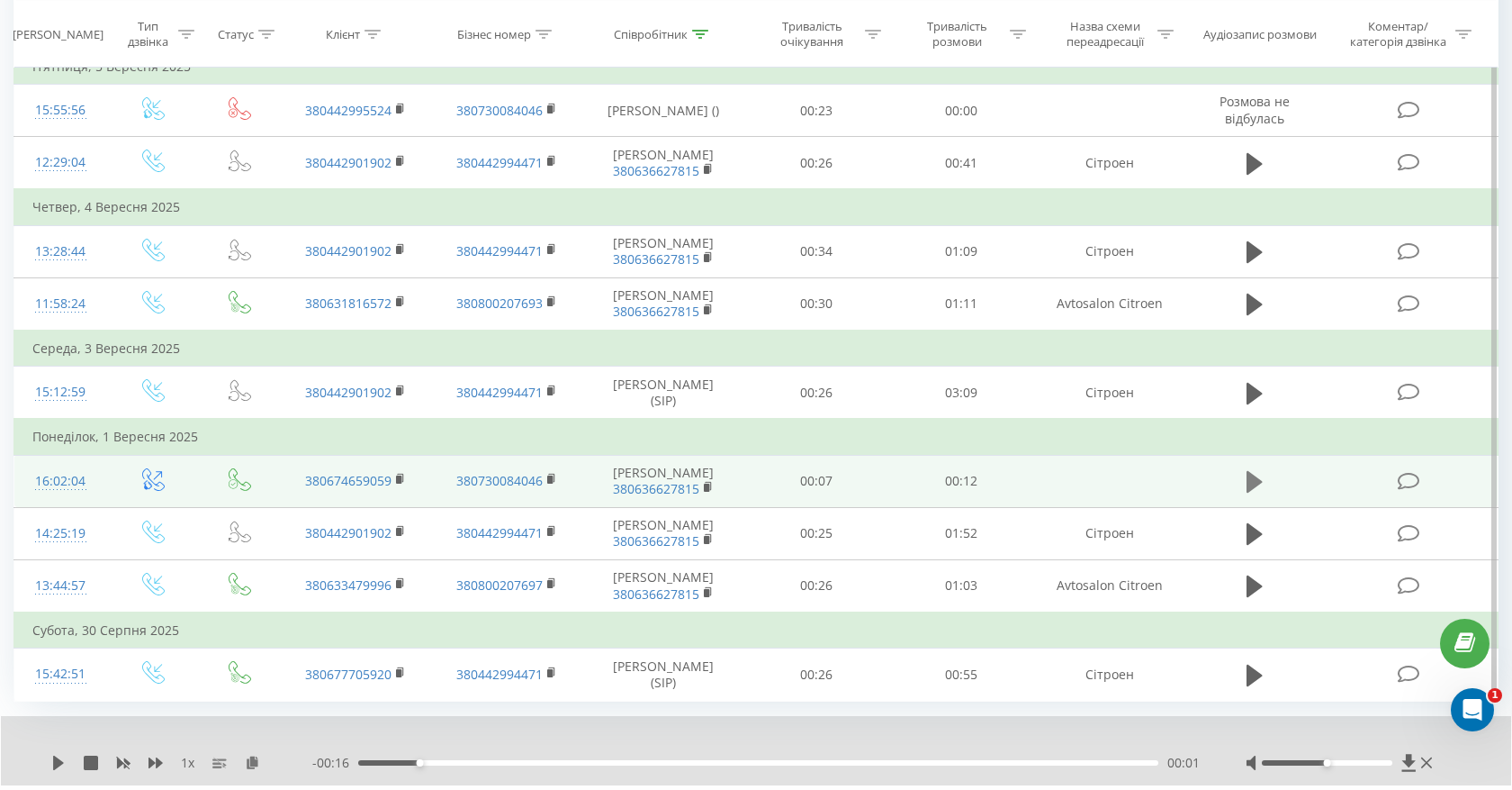
click at [1249, 480] on icon at bounding box center [1254, 482] width 16 height 22
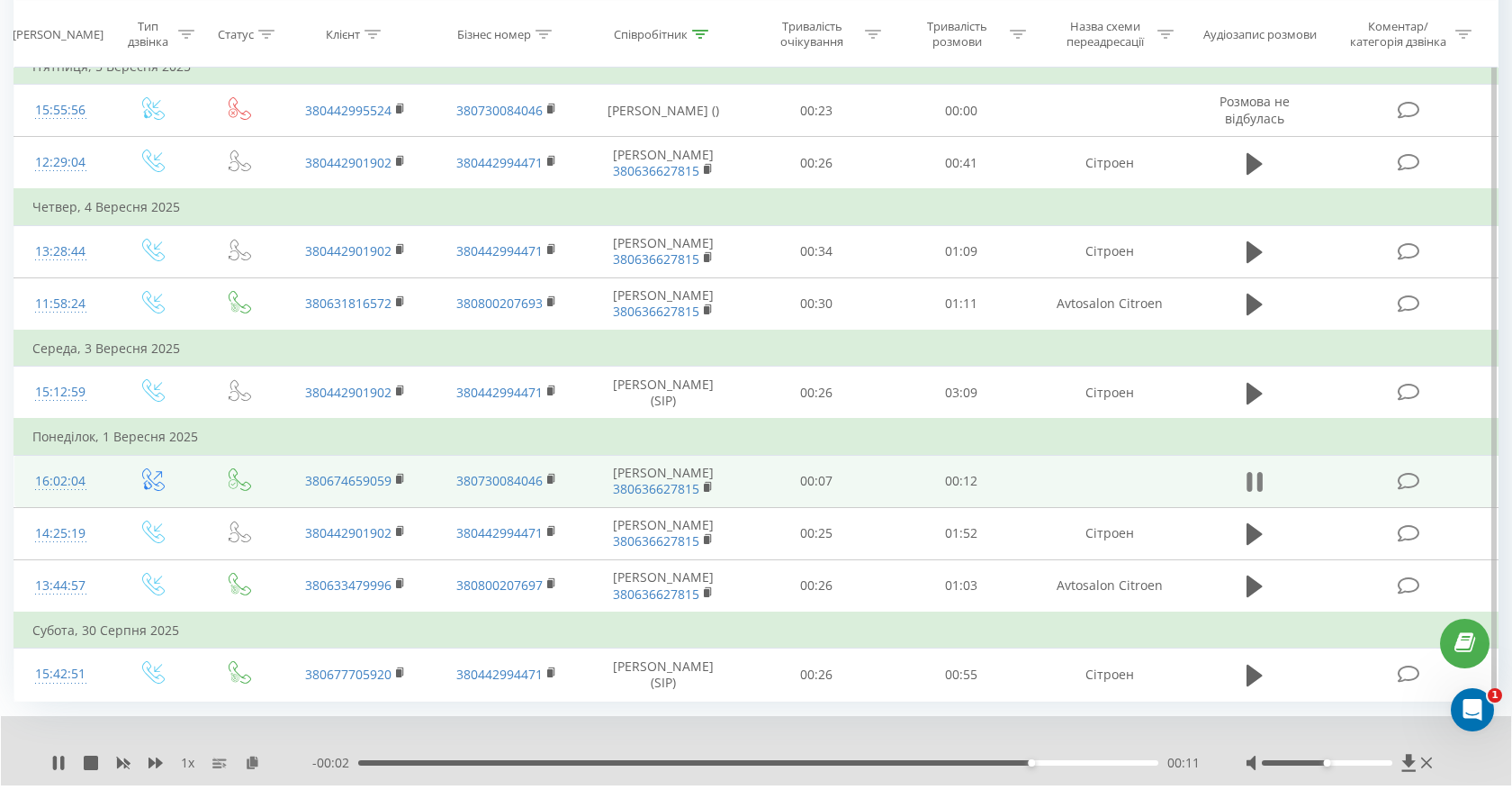
click at [1254, 479] on icon at bounding box center [1254, 482] width 16 height 25
click at [1409, 760] on icon at bounding box center [1409, 762] width 13 height 17
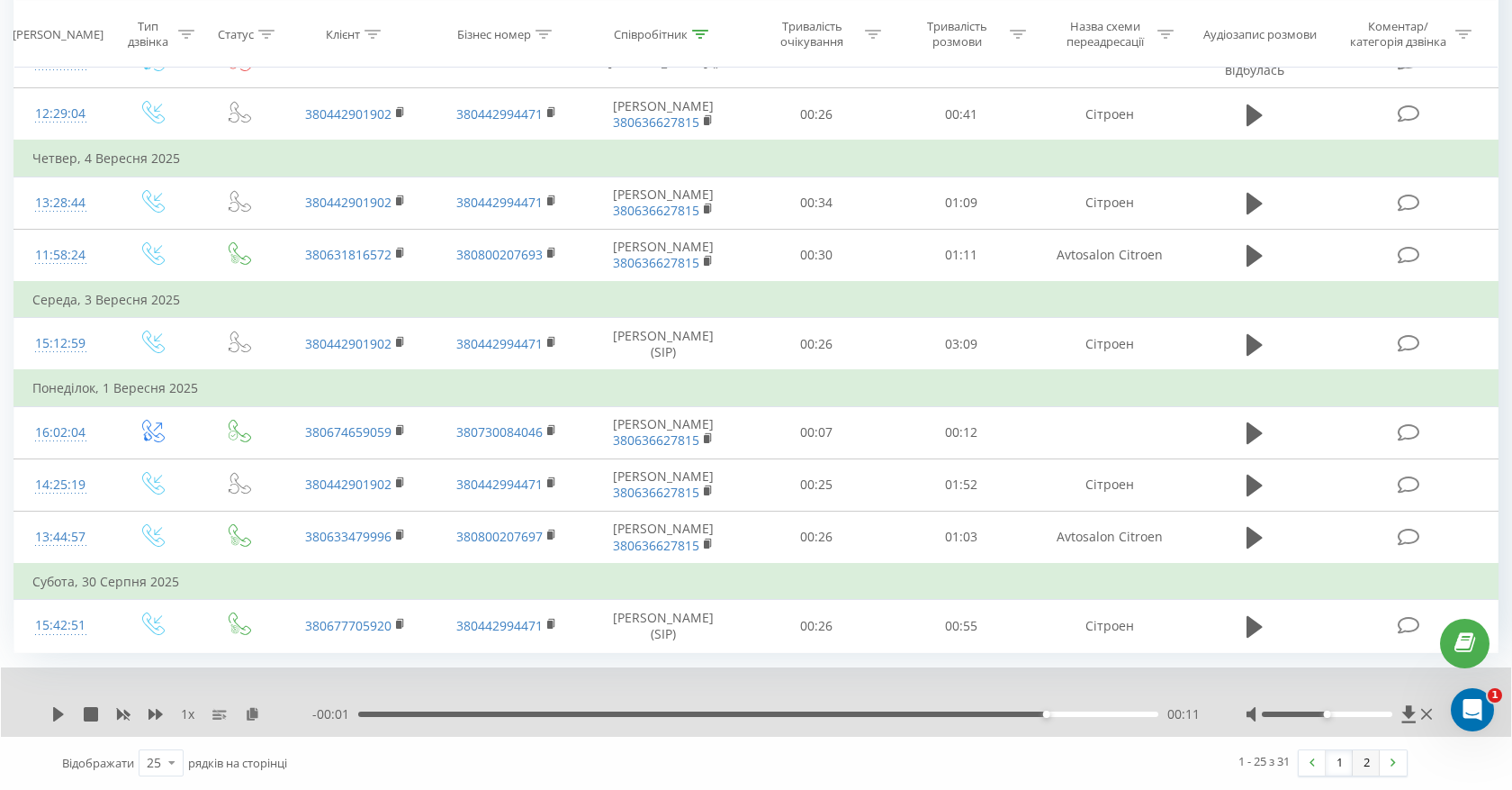
click at [1356, 763] on link "2" at bounding box center [1366, 762] width 27 height 25
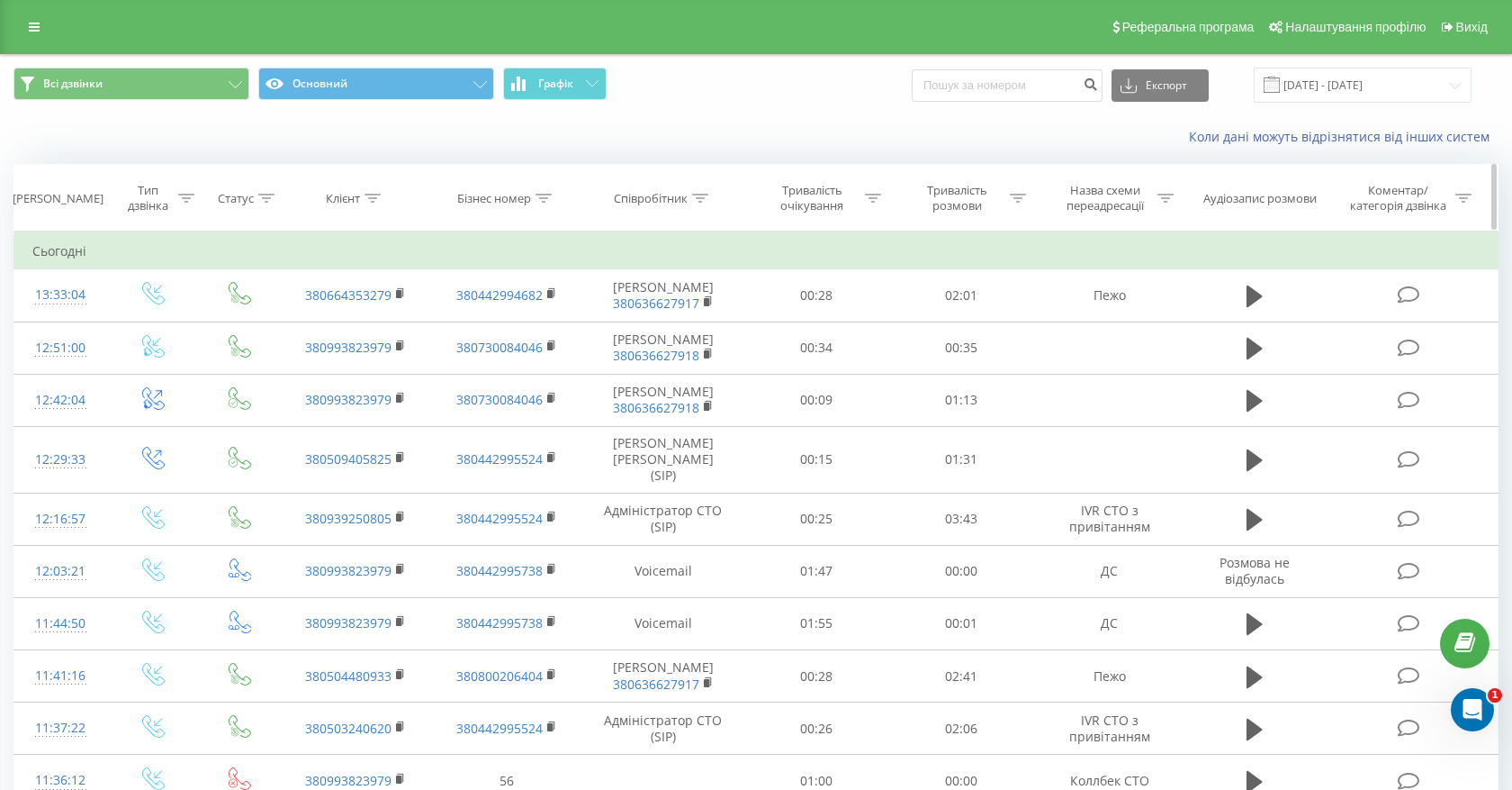
click at [696, 196] on icon at bounding box center [700, 198] width 16 height 9
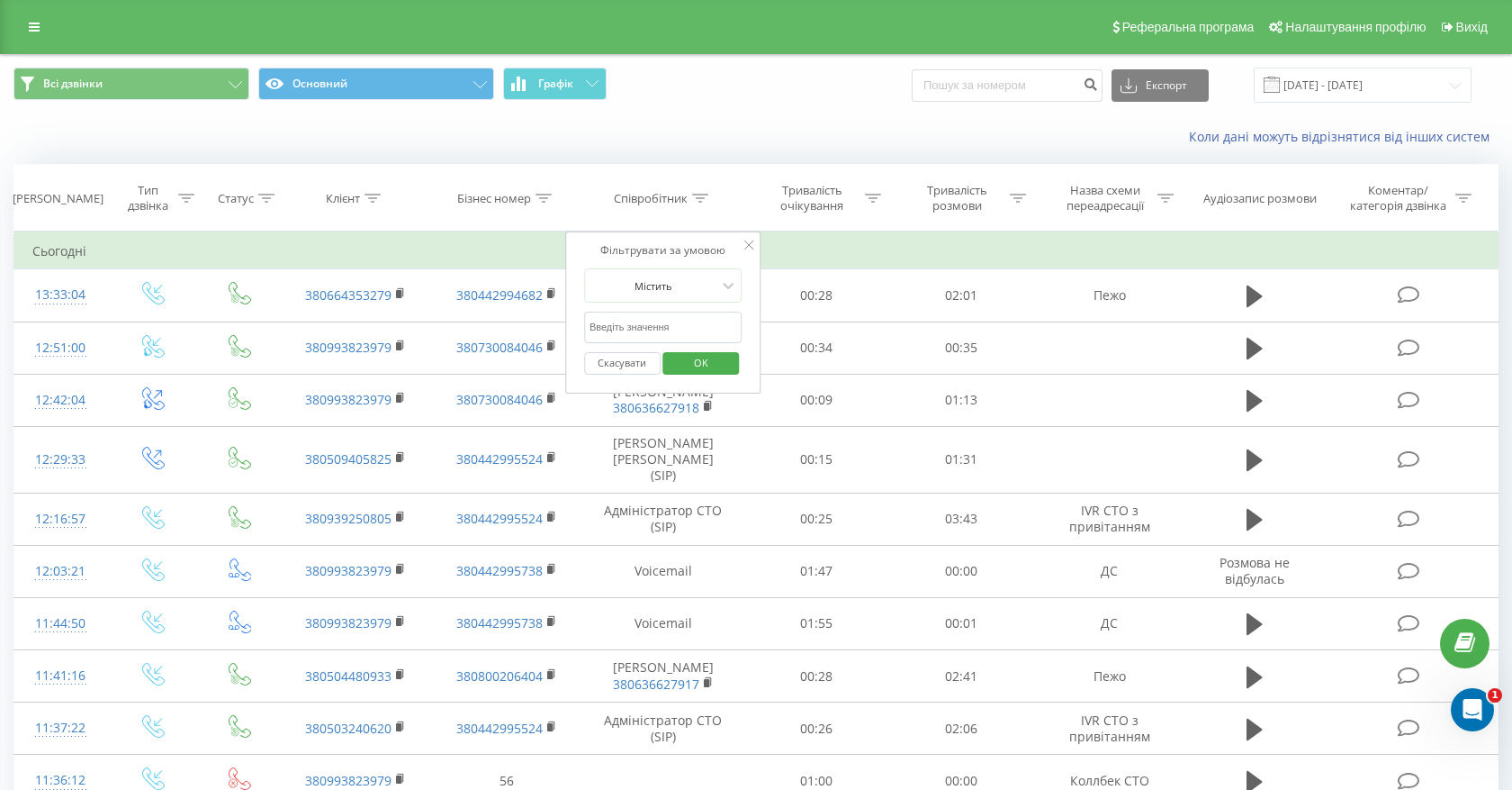
click at [664, 327] on input "text" at bounding box center [663, 327] width 158 height 32
paste input "[PERSON_NAME]"
type input "[PERSON_NAME]"
click at [693, 357] on span "OK" at bounding box center [701, 362] width 51 height 28
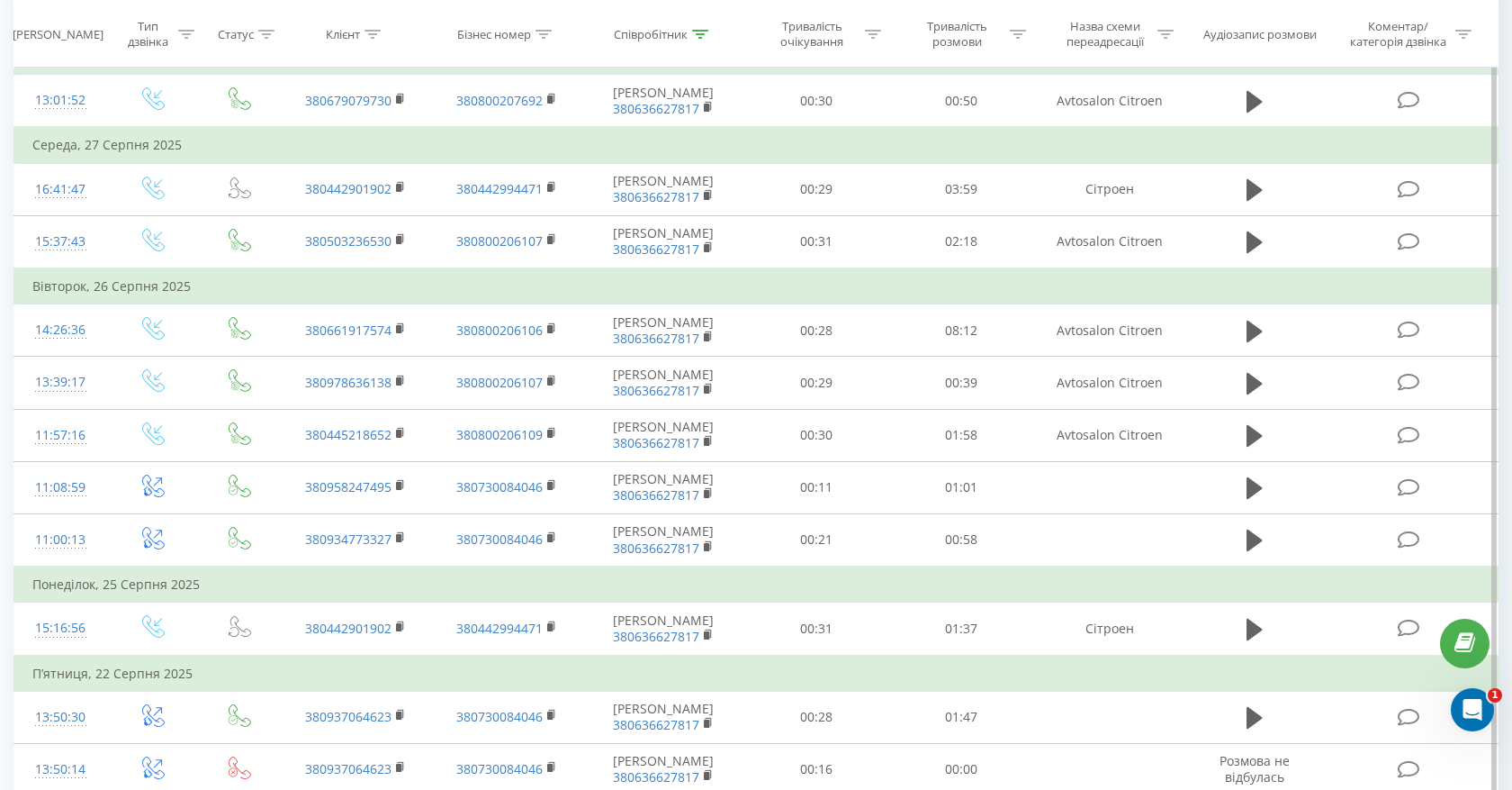
scroll to position [661, 0]
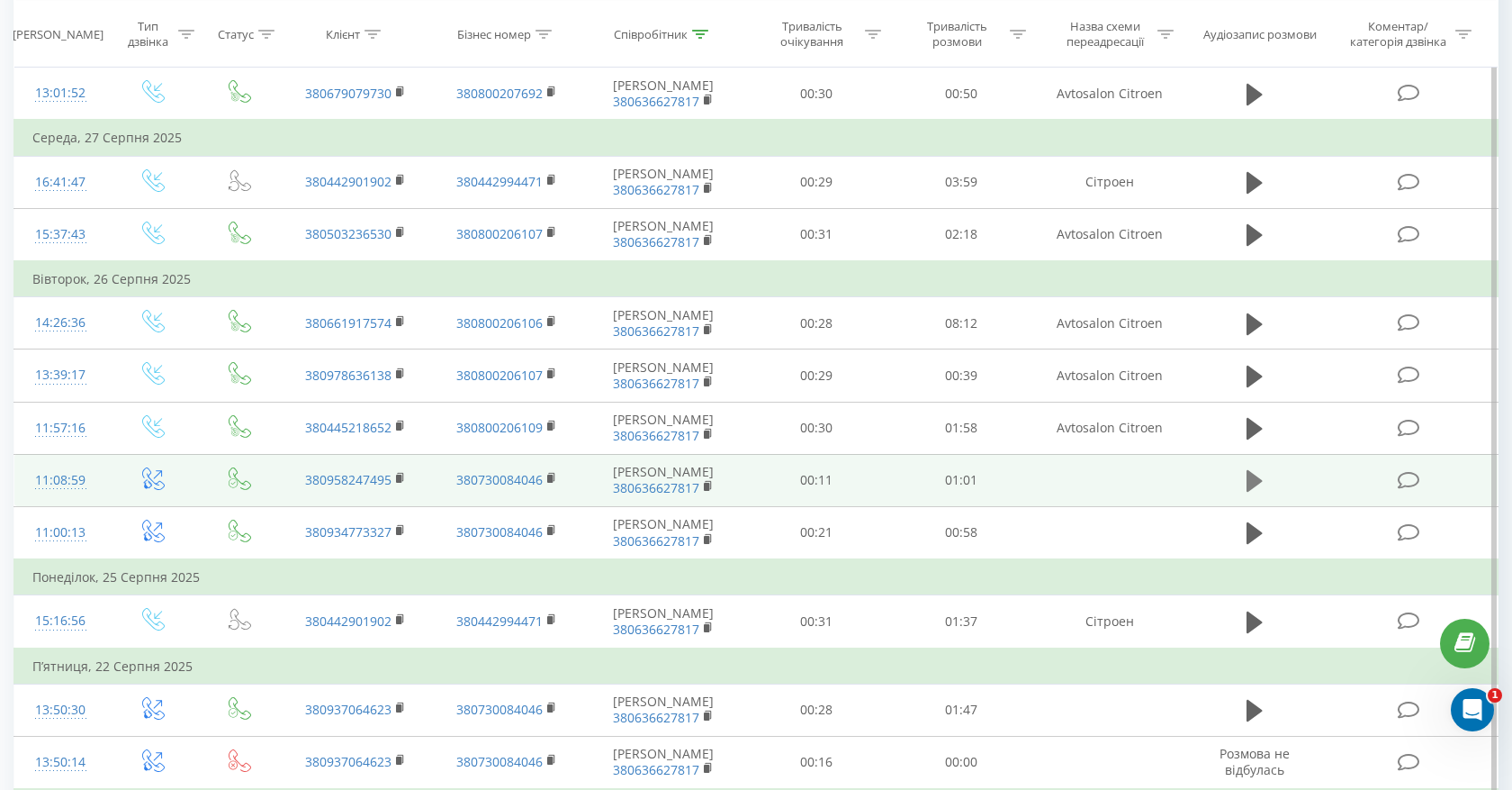
click at [1254, 485] on icon at bounding box center [1254, 481] width 16 height 22
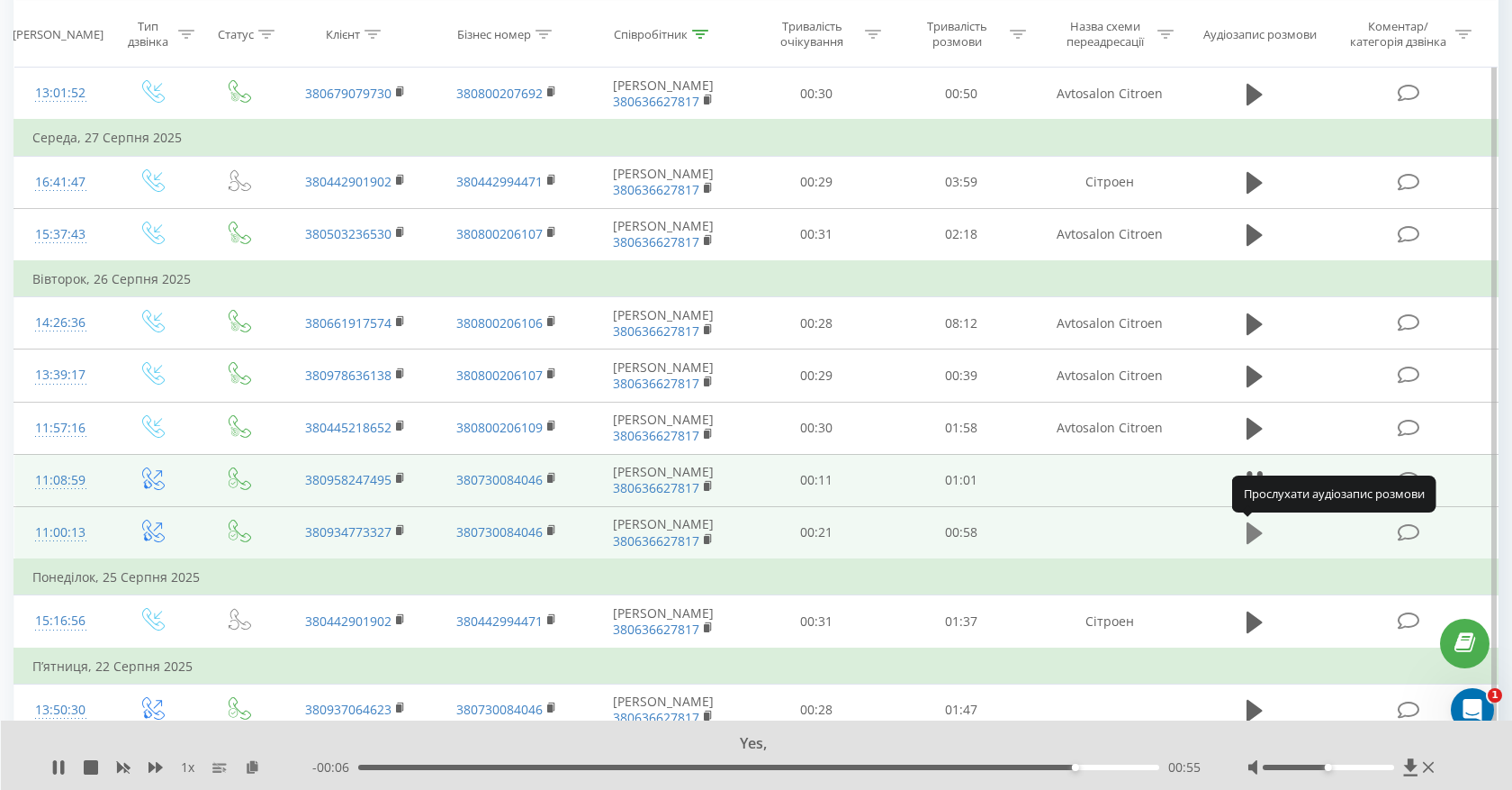
click at [1248, 536] on icon at bounding box center [1254, 532] width 16 height 22
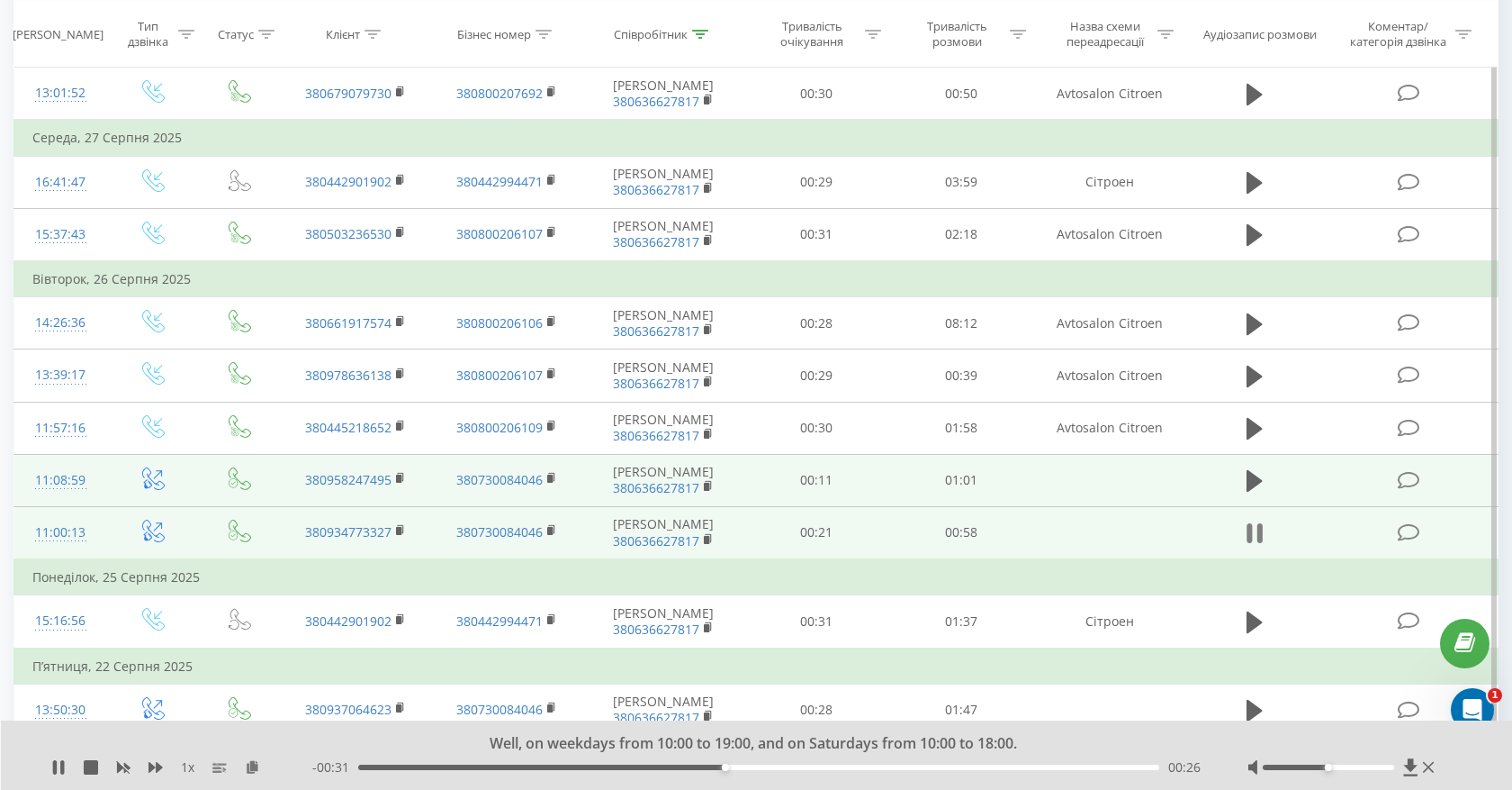
click at [1254, 533] on icon at bounding box center [1254, 532] width 16 height 25
